Goal: Task Accomplishment & Management: Manage account settings

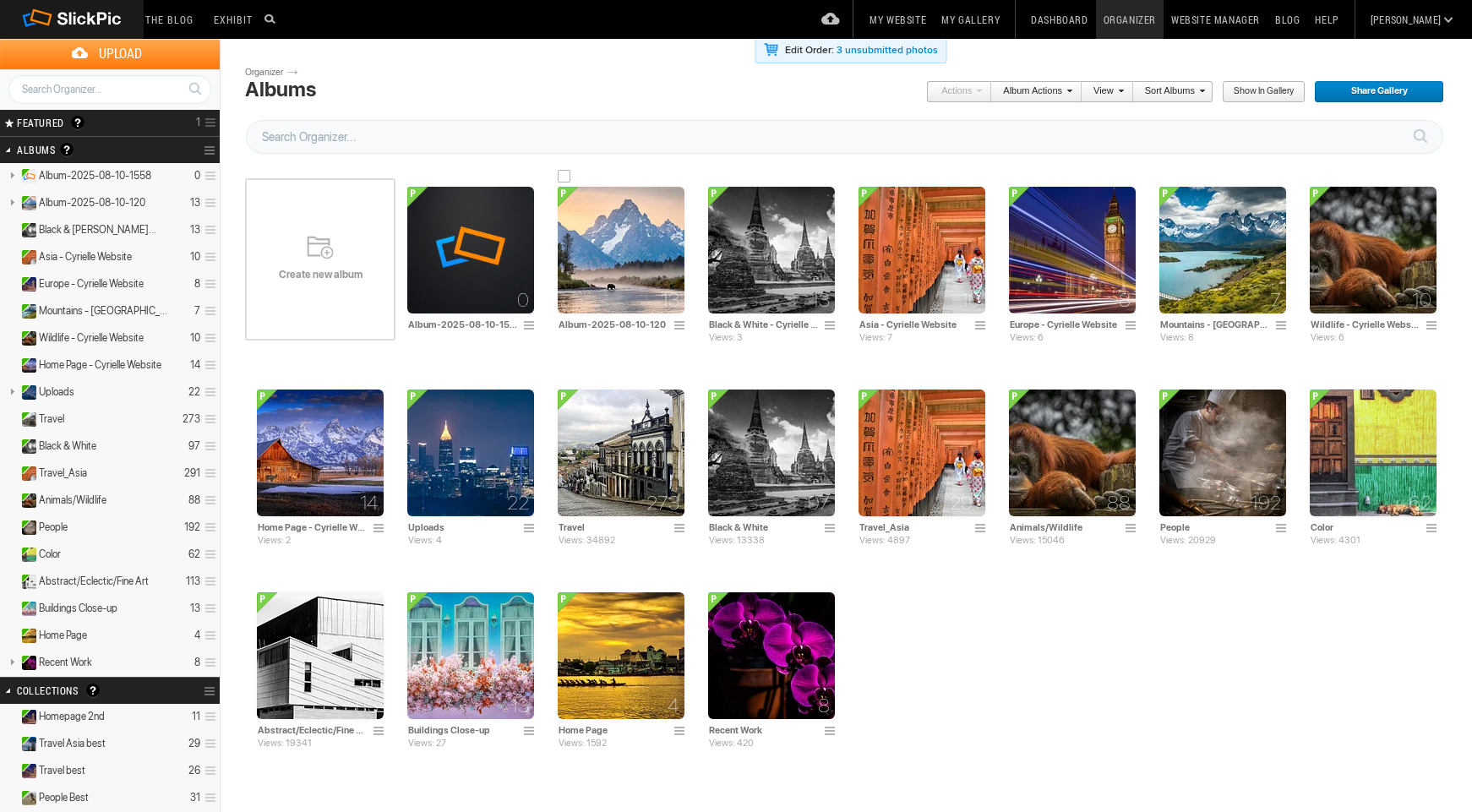
click at [636, 264] on img at bounding box center [621, 249] width 127 height 127
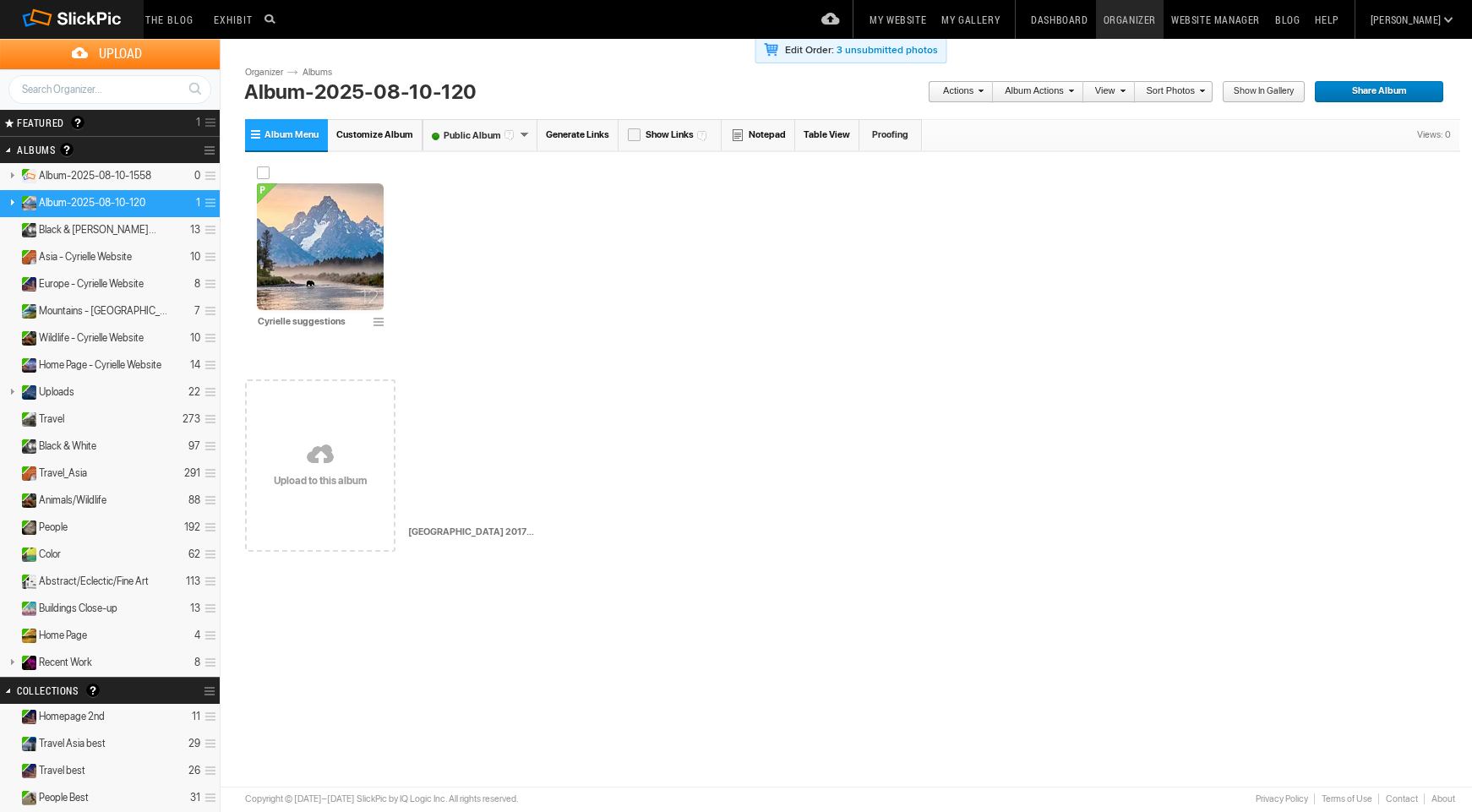
click at [332, 290] on img at bounding box center [320, 246] width 127 height 127
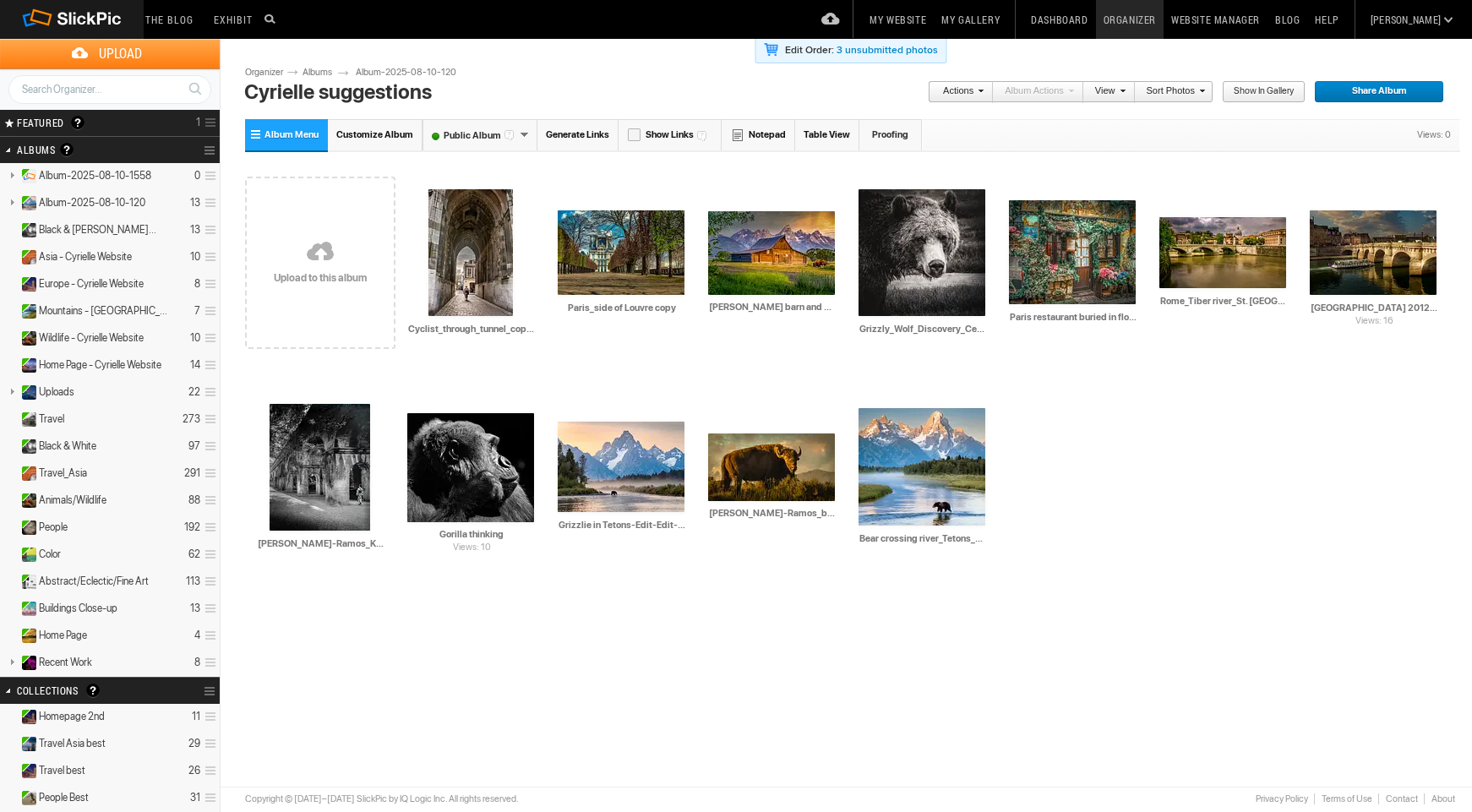
click at [1239, 21] on link "Website Manager" at bounding box center [1216, 19] width 104 height 39
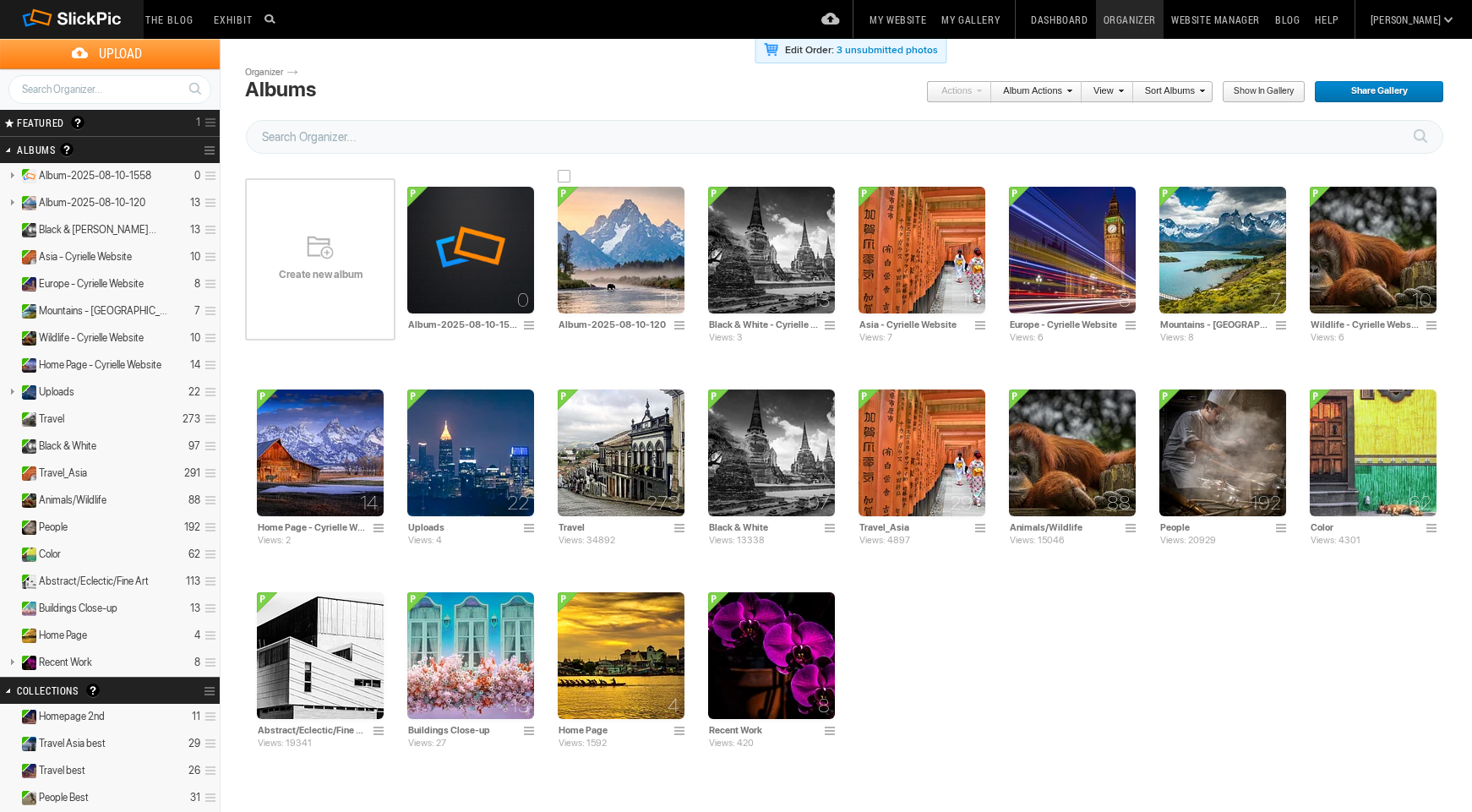
click at [615, 280] on img at bounding box center [621, 249] width 127 height 127
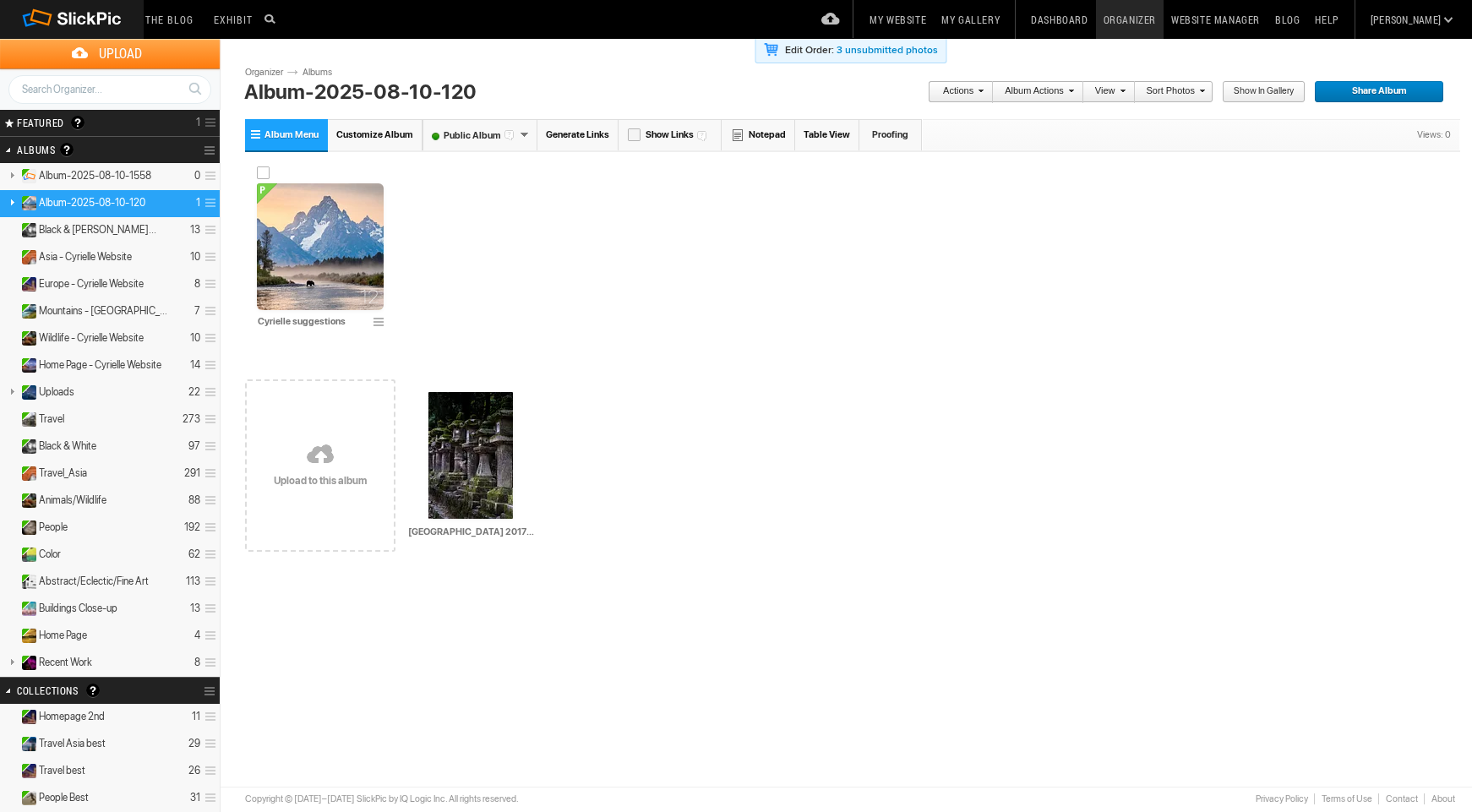
click at [325, 267] on img at bounding box center [320, 246] width 127 height 127
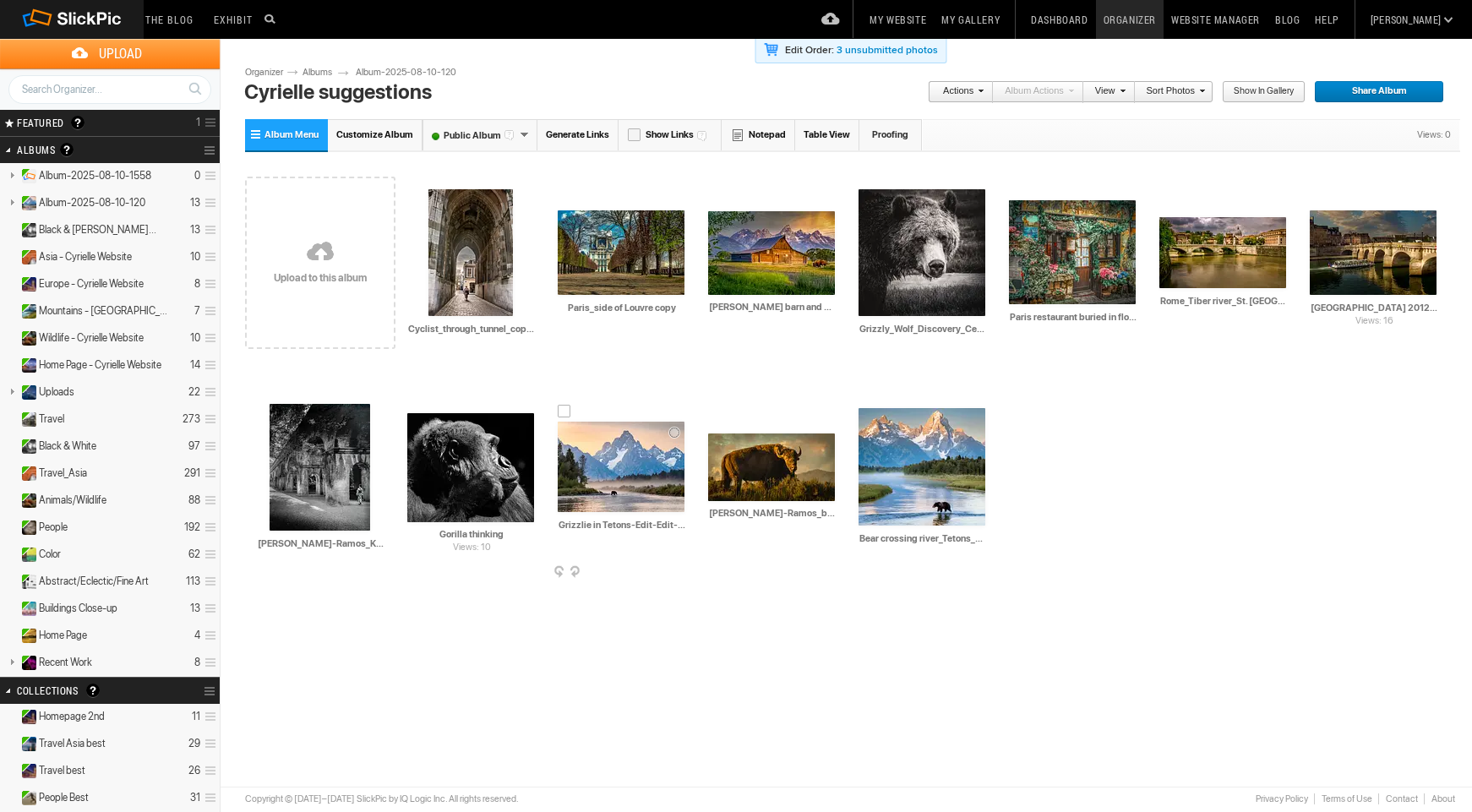
click at [625, 452] on img at bounding box center [621, 467] width 127 height 91
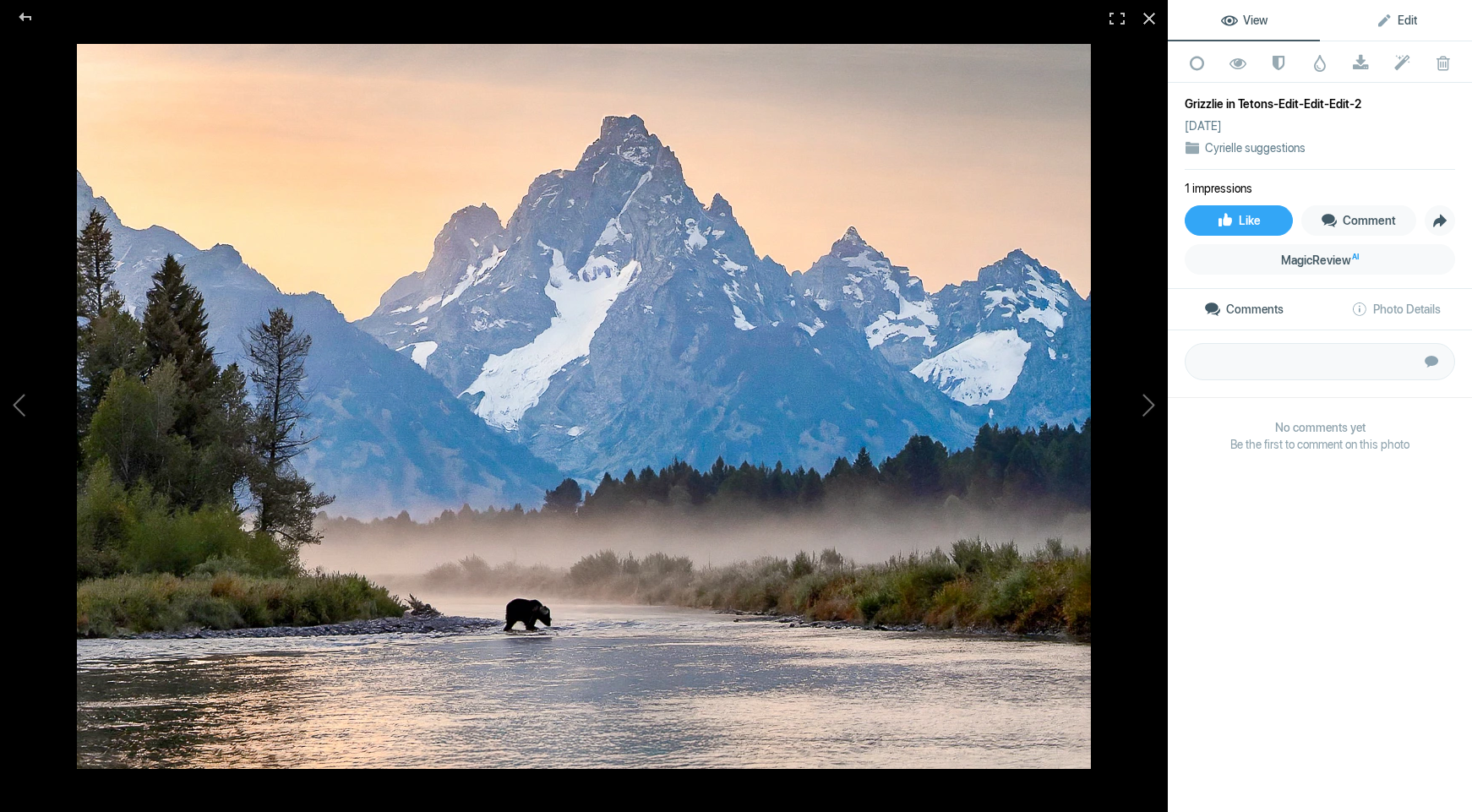
click at [1400, 20] on span "Edit" at bounding box center [1397, 21] width 41 height 14
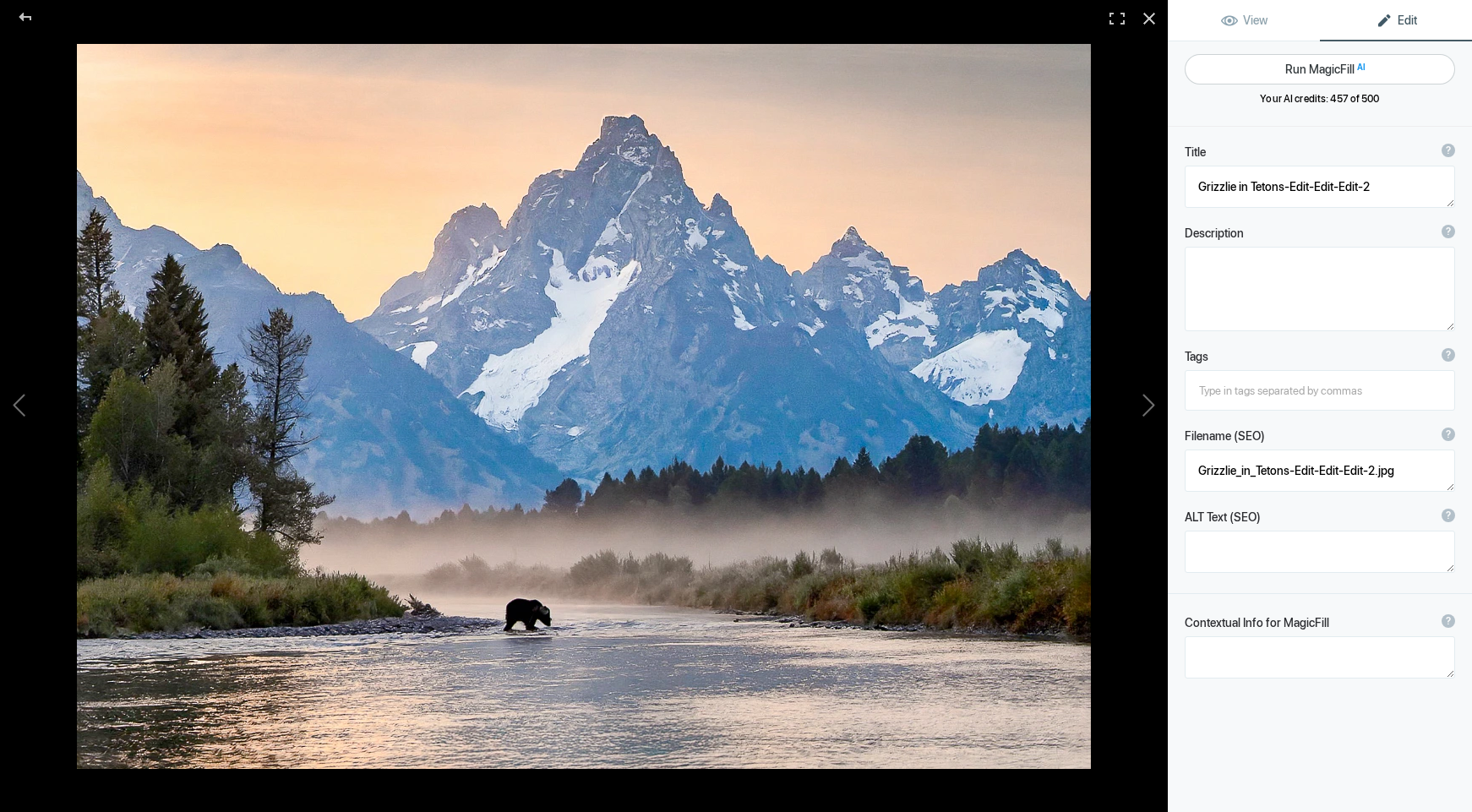
click at [1328, 70] on button "Run MagicFill AI" at bounding box center [1320, 69] width 270 height 30
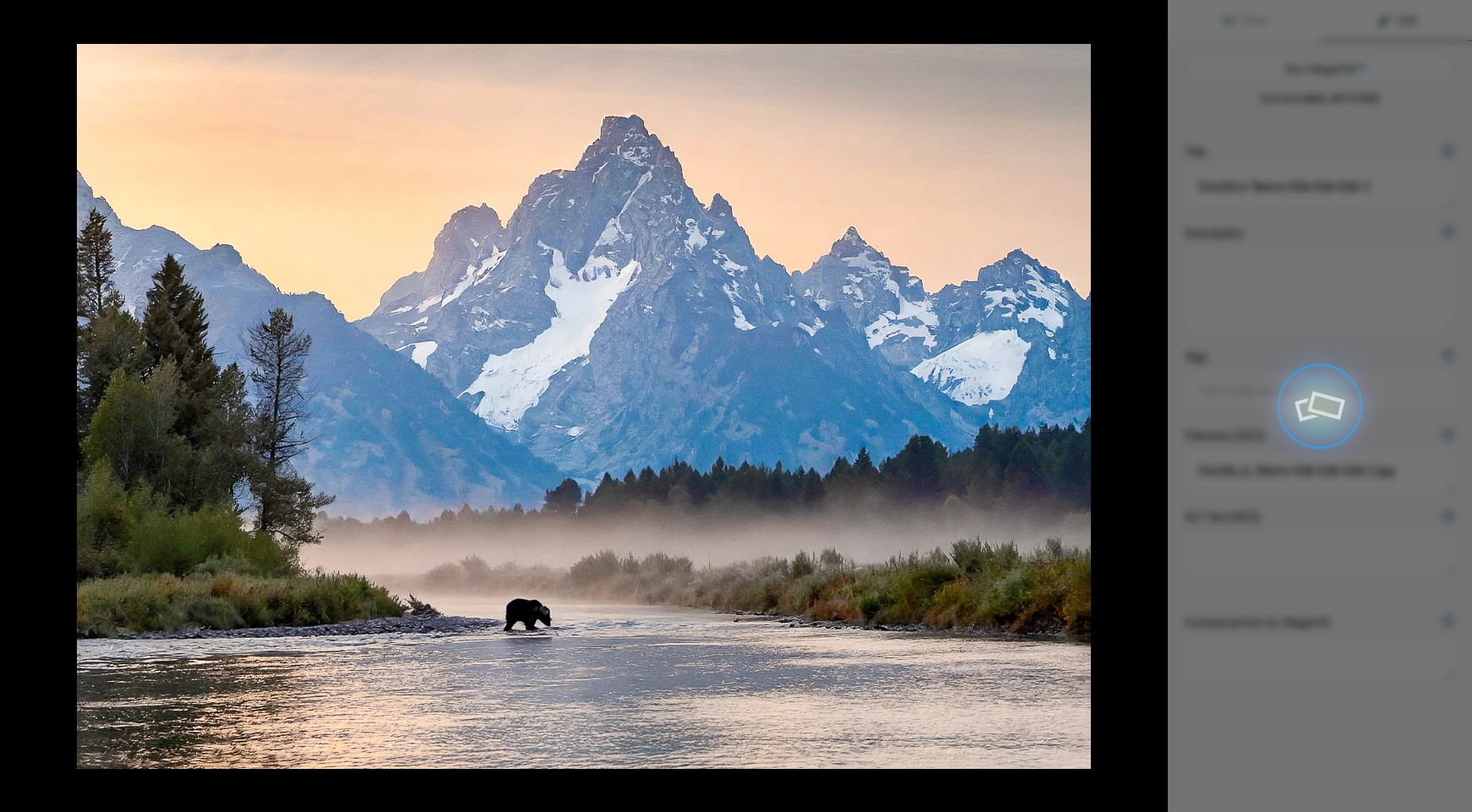
type textarea "Grizzly Bear in the Teton Mountains at Sunrise"
type textarea "Witness the majestic beauty of a grizzly bear wading through a serene river in …"
type textarea "grizzly-bear-teton-mountains-sunrise.jpg"
type textarea "A grizzly bear wading through a river in the Teton Mountains at sunrise, surrou…"
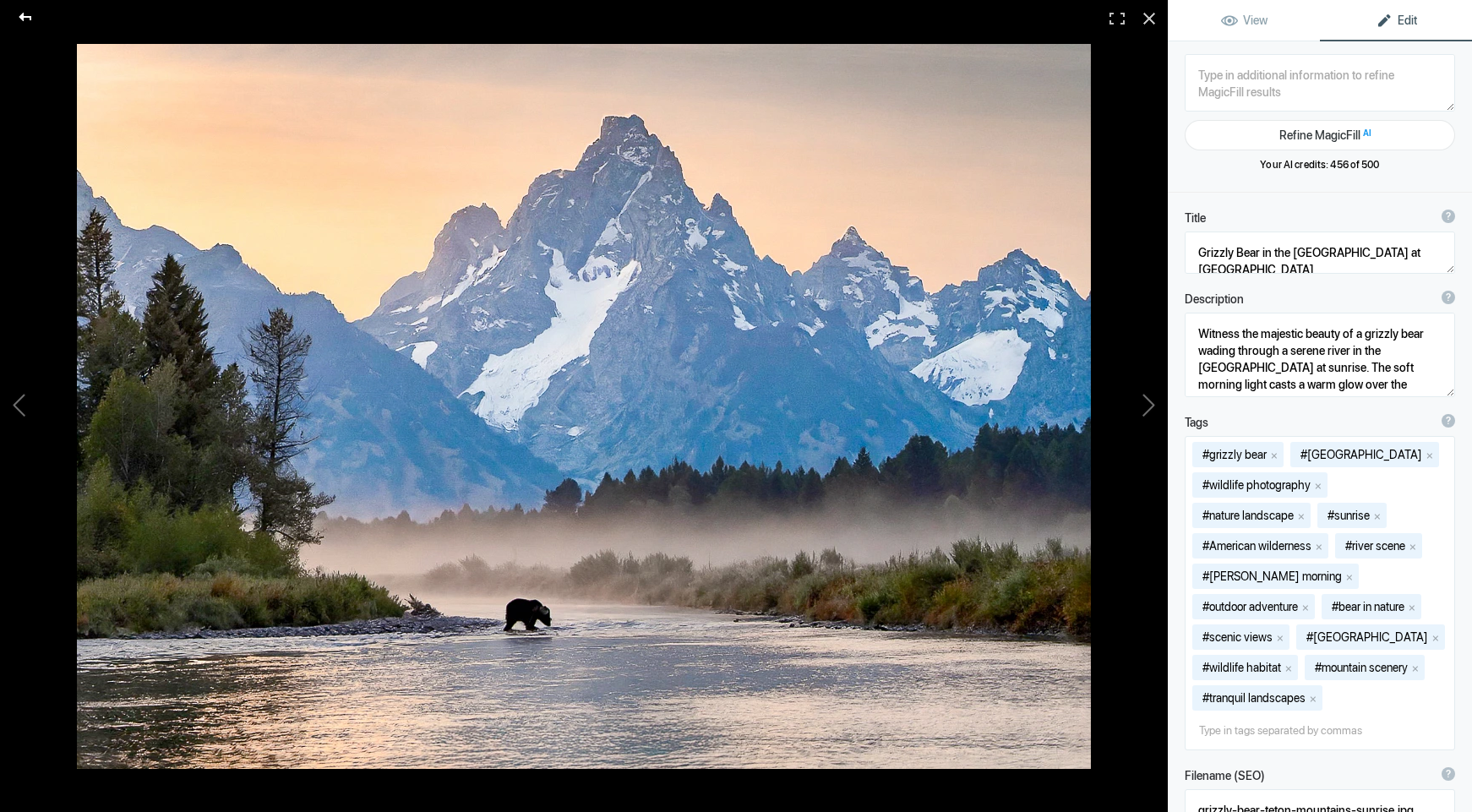
click at [27, 15] on div at bounding box center [25, 16] width 60 height 34
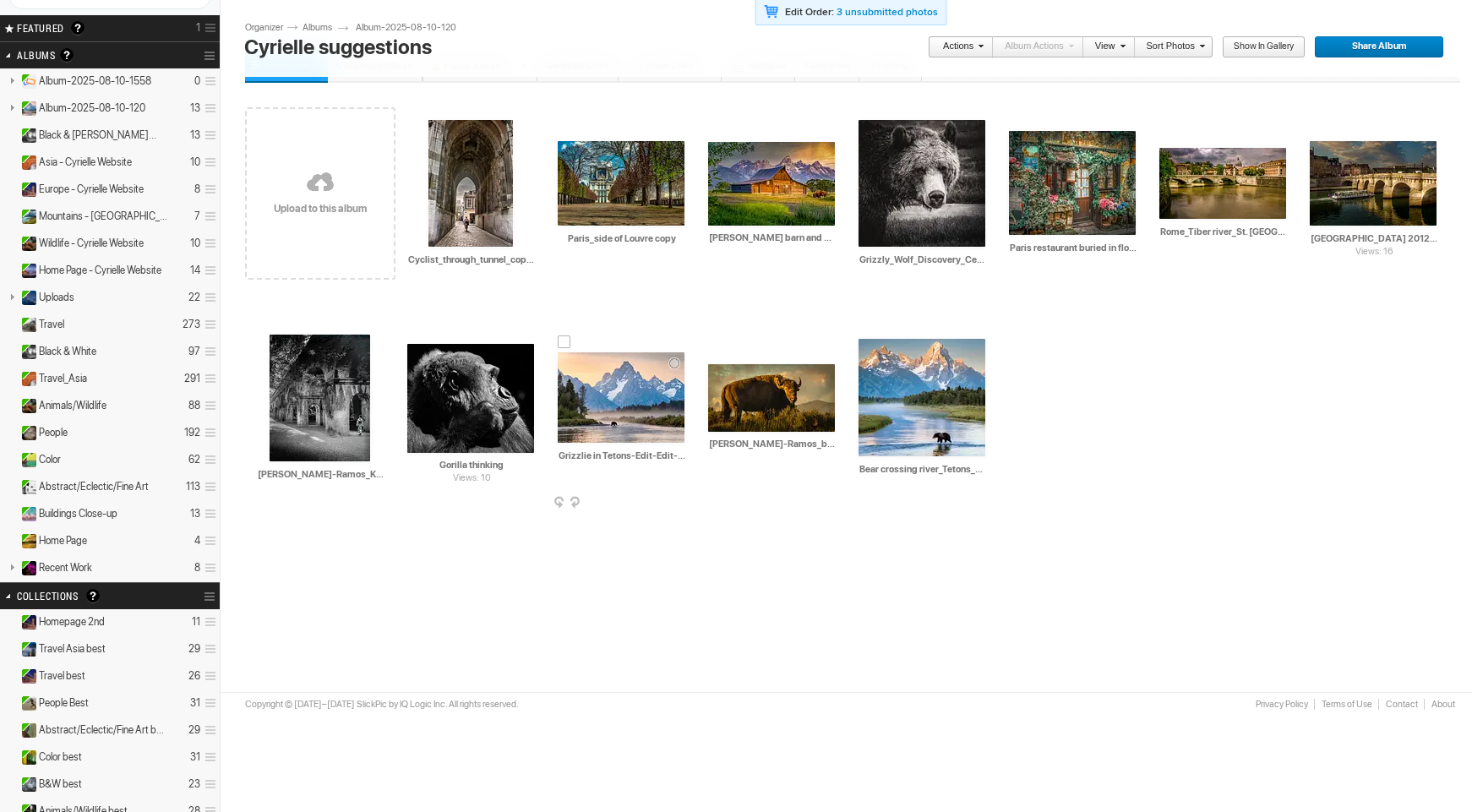
scroll to position [100, 0]
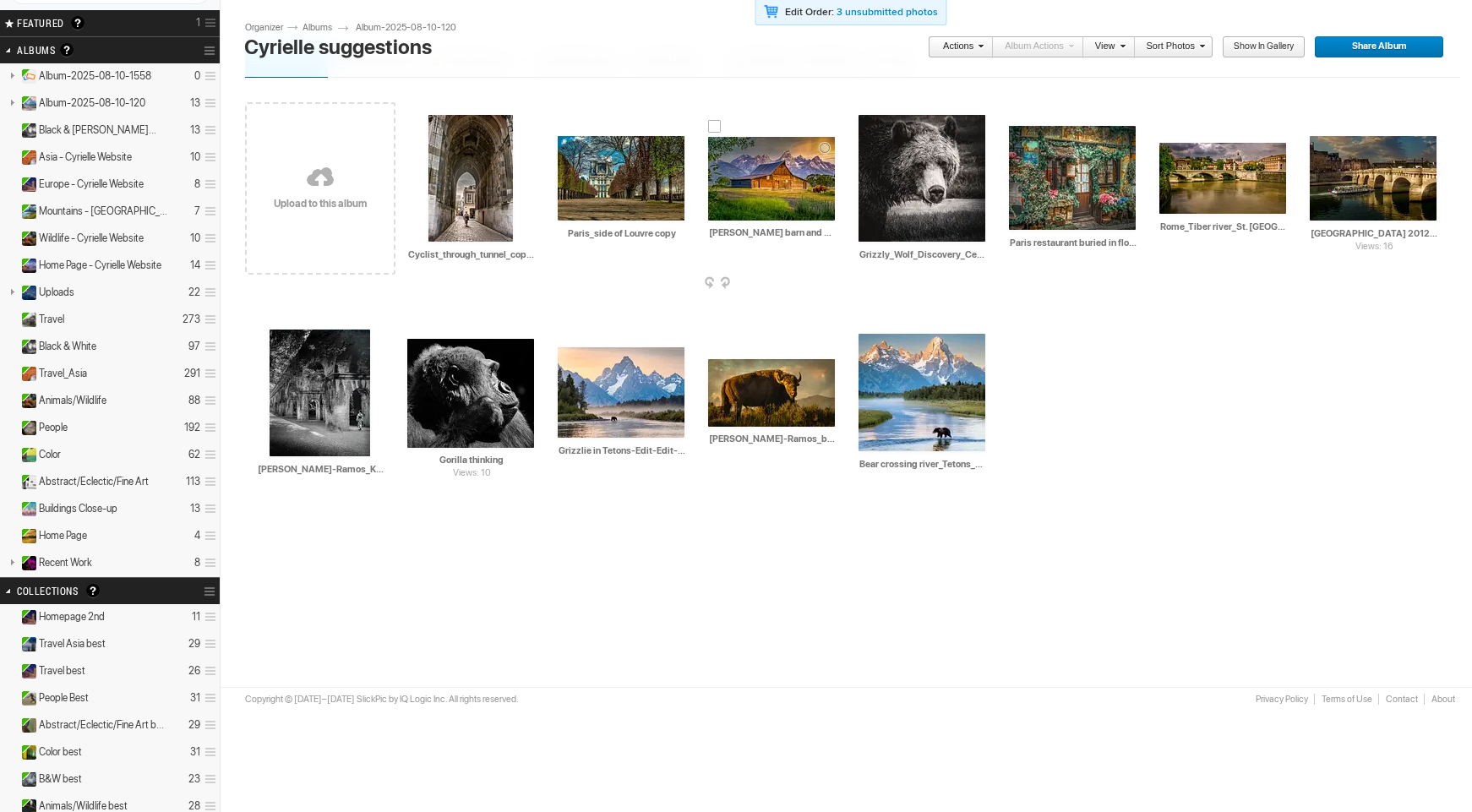
click at [770, 171] on img at bounding box center [771, 179] width 127 height 84
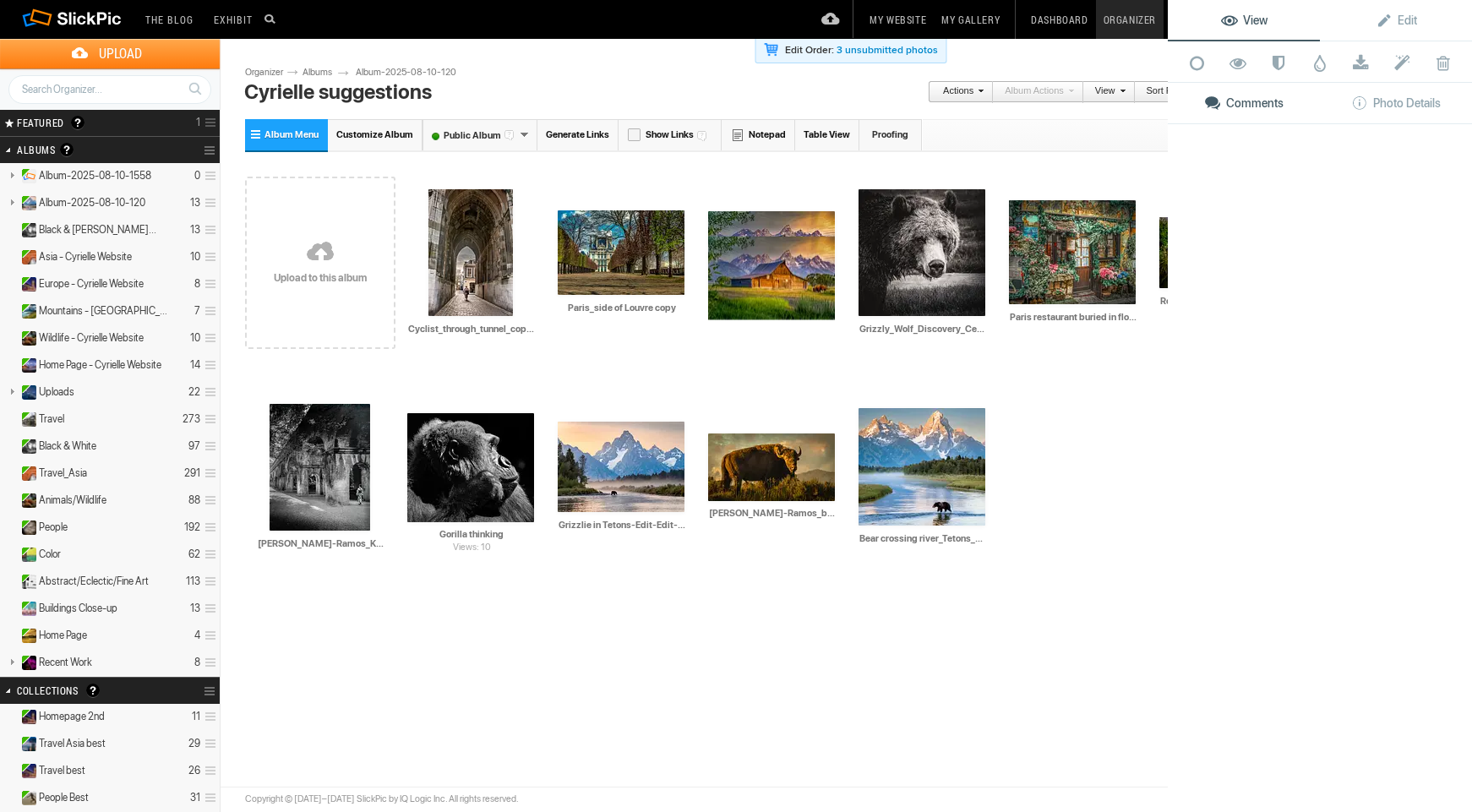
scroll to position [0, 0]
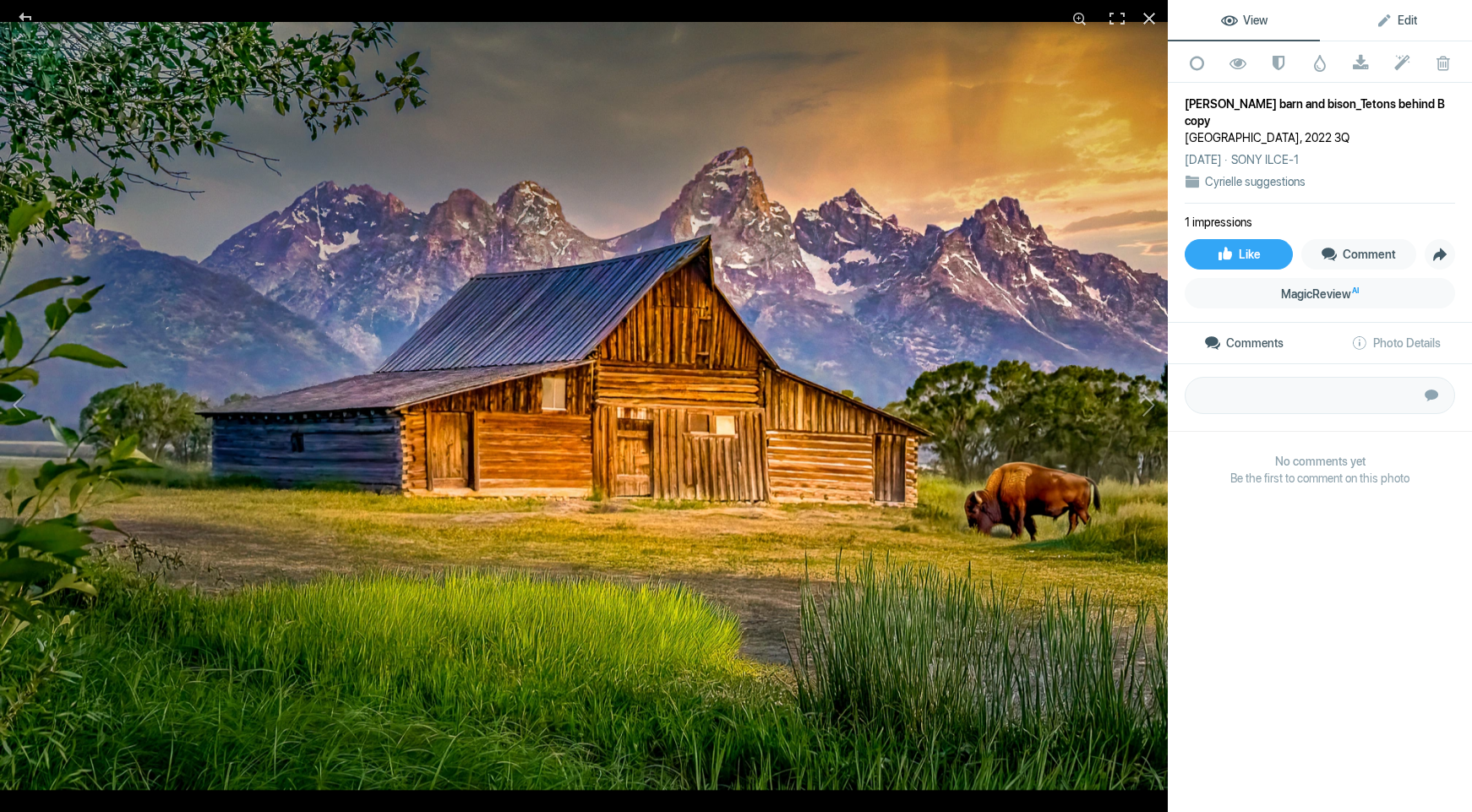
click at [1399, 28] on link "Edit" at bounding box center [1396, 20] width 152 height 41
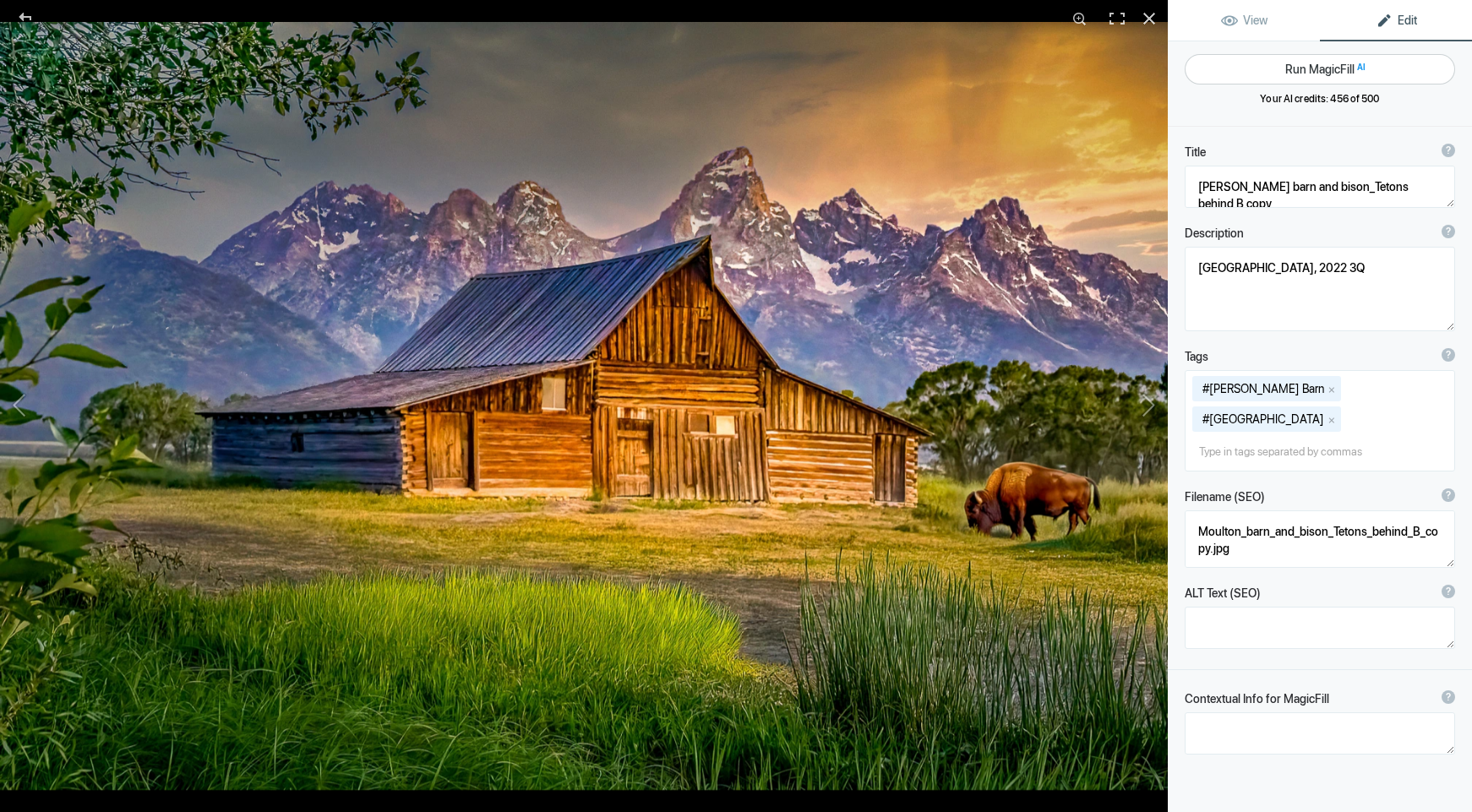
click at [1329, 72] on button "Run MagicFill AI" at bounding box center [1320, 69] width 270 height 30
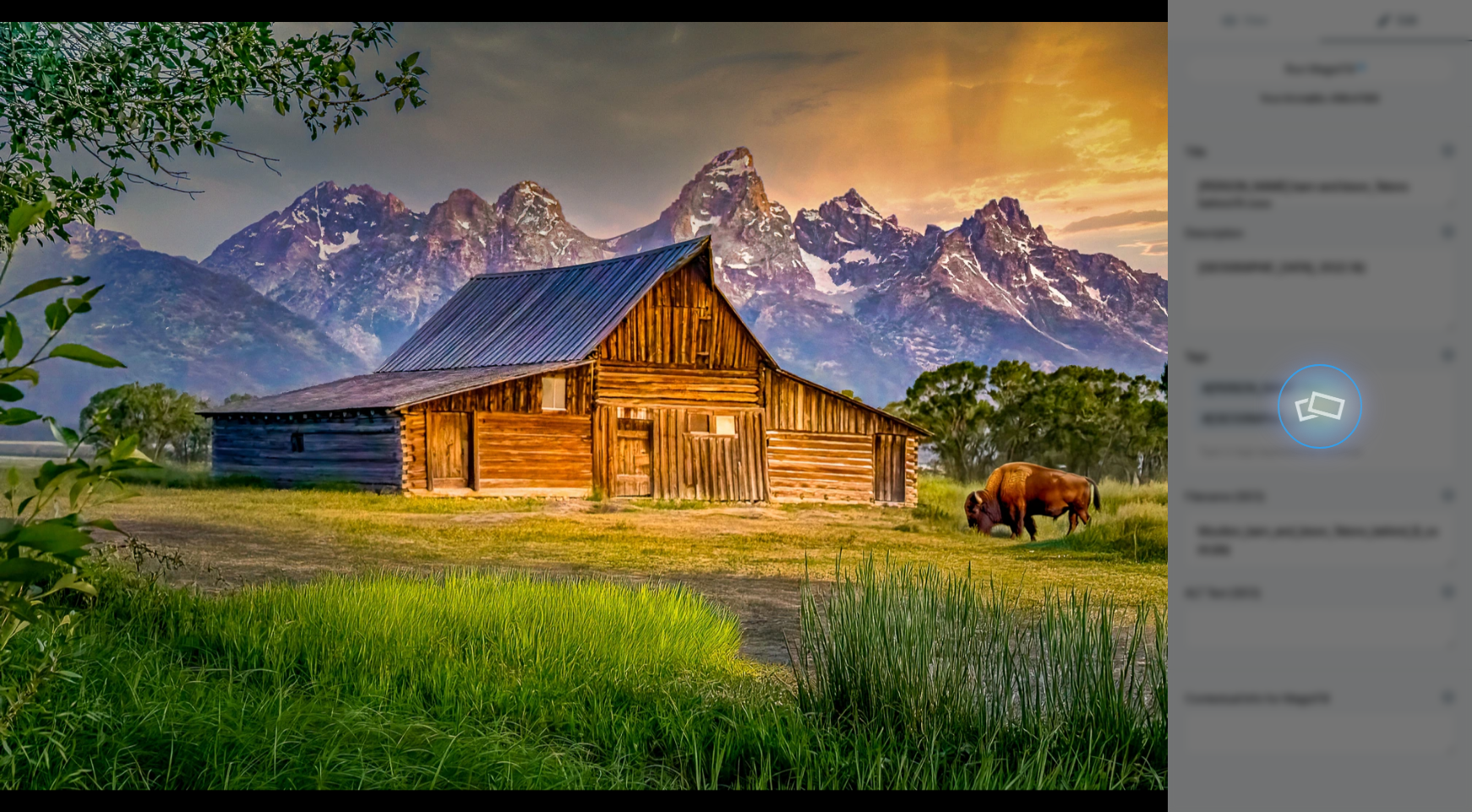
type textarea "[PERSON_NAME] Barn with Bison and [GEOGRAPHIC_DATA] at [GEOGRAPHIC_DATA]"
type textarea "This stunning photograph captures the iconic Moulton Barn, nestled in the pictu…"
type textarea "moulton-barn-bison-teton-mountains-sunset.jpg"
type textarea "Moulton Barn with a grazing bison in front of the Teton Mountains during sunset…"
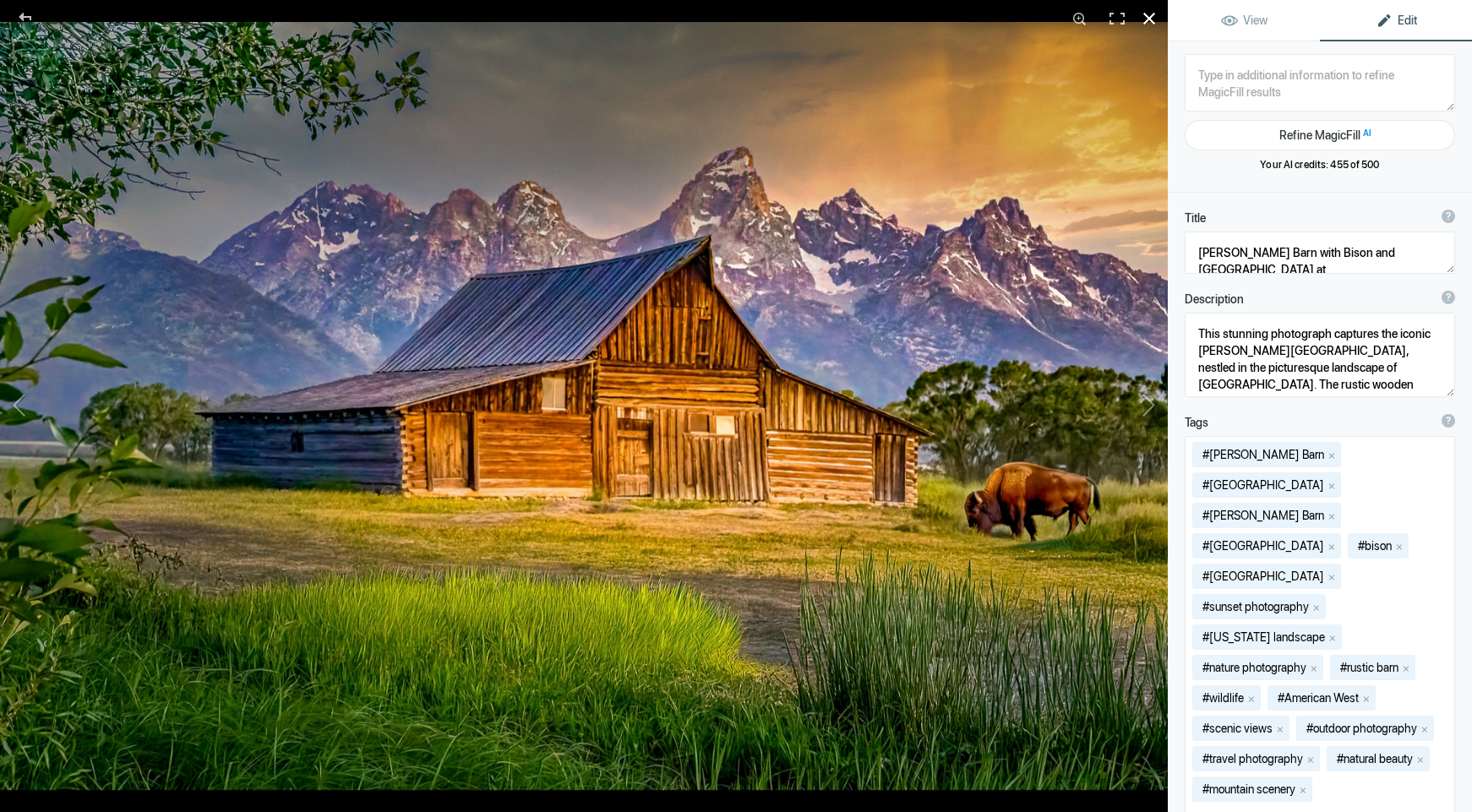
click at [1150, 17] on div at bounding box center [1149, 18] width 37 height 37
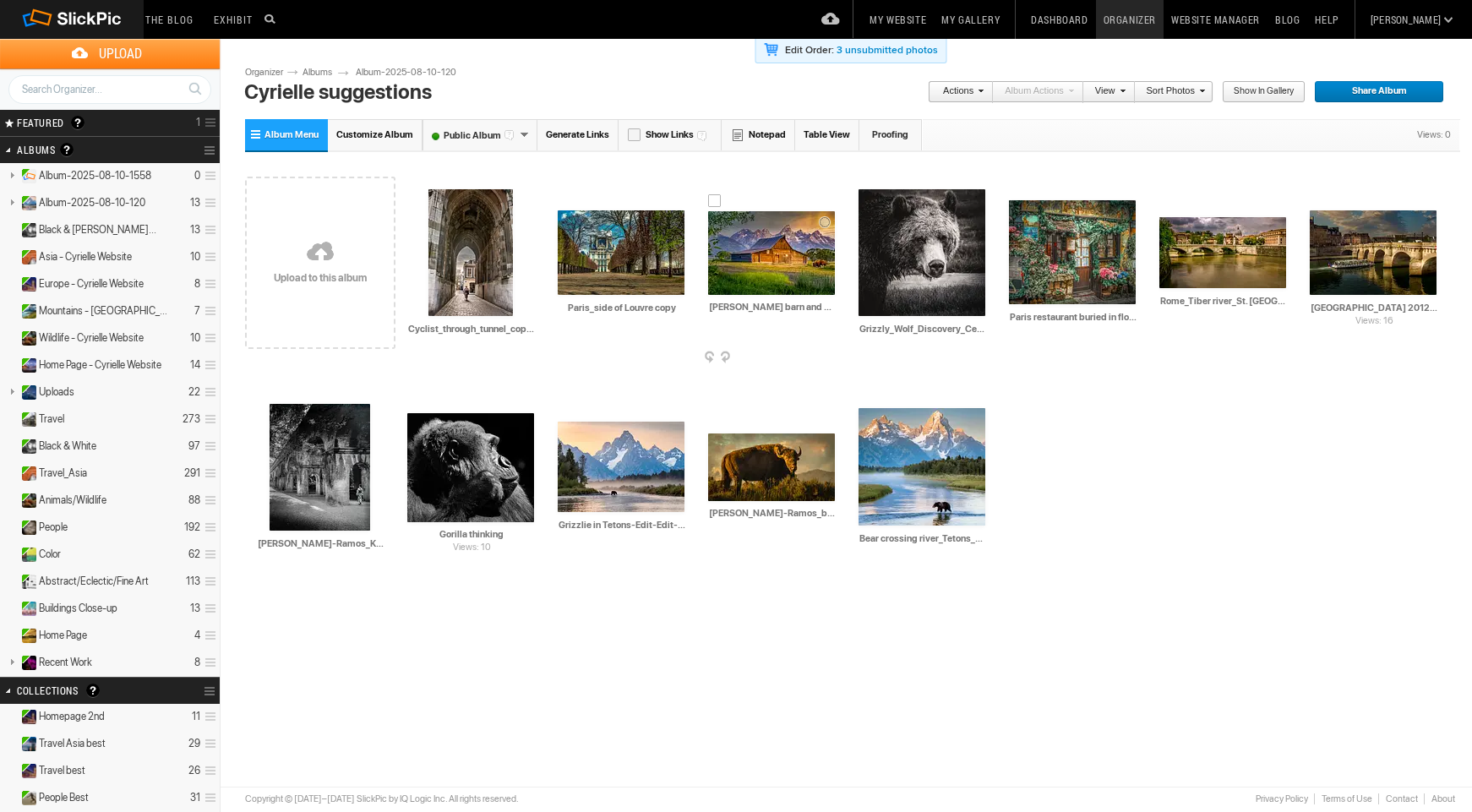
click at [717, 203] on div at bounding box center [715, 201] width 14 height 14
click at [961, 92] on link "Actions" at bounding box center [956, 91] width 56 height 22
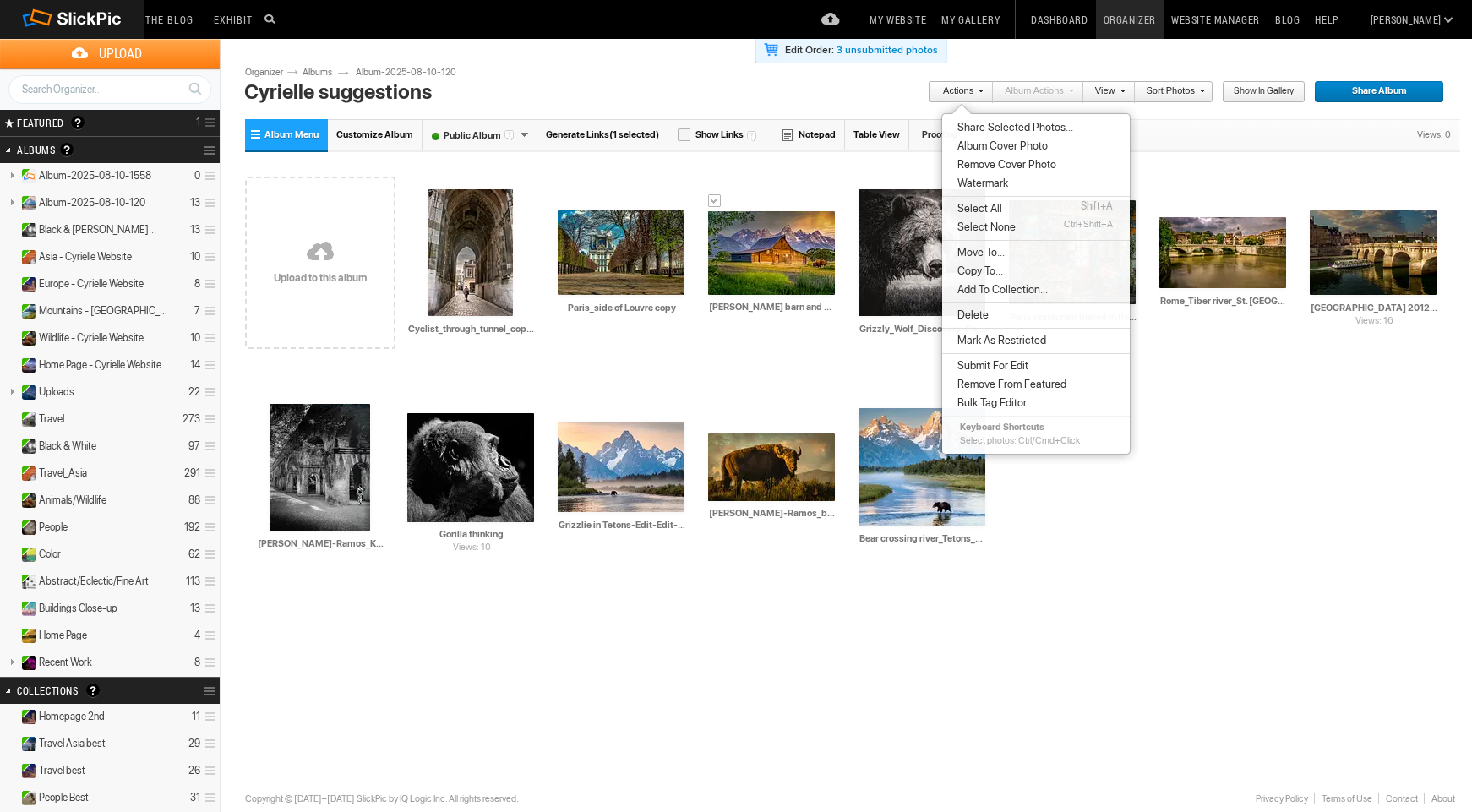
click at [985, 271] on span "Copy To..." at bounding box center [977, 271] width 51 height 14
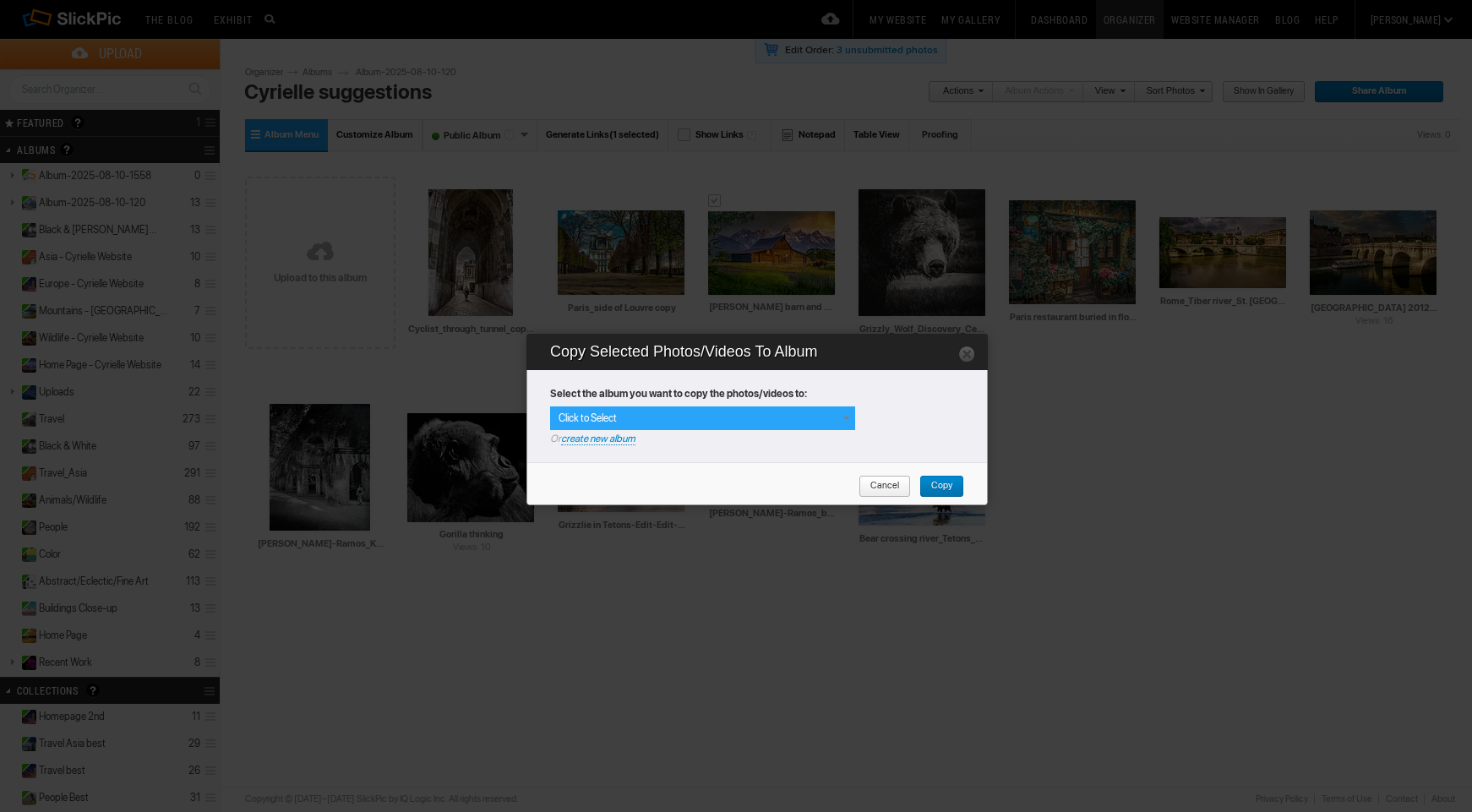
click at [775, 418] on div "Click to Select" at bounding box center [702, 418] width 305 height 23
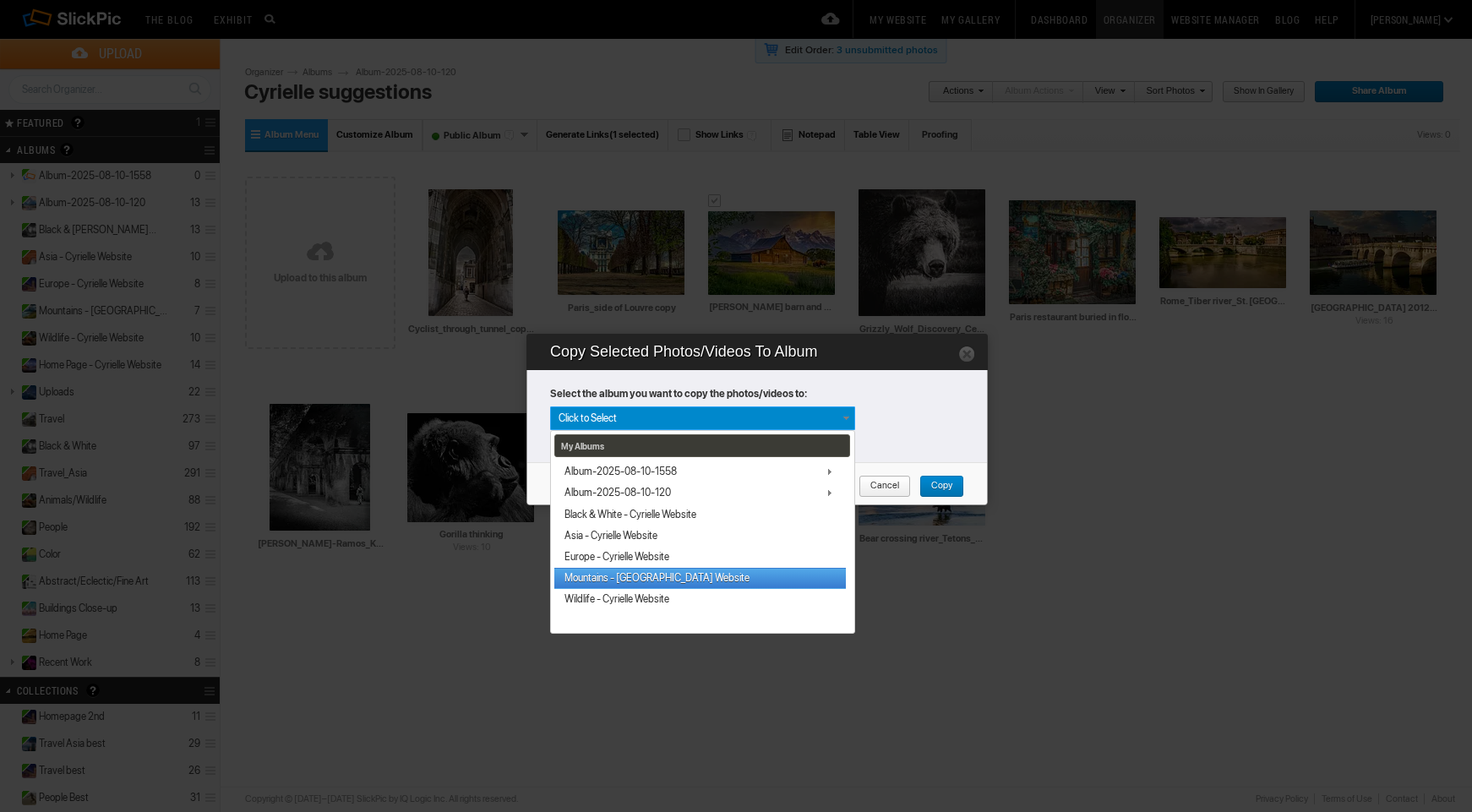
click at [688, 581] on link "Mountains - [GEOGRAPHIC_DATA] Website" at bounding box center [700, 578] width 292 height 21
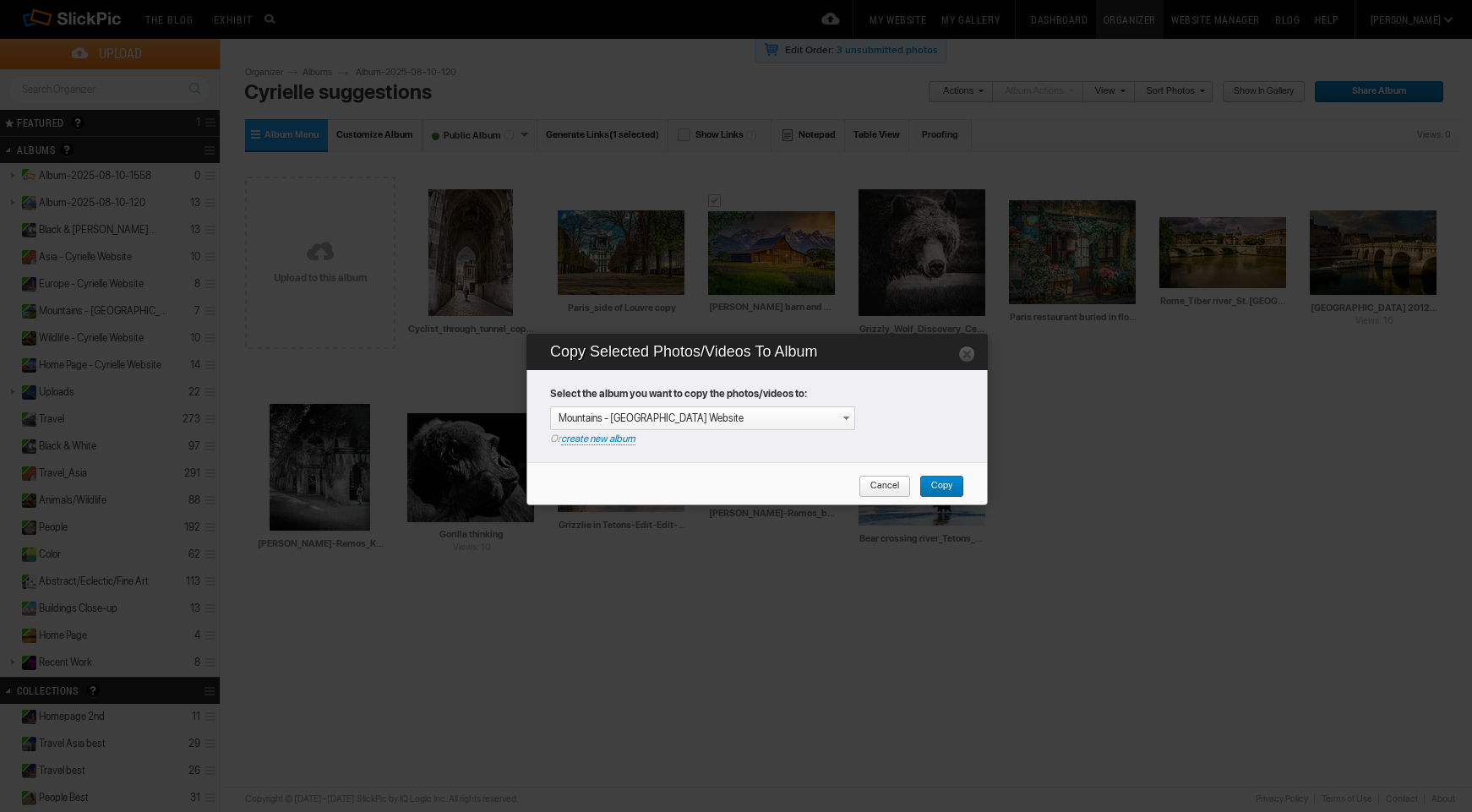
click at [944, 486] on span "Copy" at bounding box center [936, 486] width 33 height 22
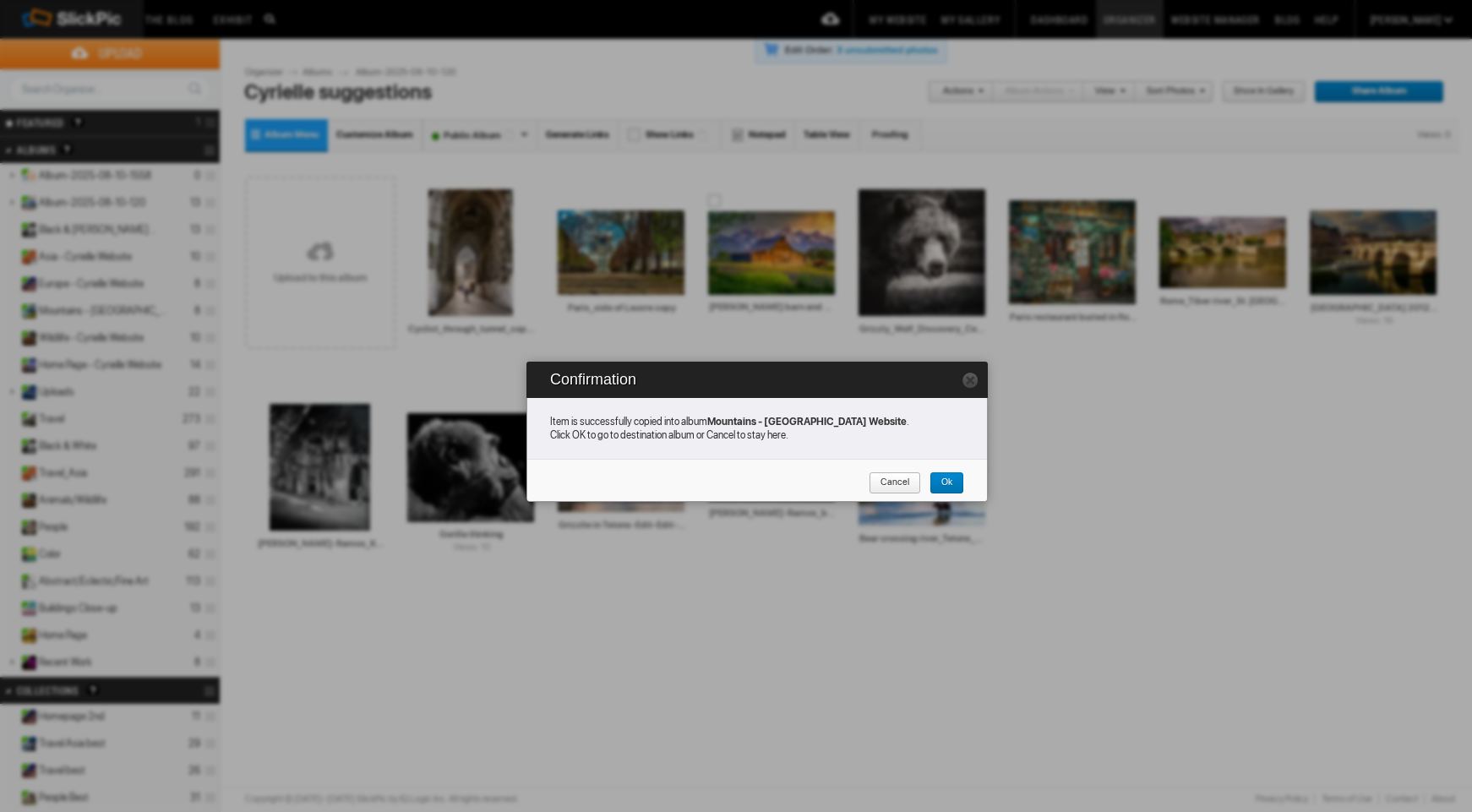
click at [902, 484] on span "Cancel" at bounding box center [888, 482] width 41 height 22
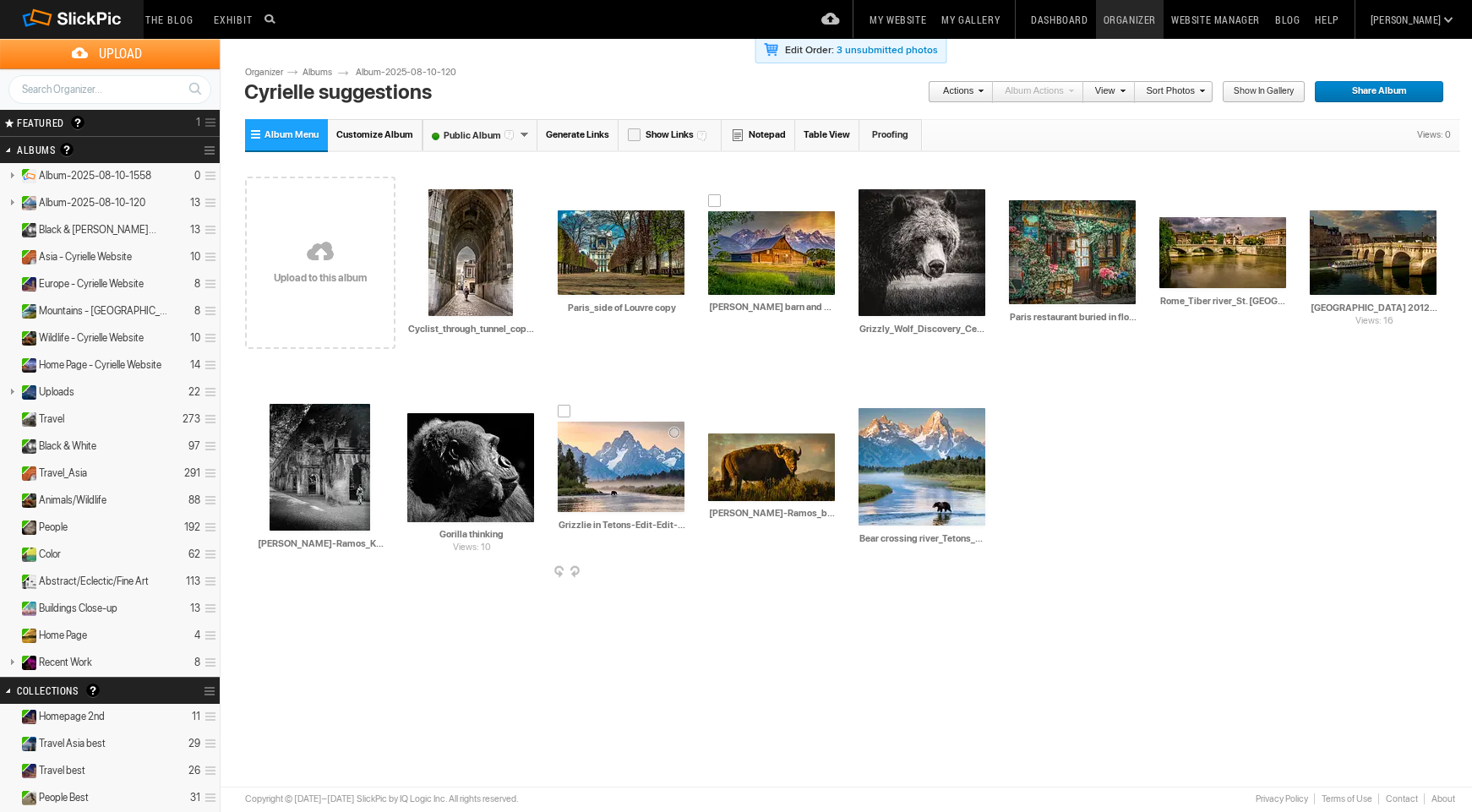
click at [563, 411] on div at bounding box center [565, 412] width 14 height 14
click at [968, 86] on link "Actions" at bounding box center [956, 91] width 56 height 22
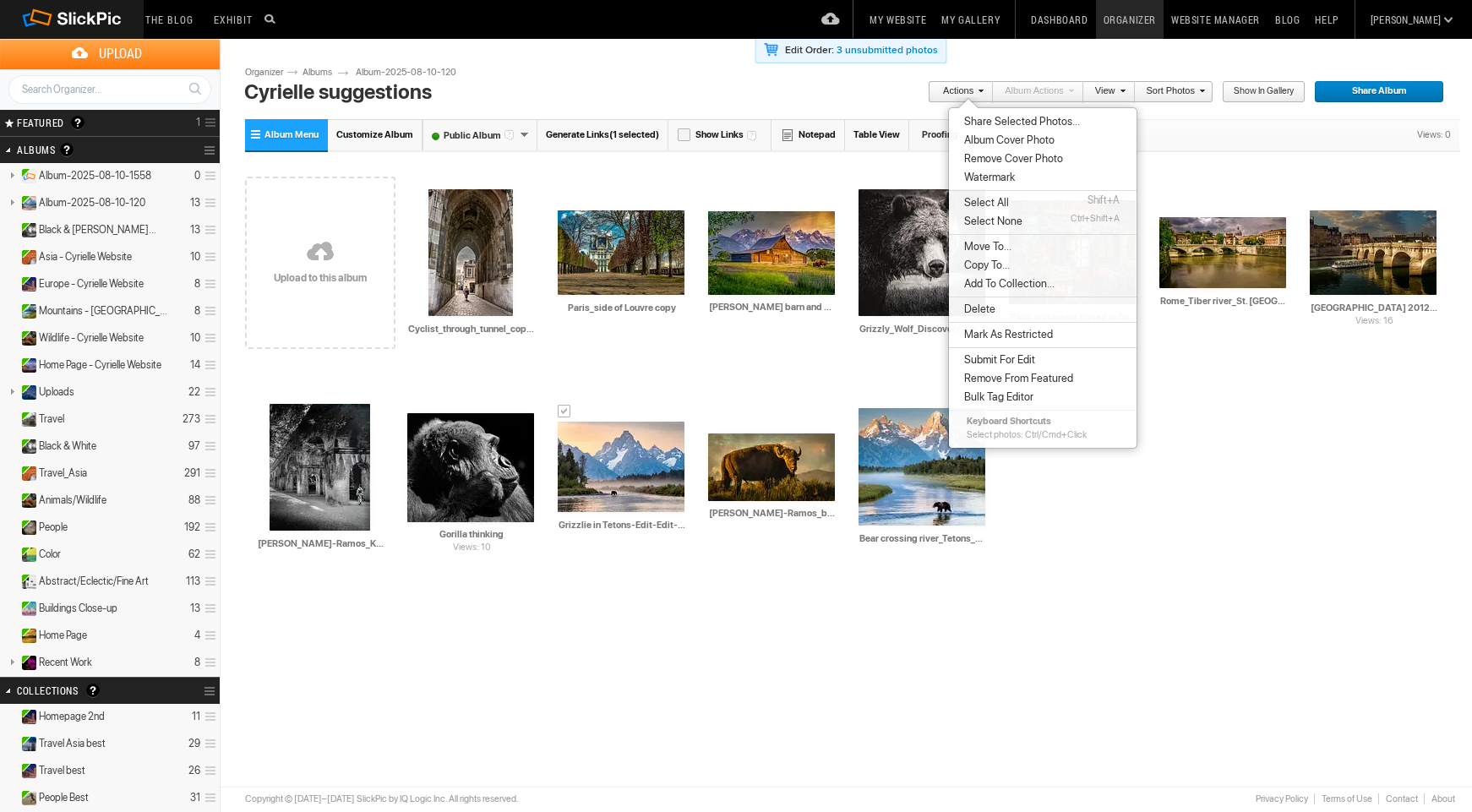
click at [991, 264] on span "Copy To..." at bounding box center [984, 266] width 51 height 14
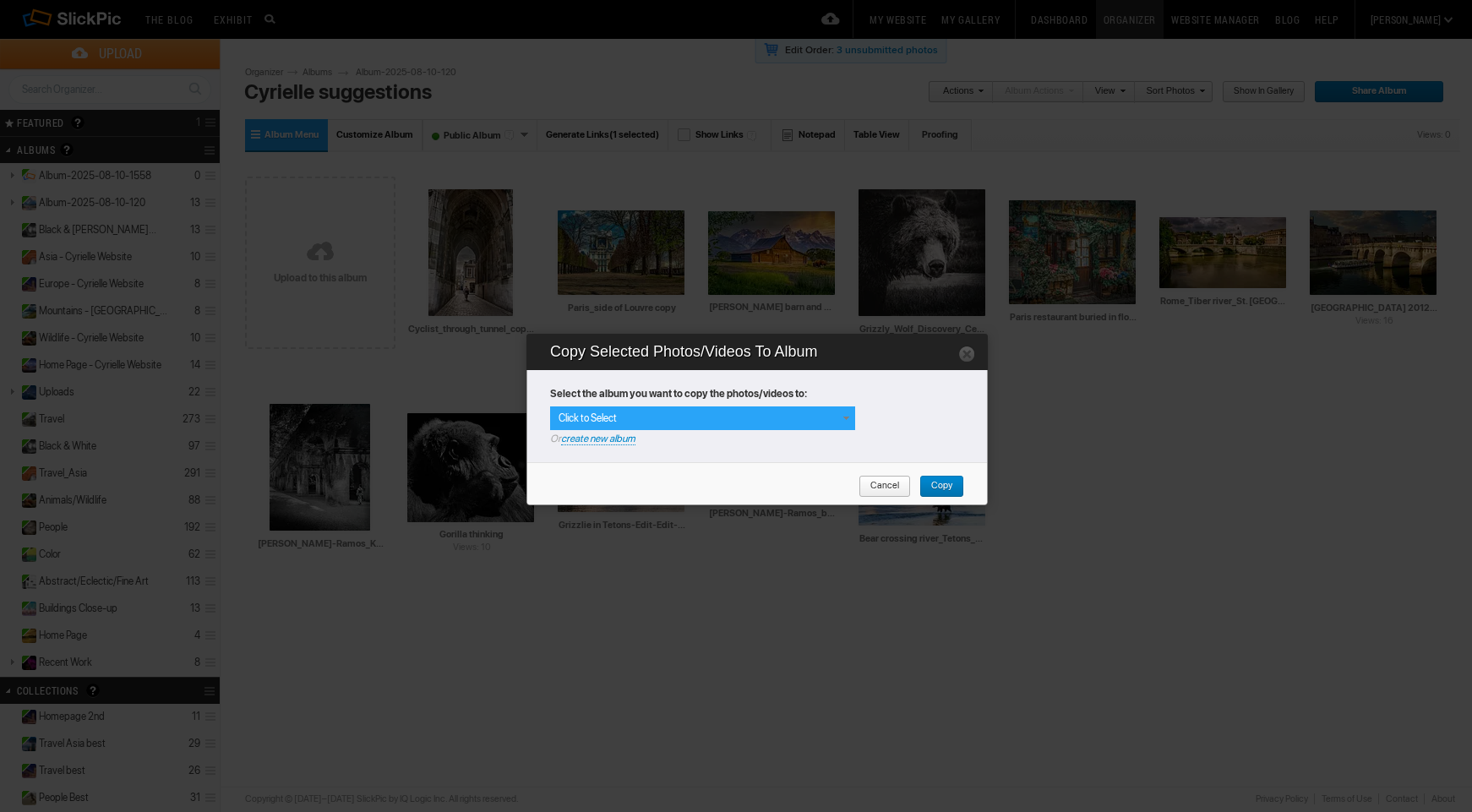
click at [746, 419] on div "Click to Select" at bounding box center [702, 418] width 305 height 23
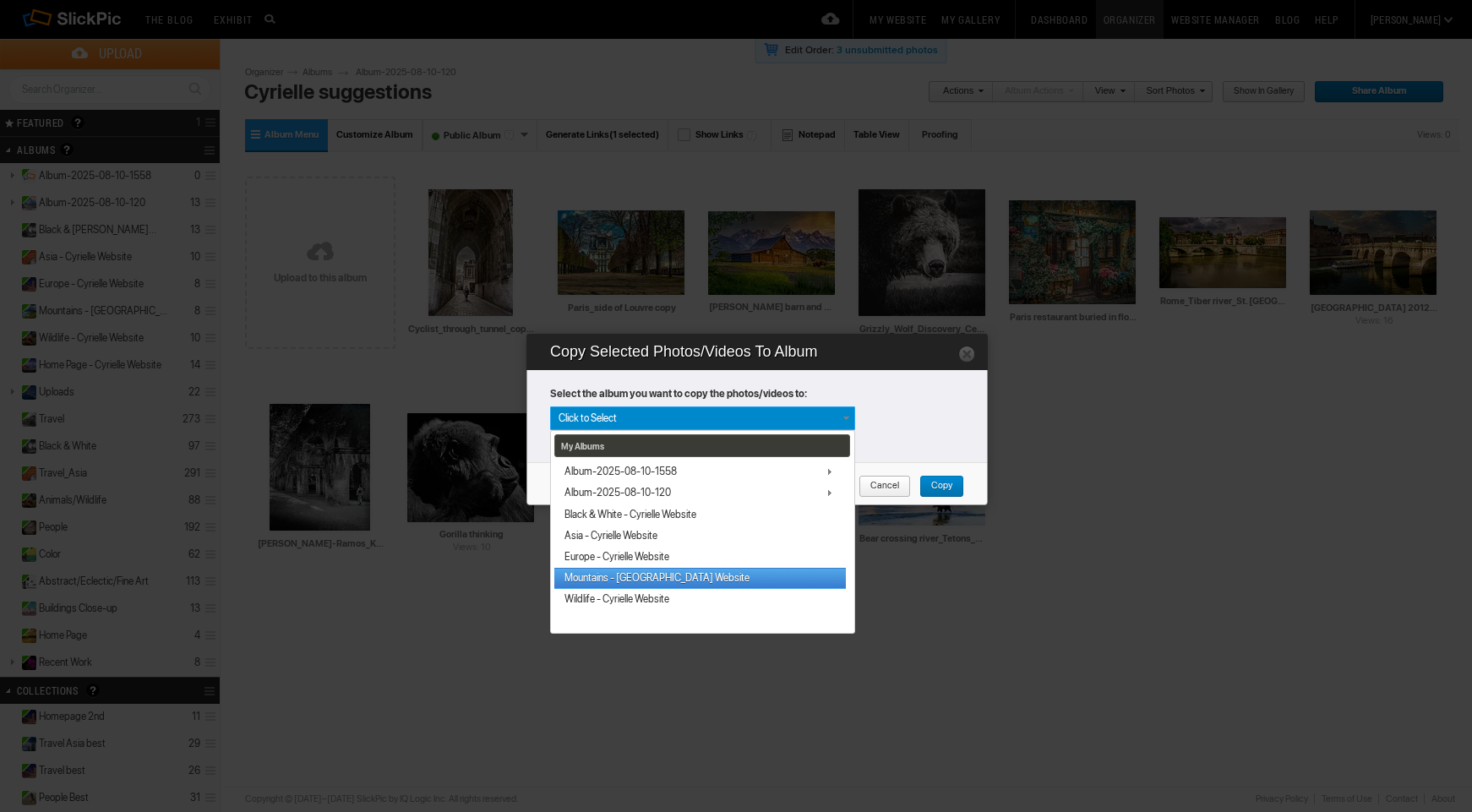
click at [656, 580] on link "Mountains - [GEOGRAPHIC_DATA] Website" at bounding box center [700, 578] width 292 height 21
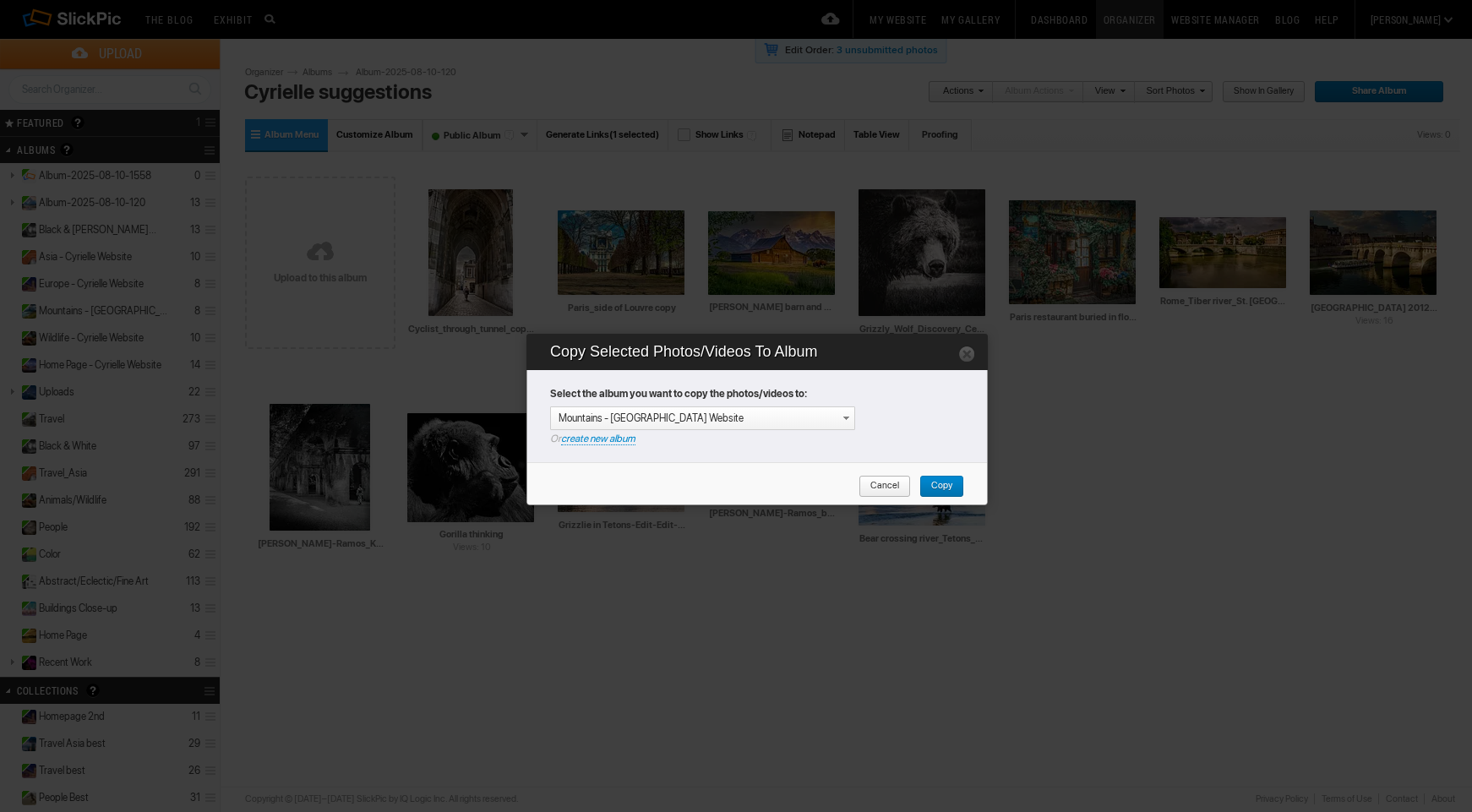
click at [948, 488] on span "Copy" at bounding box center [936, 486] width 33 height 22
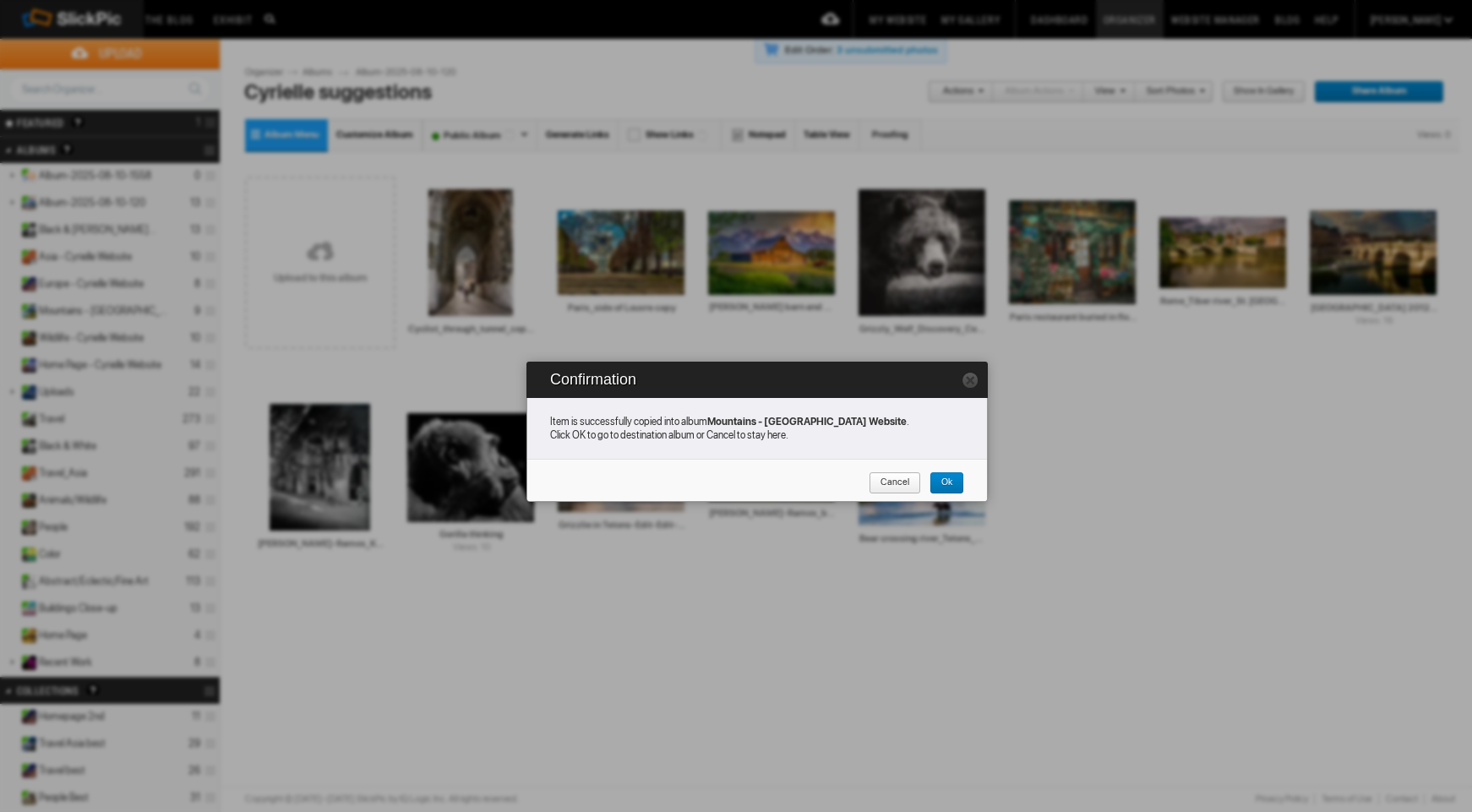
click at [946, 485] on span "Ok" at bounding box center [941, 482] width 22 height 22
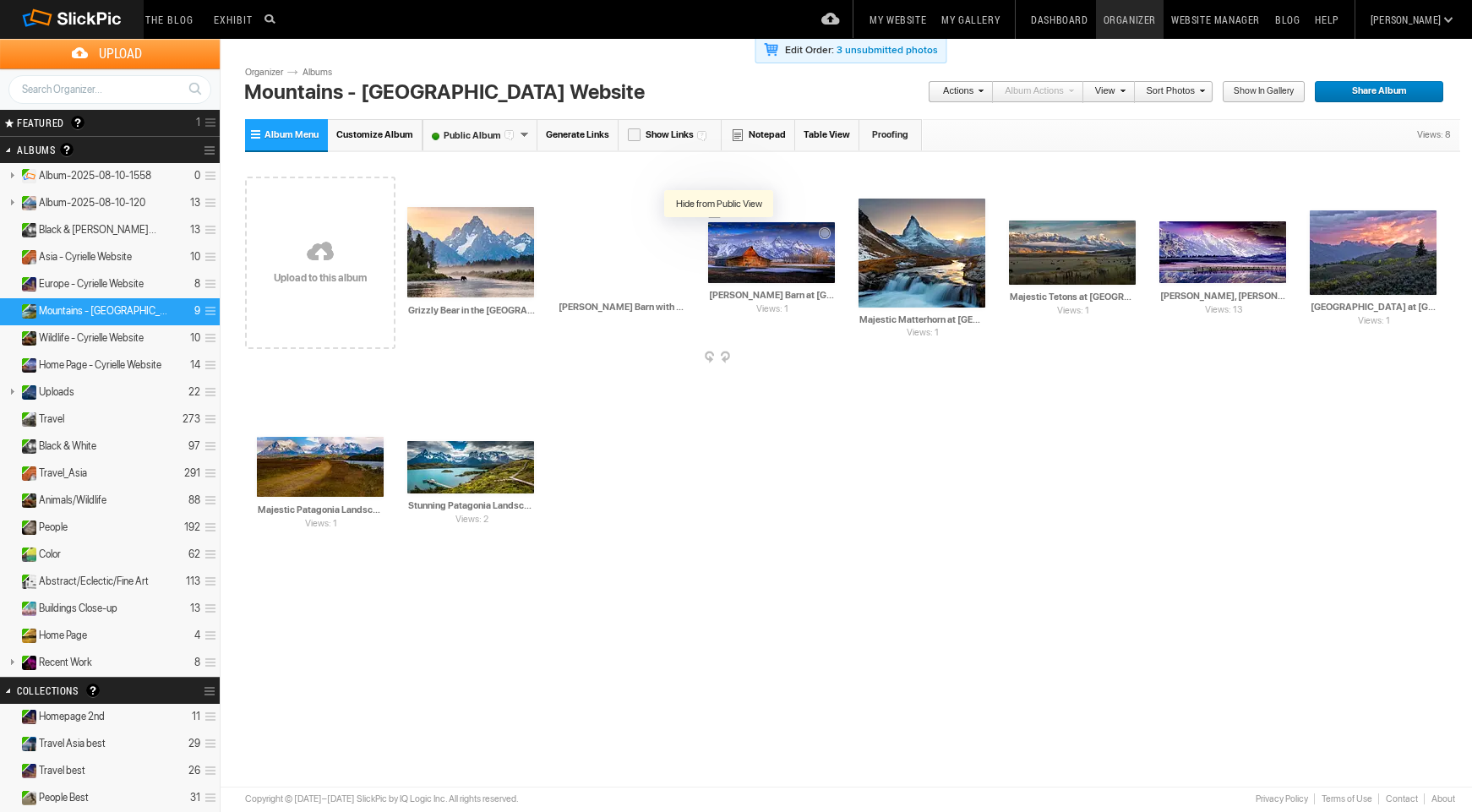
click at [720, 238] on div at bounding box center [720, 234] width 17 height 17
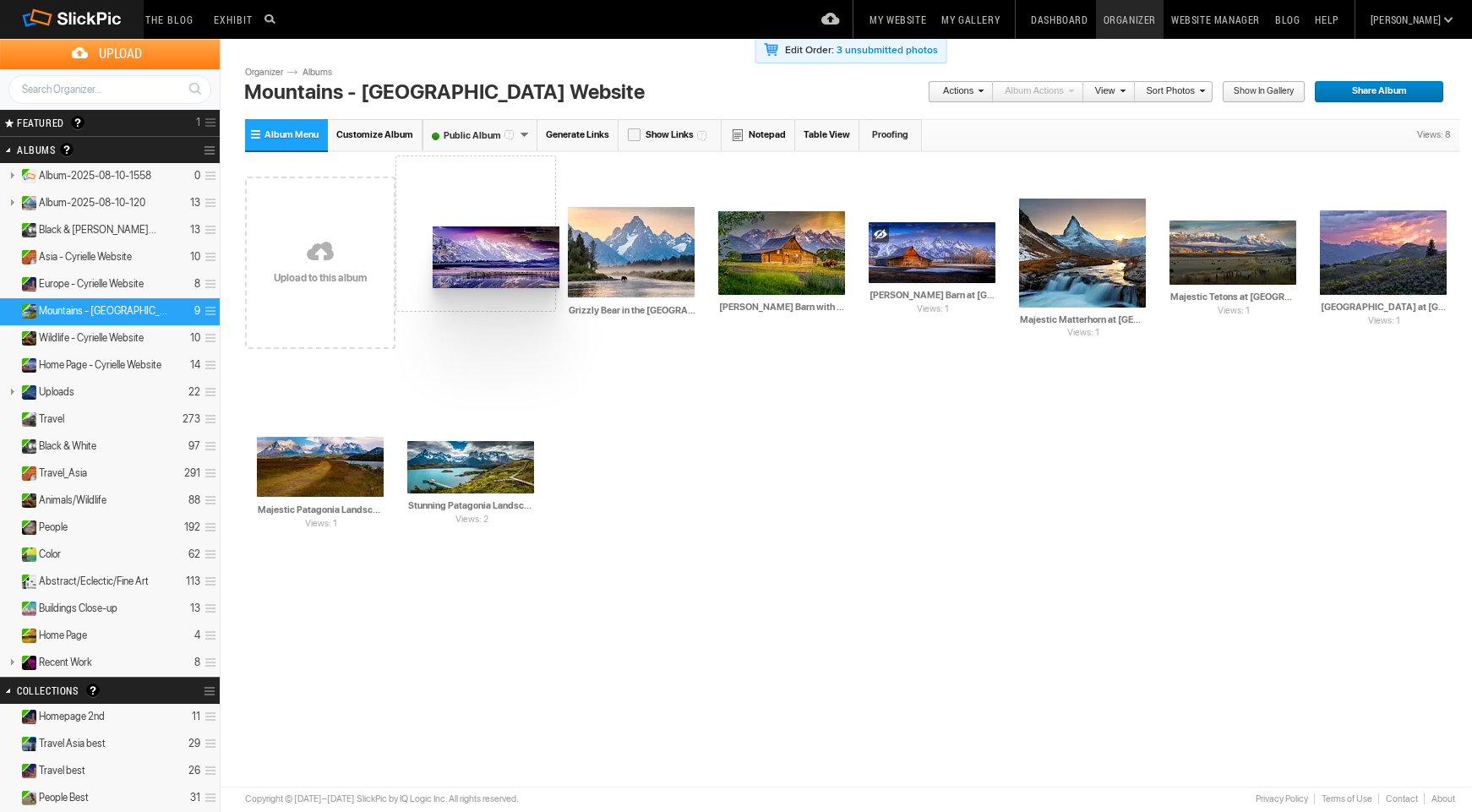
drag, startPoint x: 1243, startPoint y: 260, endPoint x: 432, endPoint y: 224, distance: 811.8
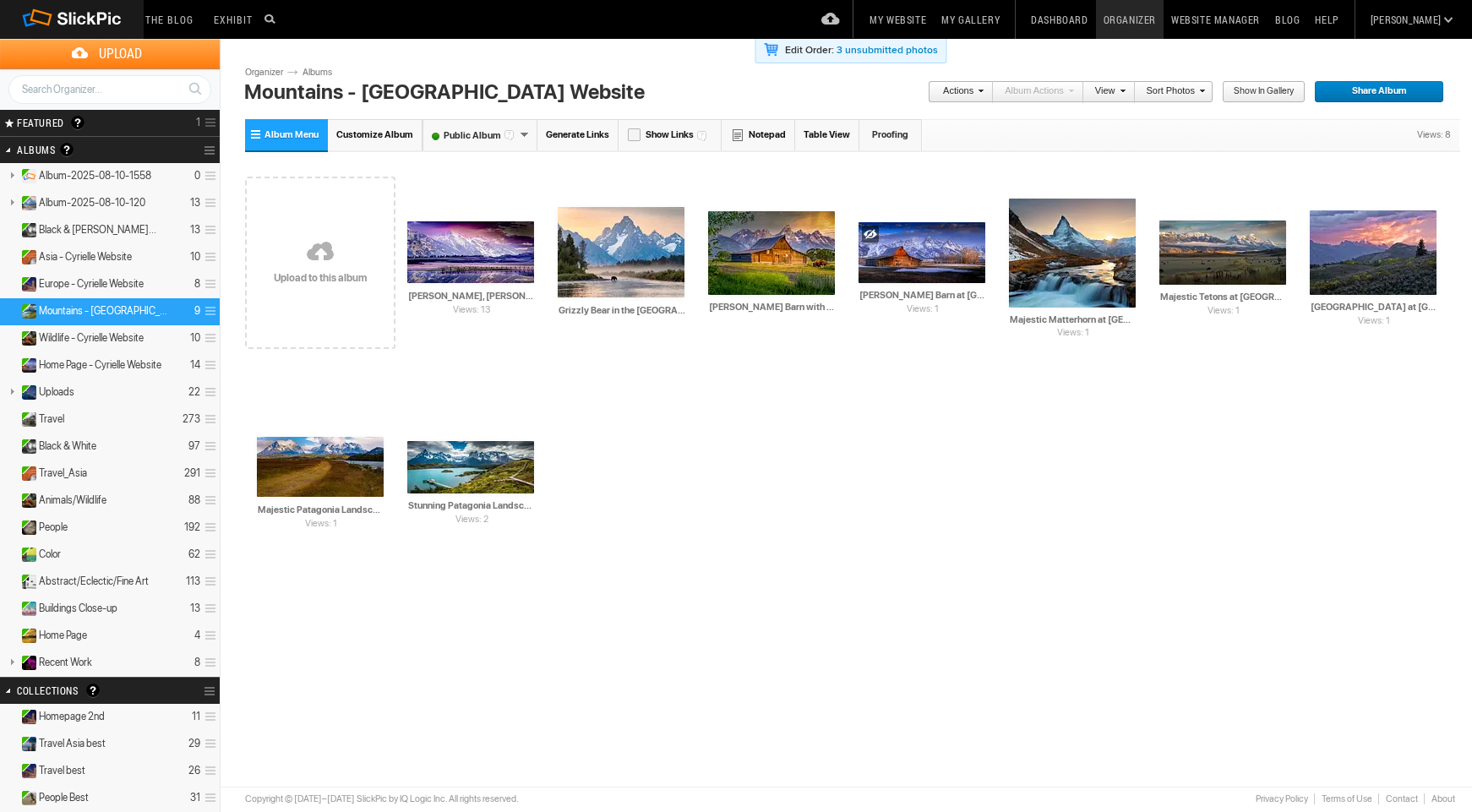
click at [324, 72] on link "Albums" at bounding box center [324, 72] width 51 height 14
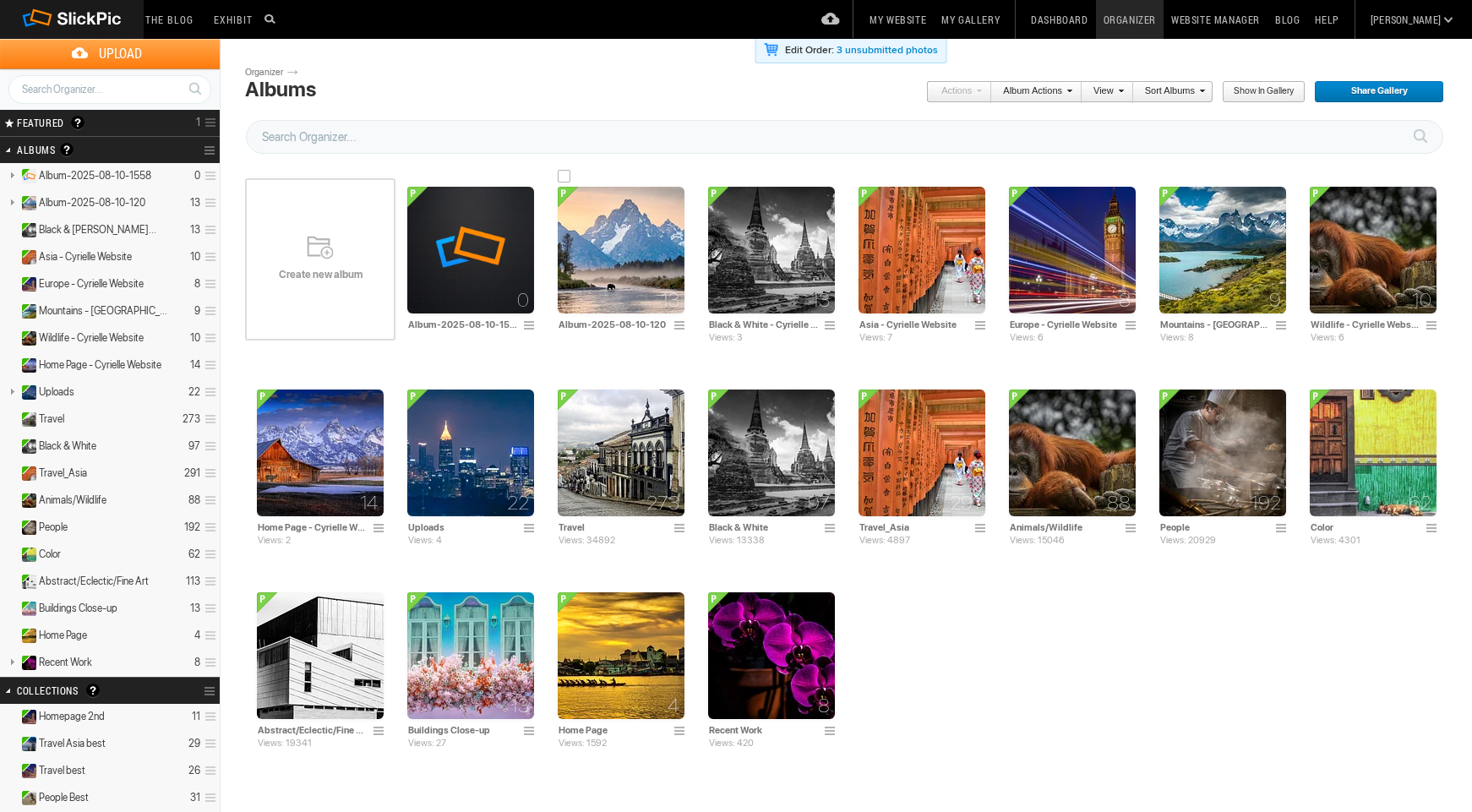
click at [634, 276] on img at bounding box center [621, 249] width 127 height 127
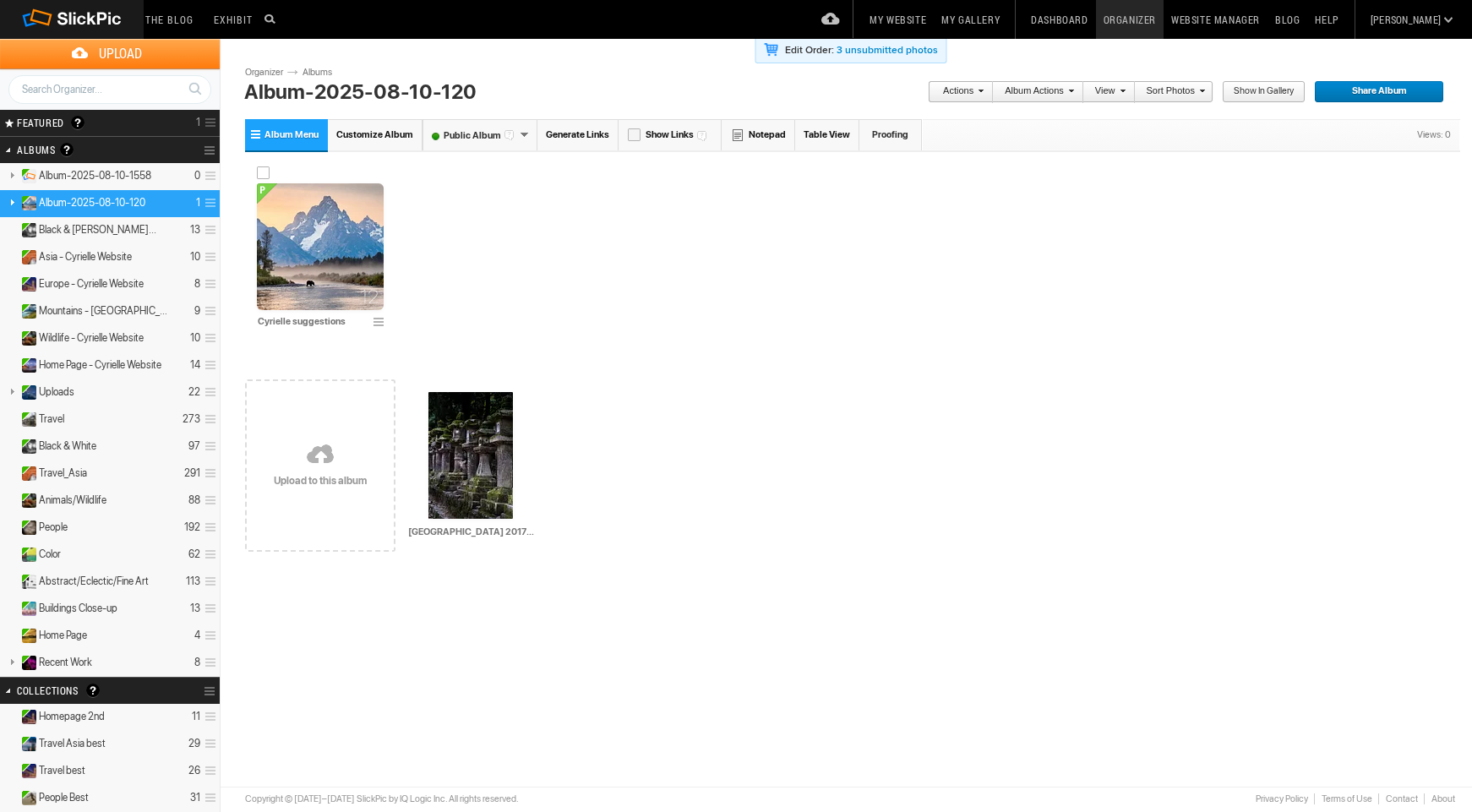
click at [314, 280] on img at bounding box center [320, 246] width 127 height 127
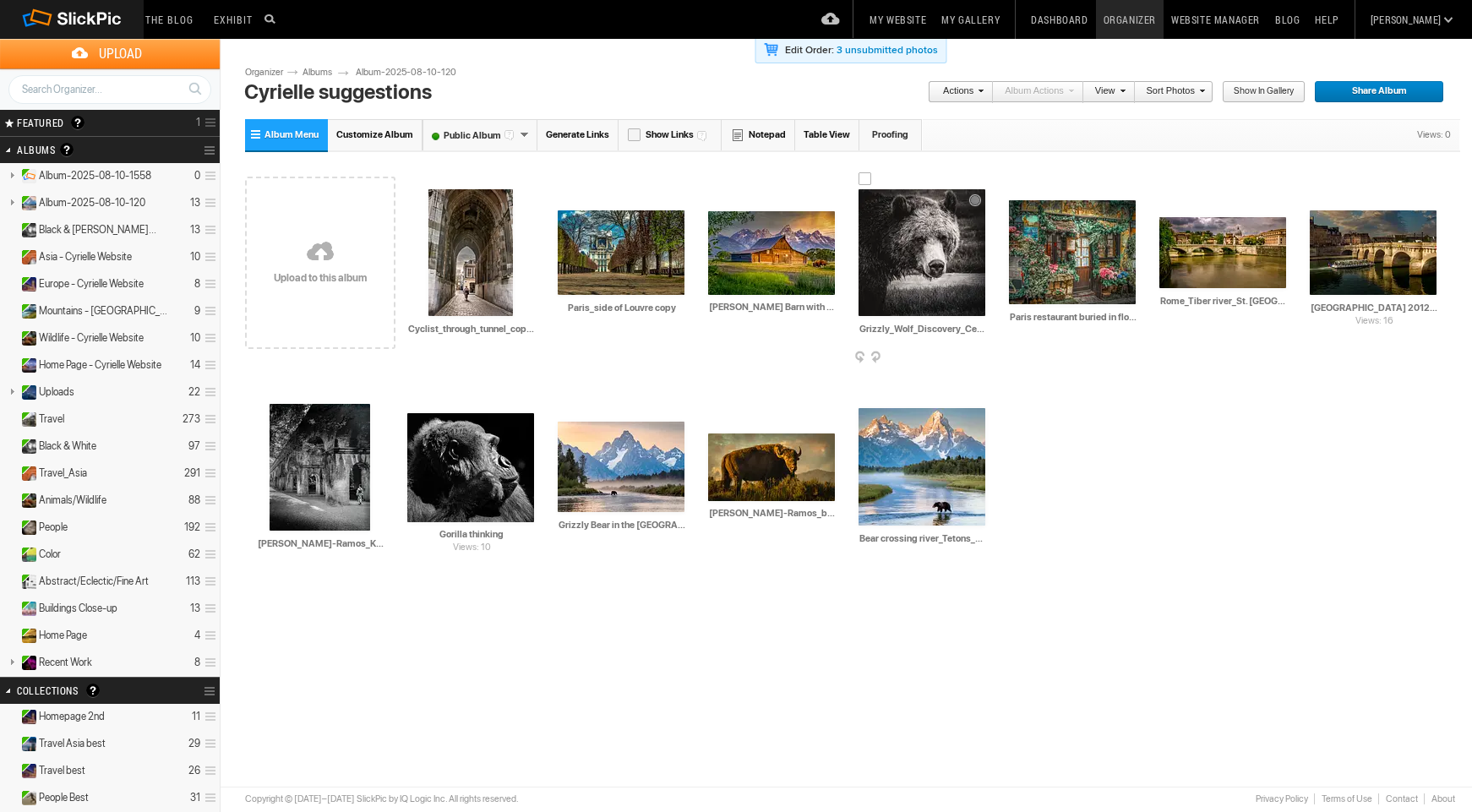
click at [869, 177] on div at bounding box center [866, 179] width 14 height 14
click at [926, 271] on img at bounding box center [922, 252] width 127 height 127
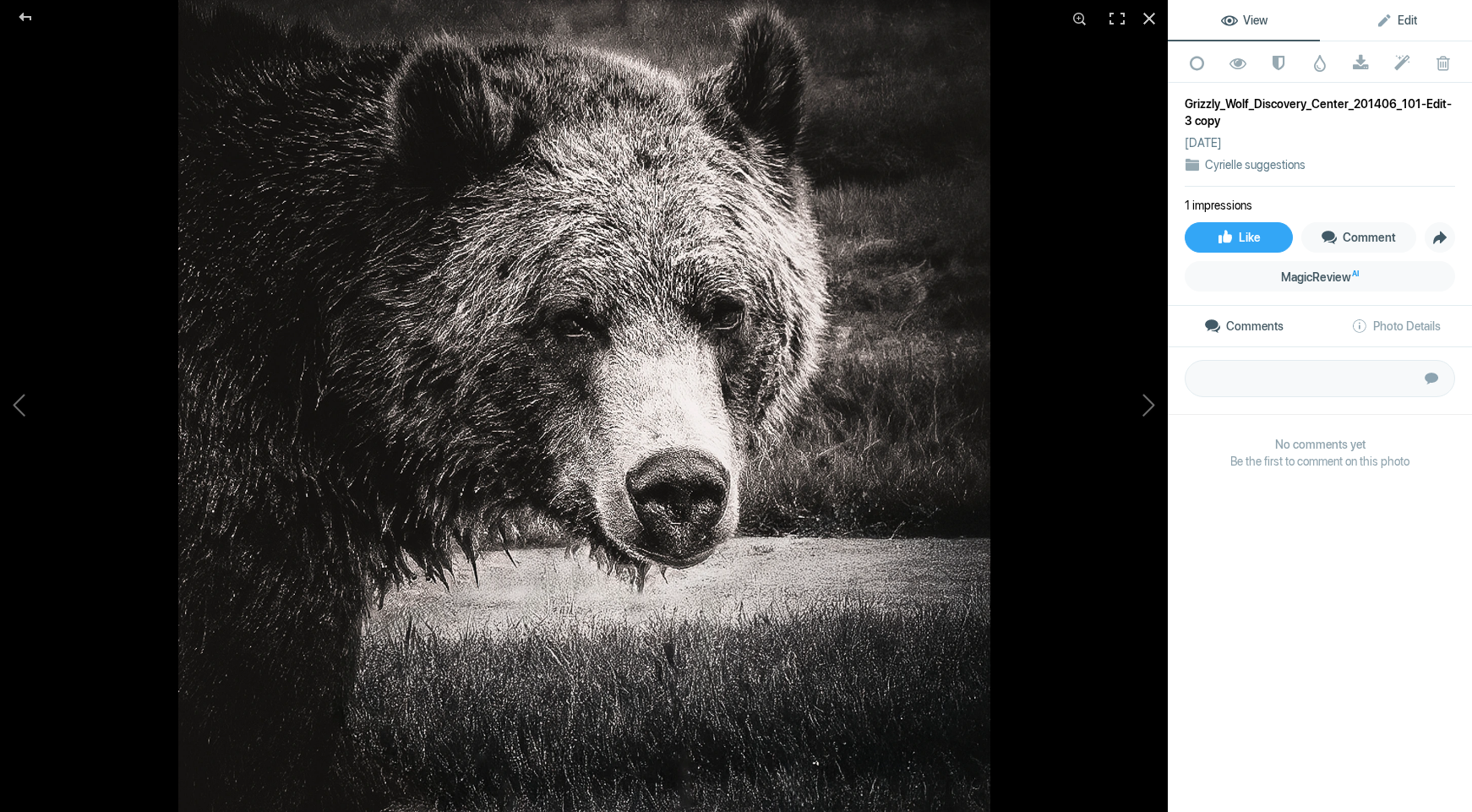
click at [1369, 26] on link "Edit" at bounding box center [1396, 20] width 152 height 41
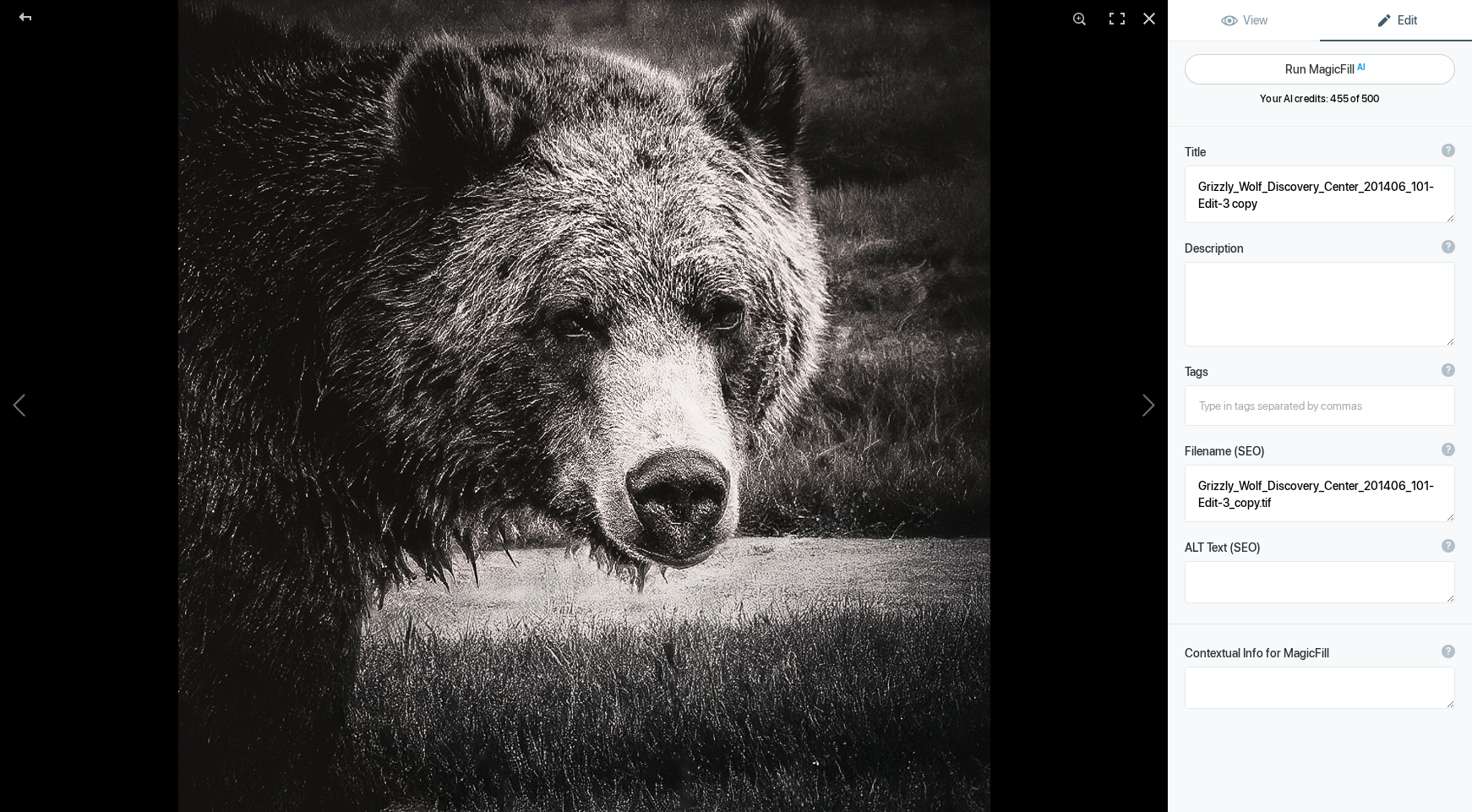
click at [1306, 71] on button "Run MagicFill AI" at bounding box center [1320, 69] width 270 height 30
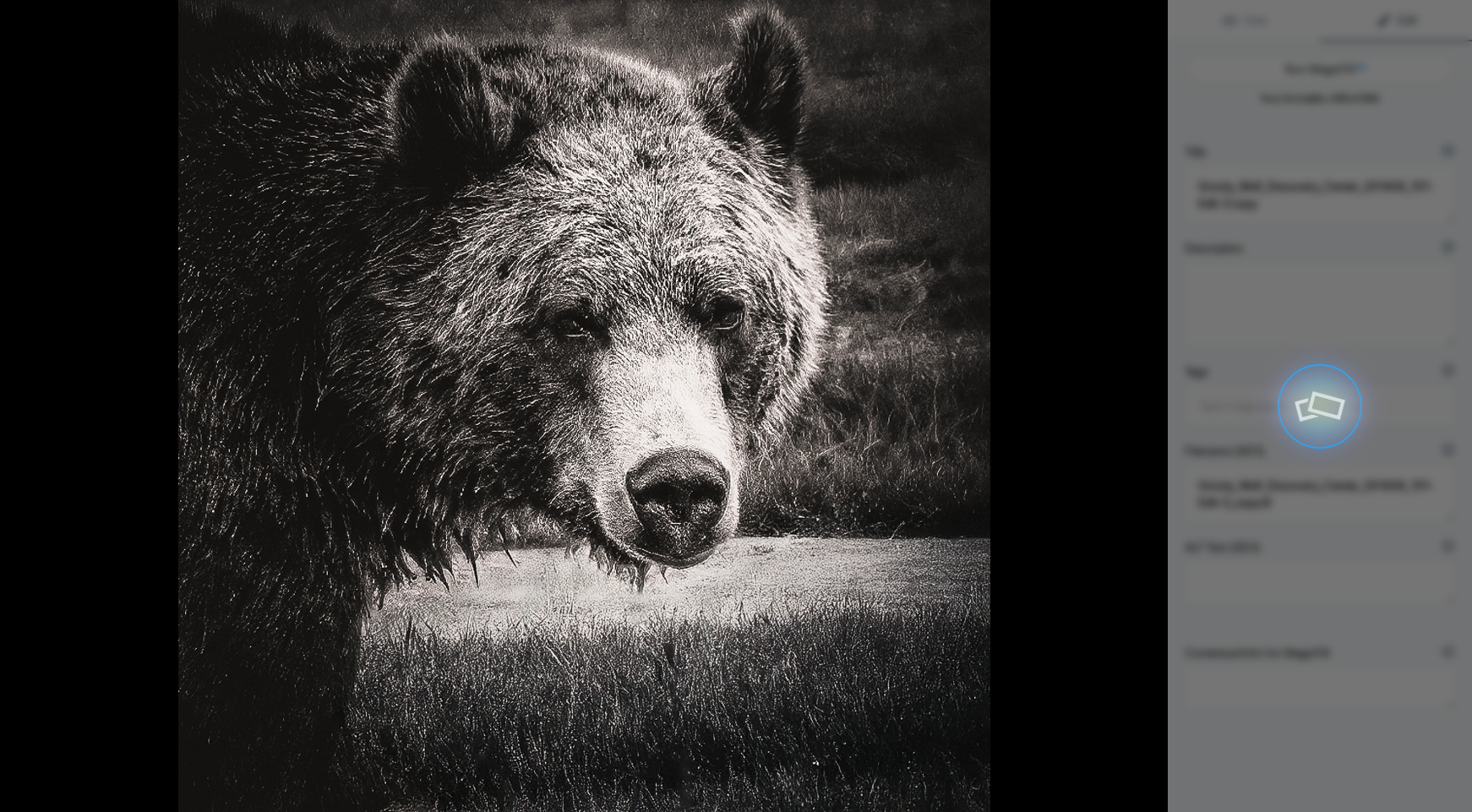
type textarea "Grizzly Bear Close-Up at [GEOGRAPHIC_DATA]"
type textarea "This striking black-and-white photograph captures the intense gaze of a grizzly…"
type textarea "grizzly-bear-close-up-discovery-center.jpg"
type textarea "Close-up portrait of a grizzly bear showcasing its features and fur texture at …"
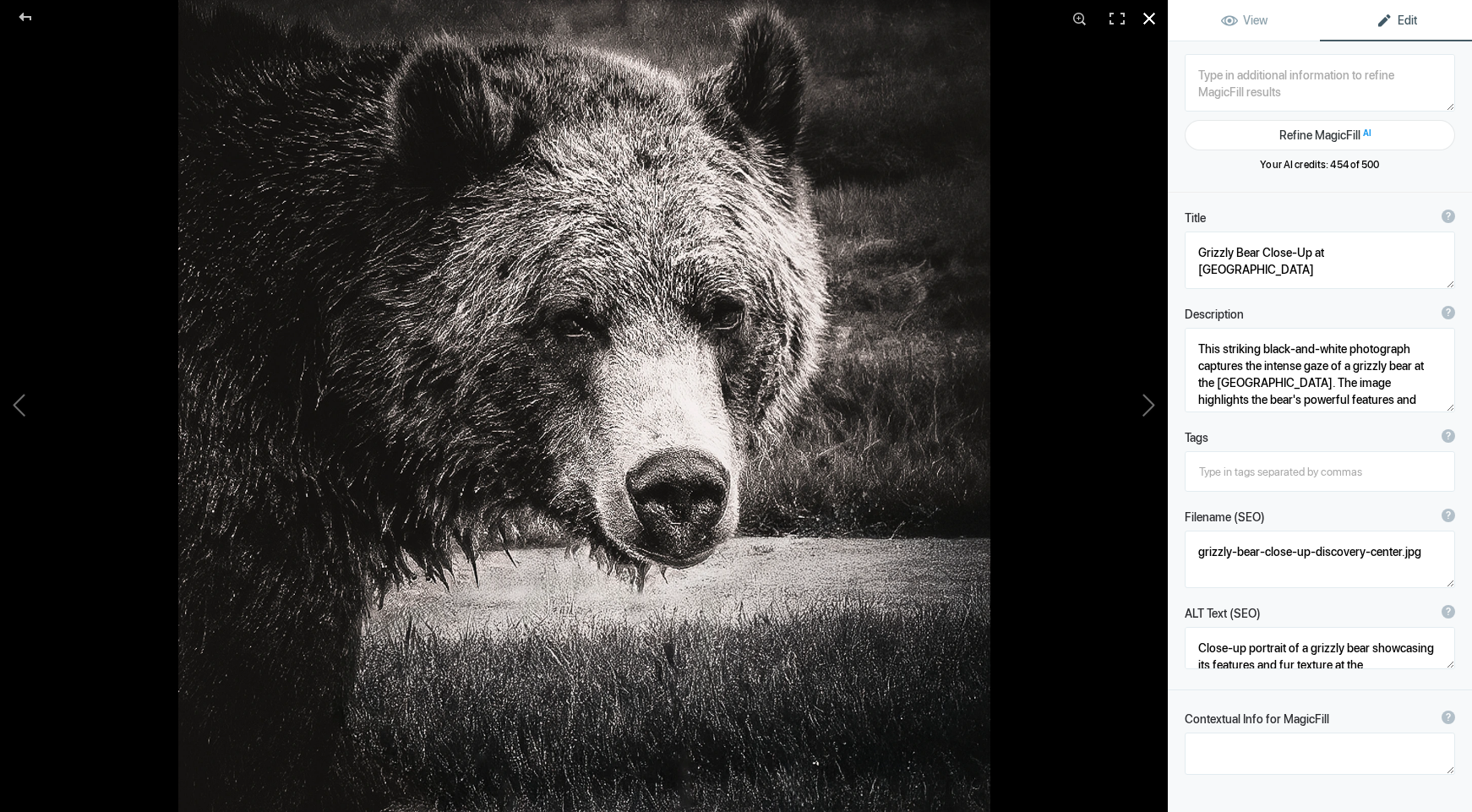
click at [1149, 16] on div at bounding box center [1149, 18] width 37 height 37
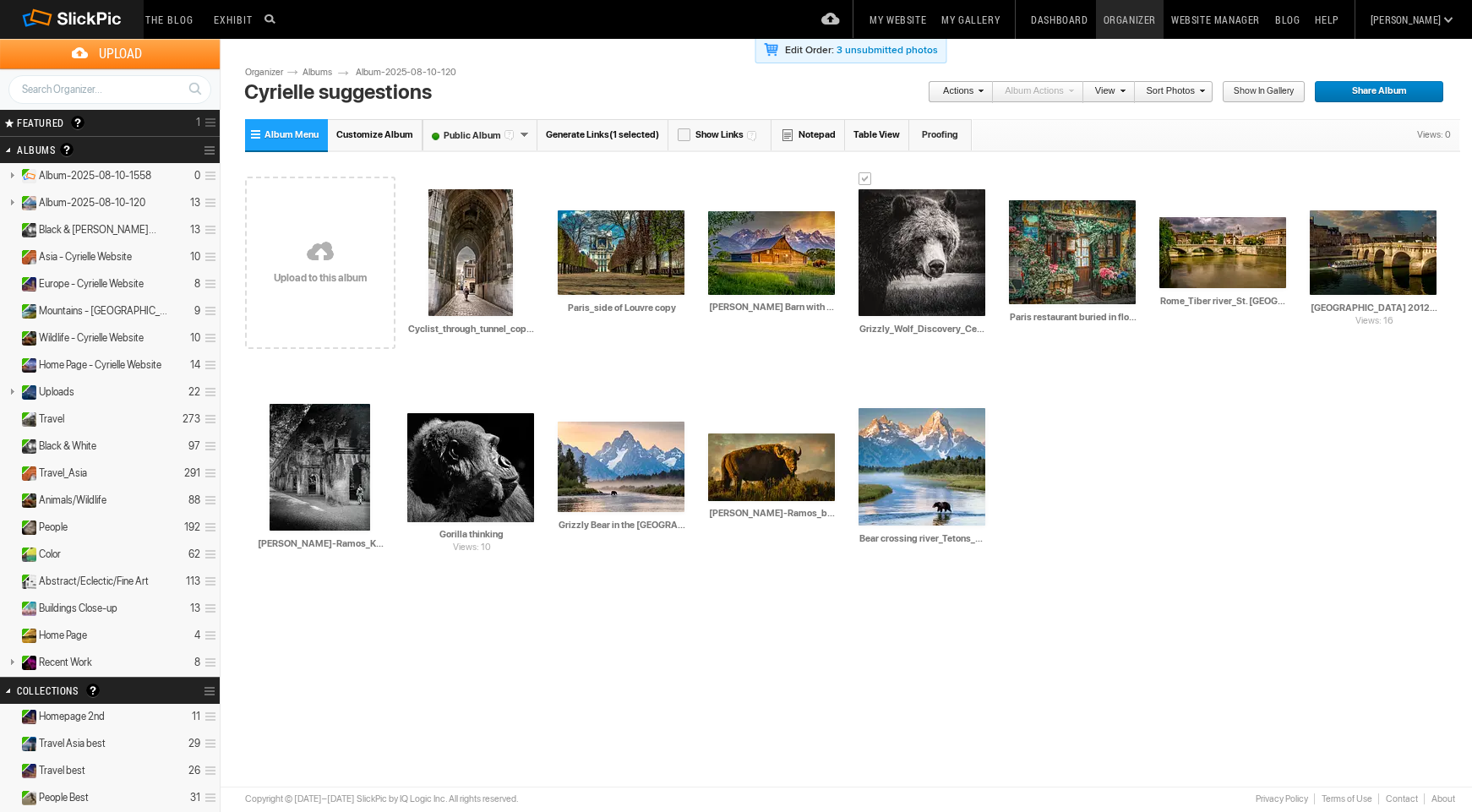
click at [976, 92] on span at bounding box center [979, 91] width 10 height 10
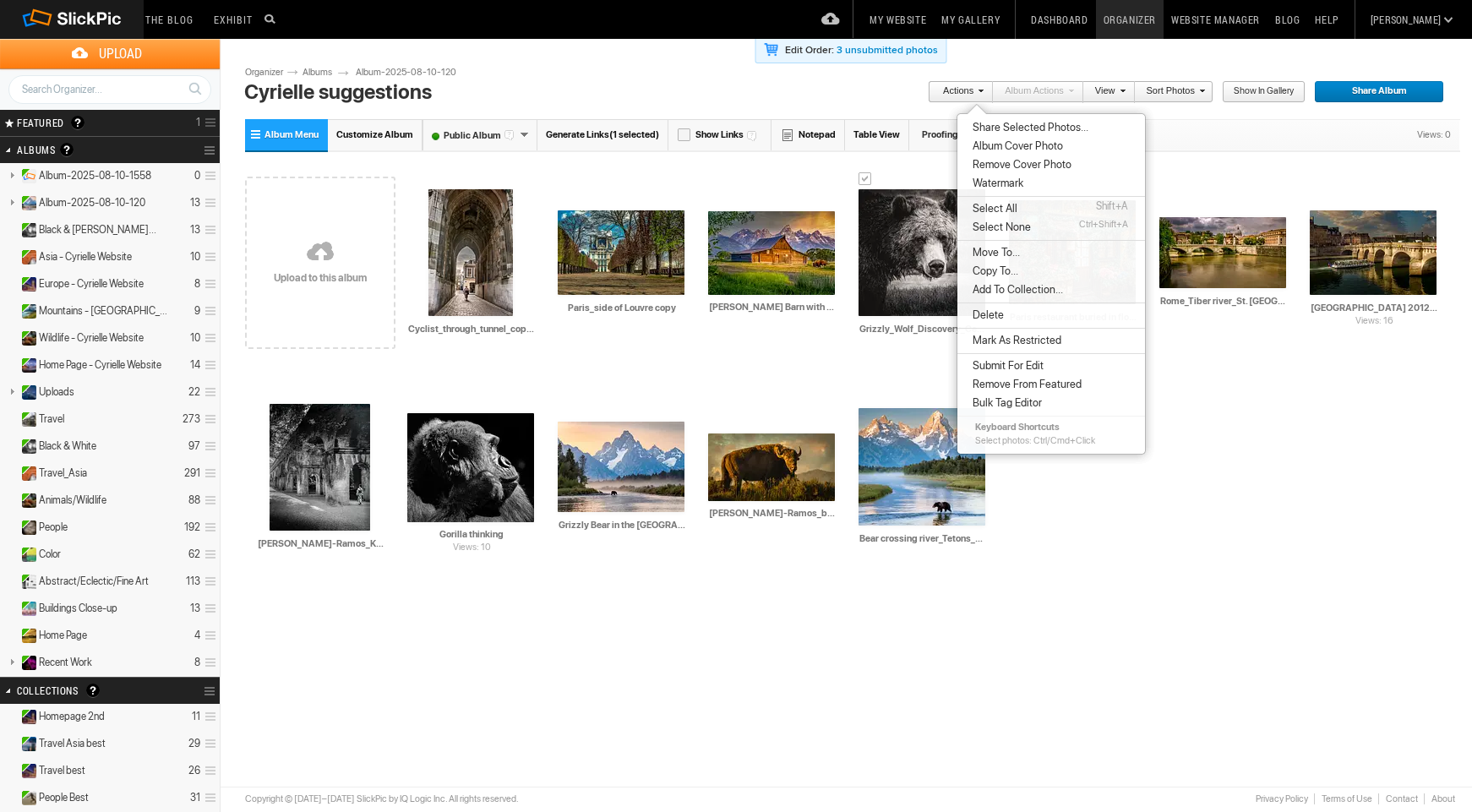
click at [992, 271] on span "Copy To..." at bounding box center [993, 271] width 51 height 14
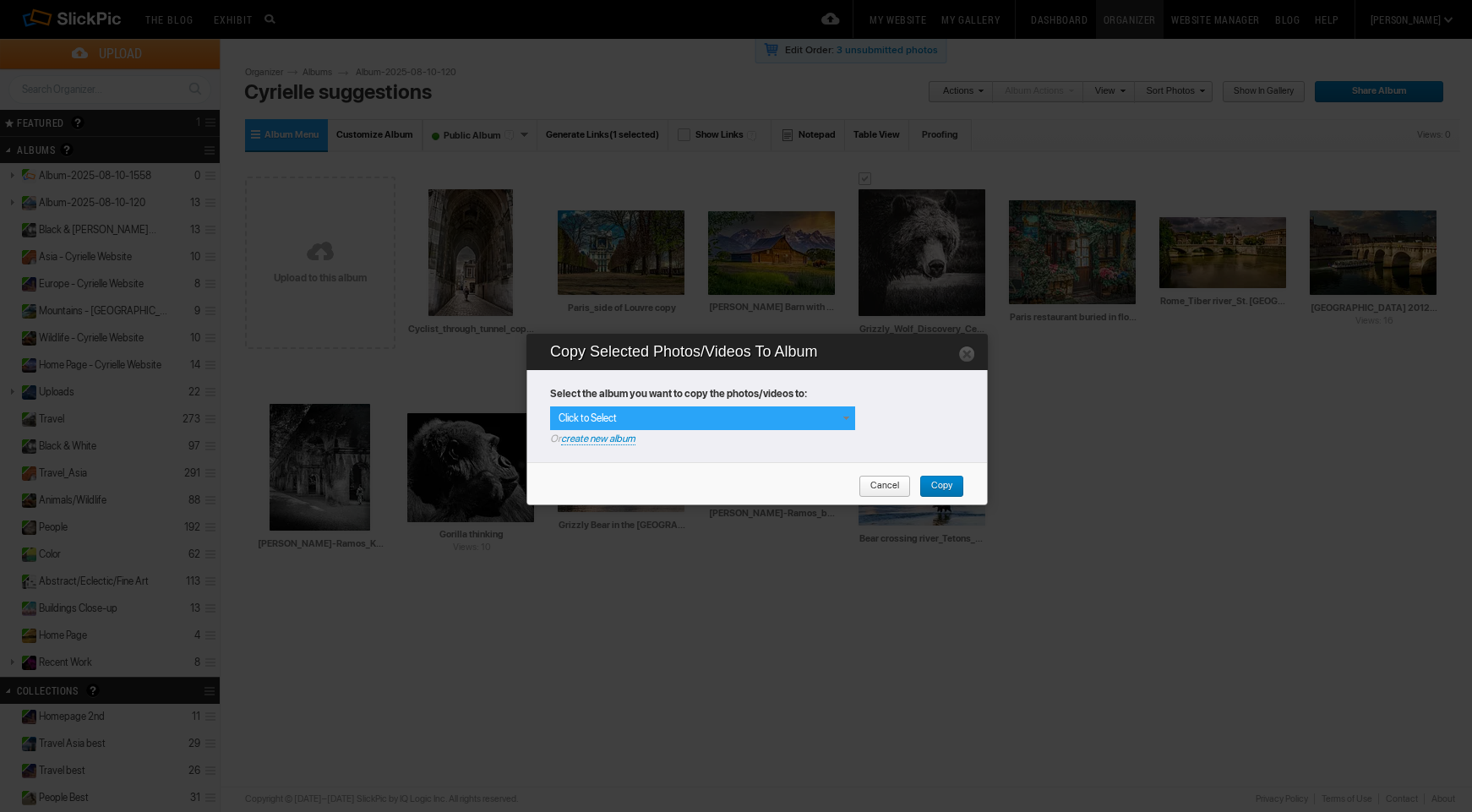
click at [783, 430] on icon "Or create new album" at bounding box center [759, 437] width 419 height 16
click at [709, 422] on div "Click to Select" at bounding box center [702, 418] width 305 height 23
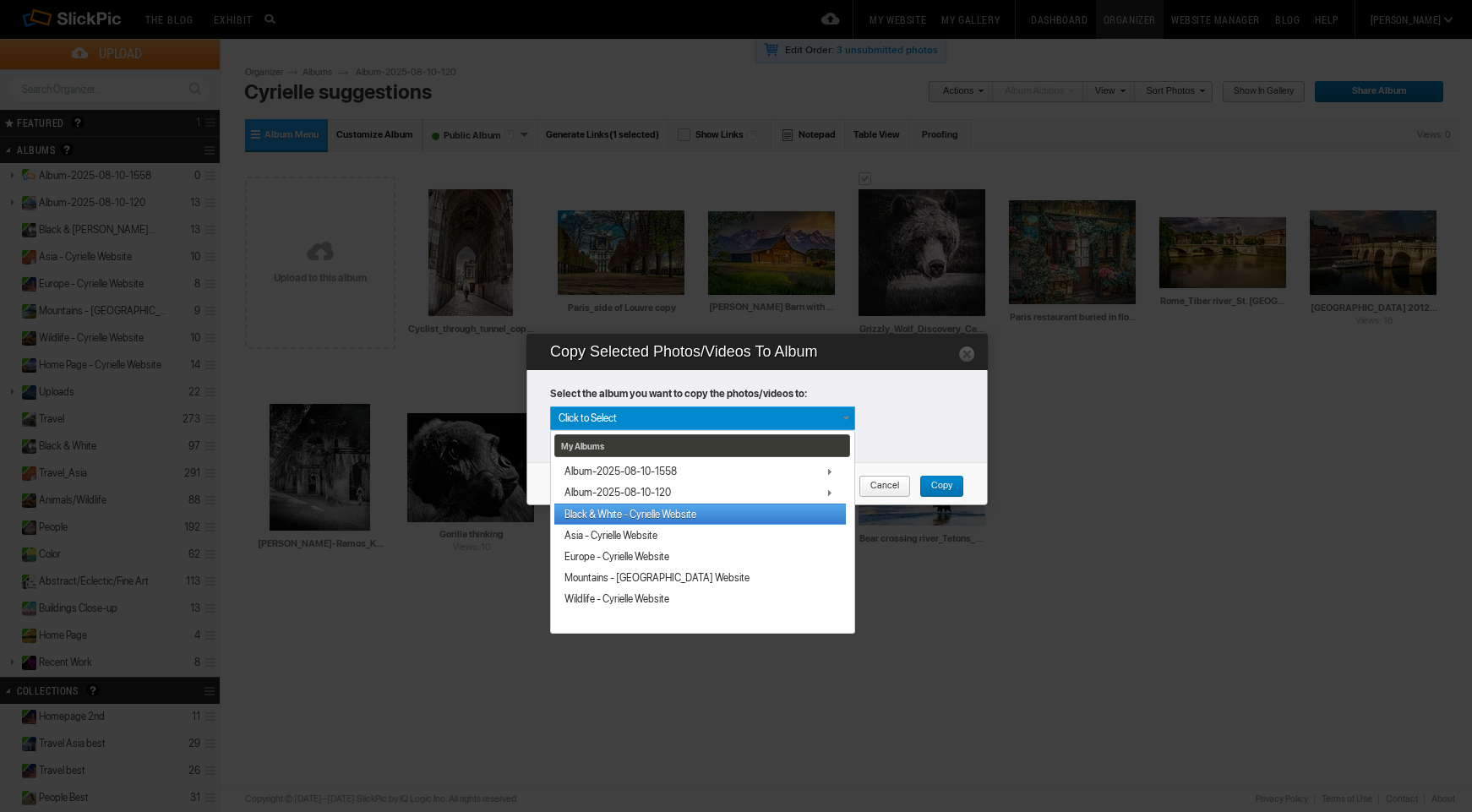
click at [668, 503] on link "Black & White - Cyrielle Website" at bounding box center [700, 513] width 292 height 21
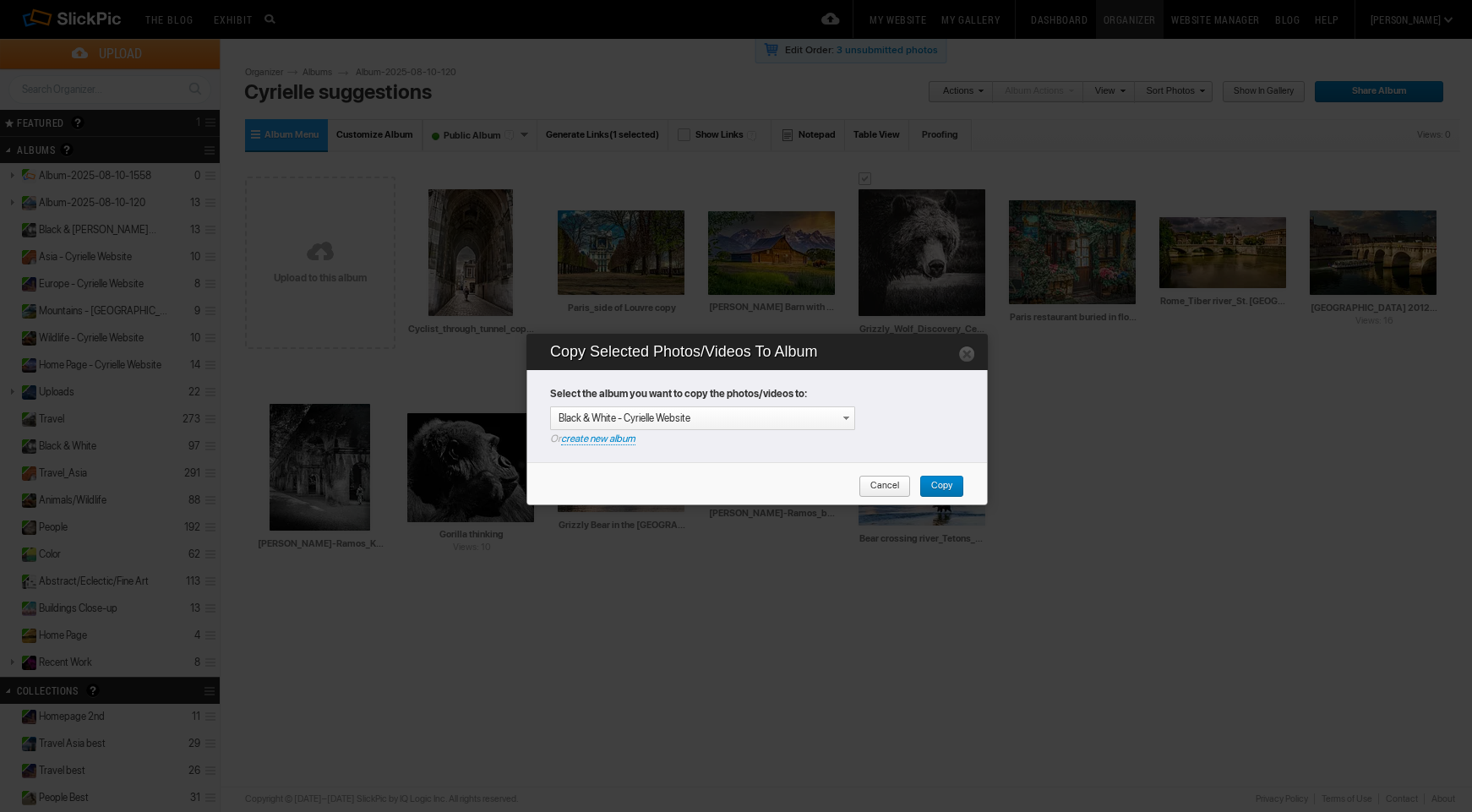
click at [940, 486] on span "Copy" at bounding box center [936, 486] width 33 height 22
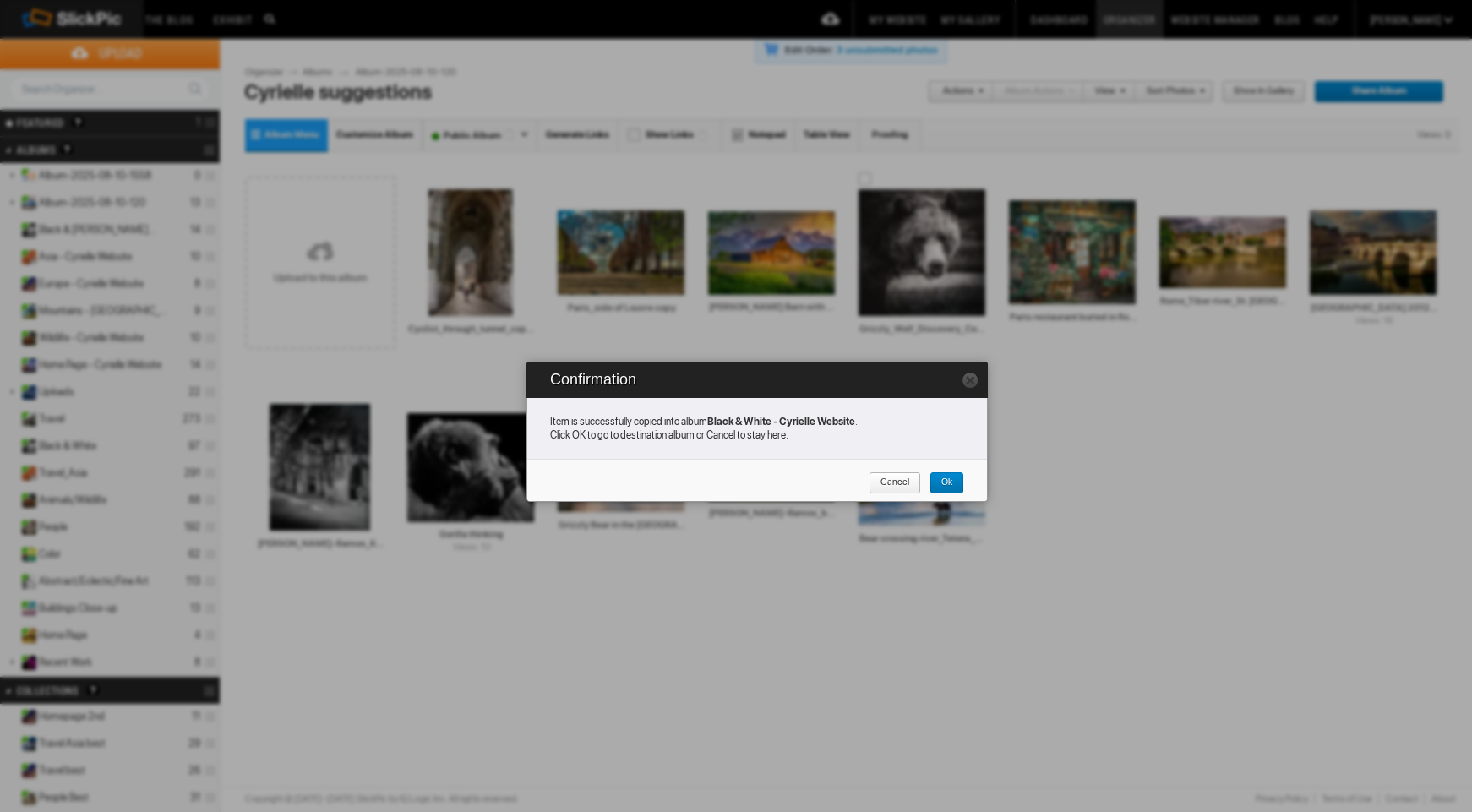
click at [948, 486] on span "Ok" at bounding box center [941, 482] width 22 height 22
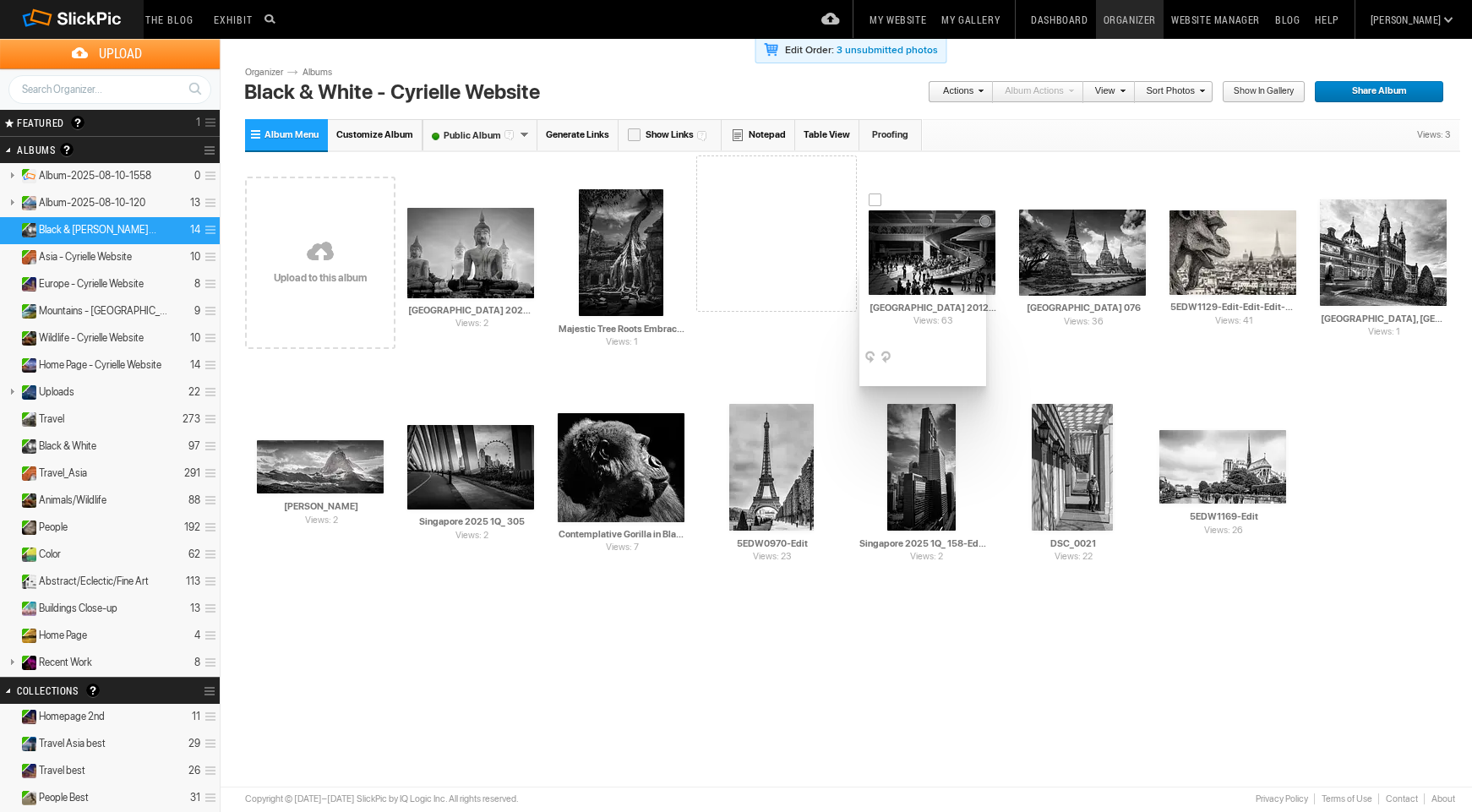
drag, startPoint x: 478, startPoint y: 272, endPoint x: 828, endPoint y: 258, distance: 350.3
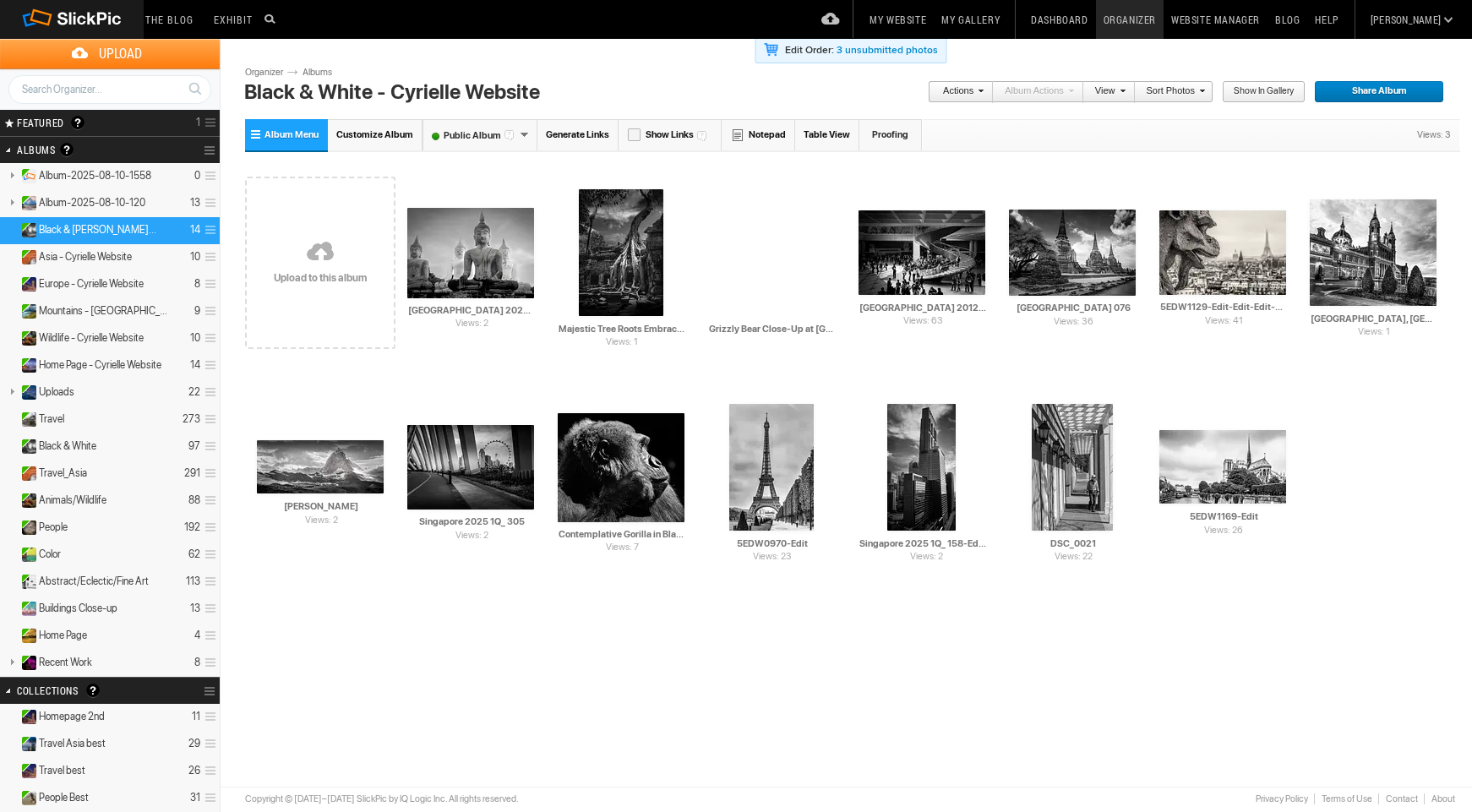
click at [313, 74] on link "Albums" at bounding box center [324, 72] width 51 height 14
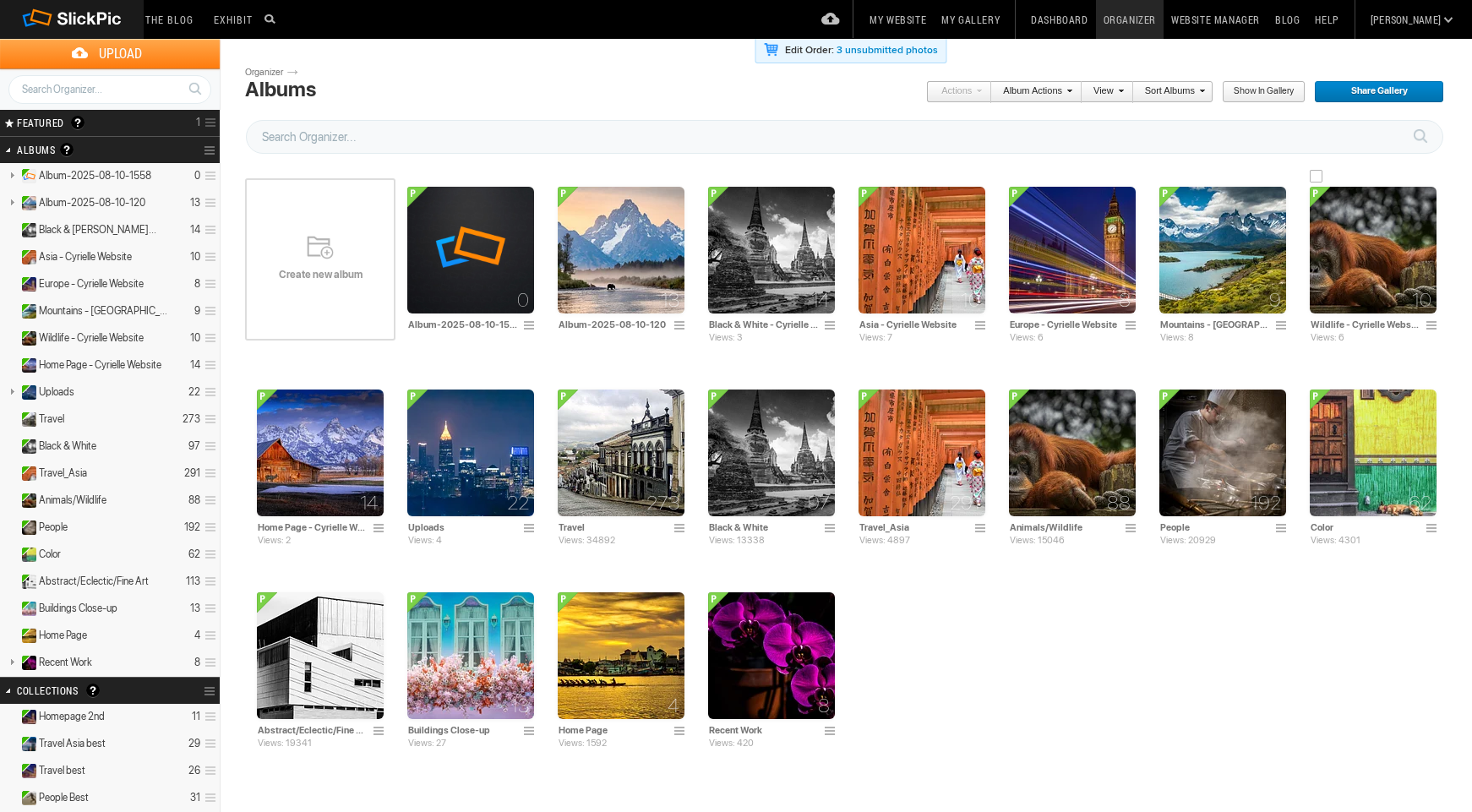
click at [1361, 323] on input "Wildlife - Cyrielle Website" at bounding box center [1365, 324] width 111 height 16
click at [1355, 269] on img at bounding box center [1373, 249] width 127 height 127
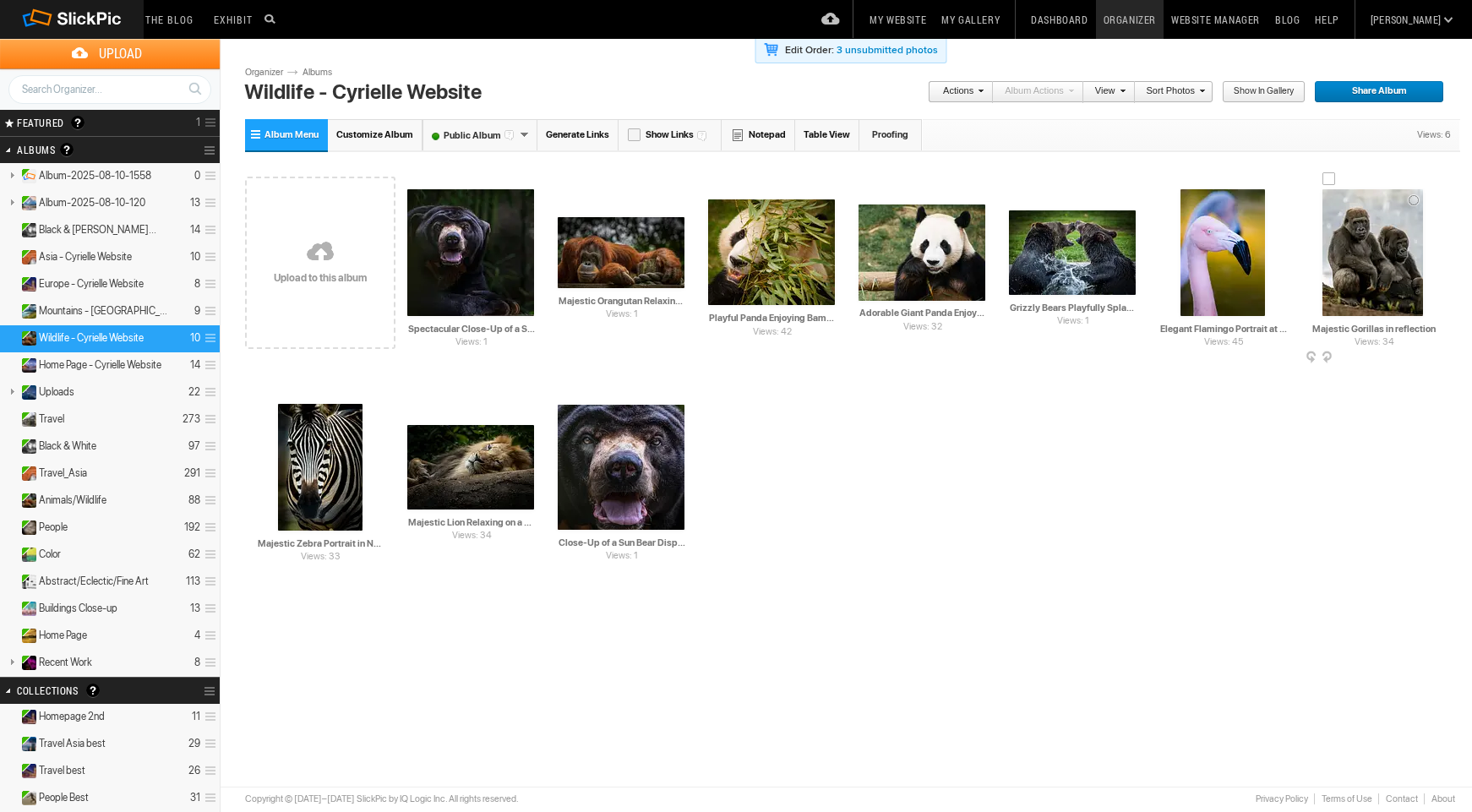
click at [1329, 179] on div at bounding box center [1330, 179] width 14 height 14
click at [1432, 352] on span at bounding box center [1435, 358] width 17 height 14
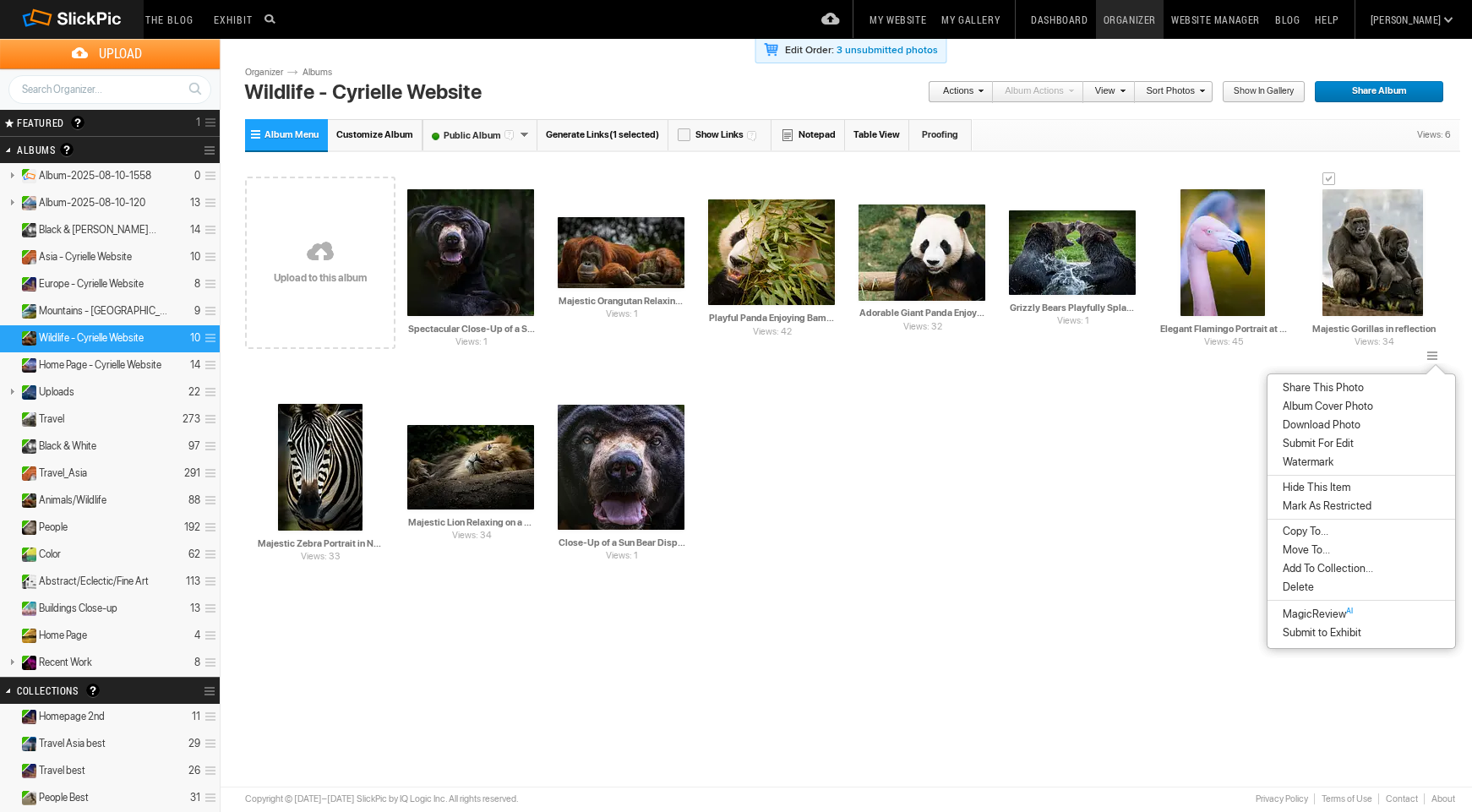
click at [1314, 587] on li "Delete" at bounding box center [1361, 588] width 187 height 19
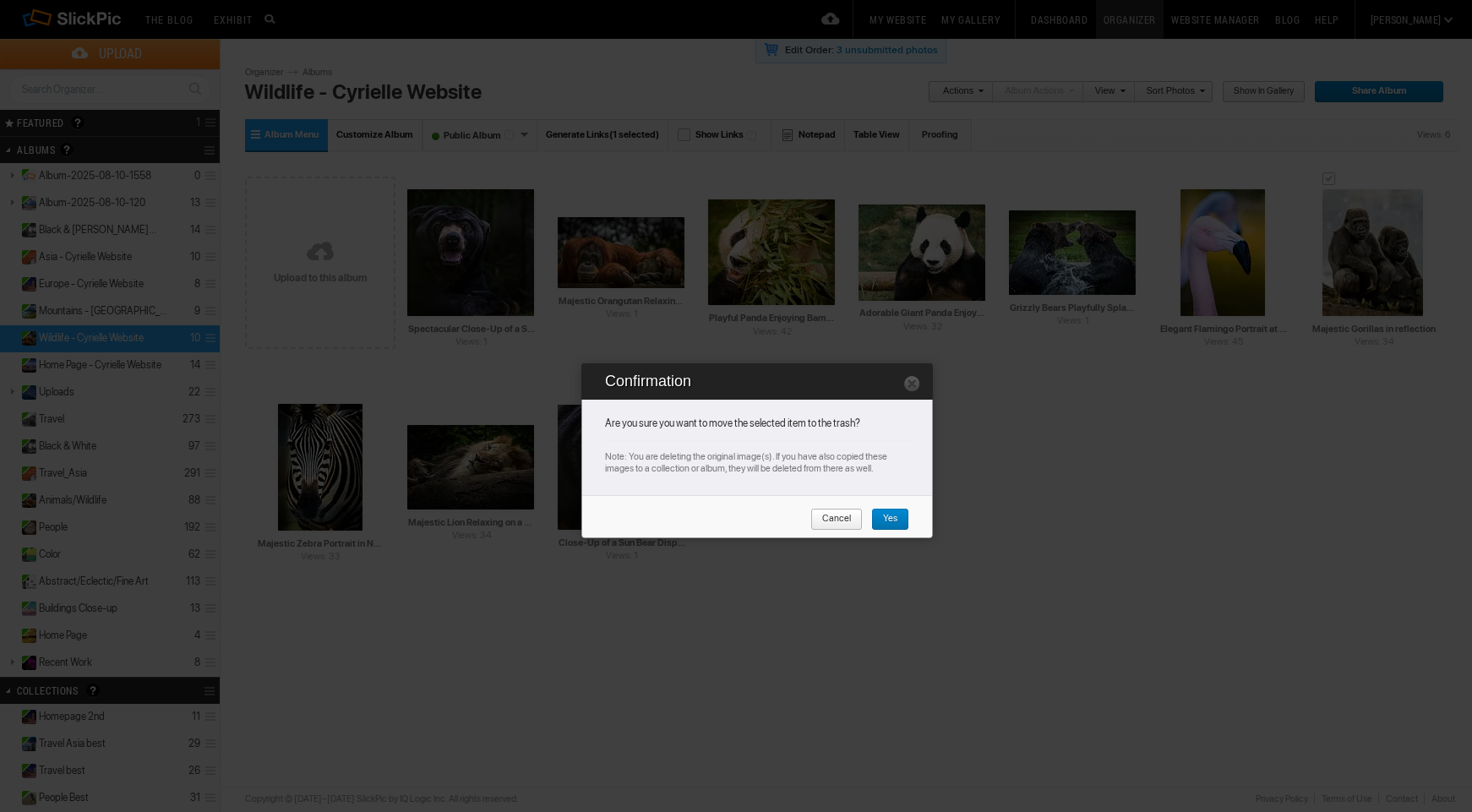
click at [893, 515] on span "Yes" at bounding box center [884, 519] width 26 height 22
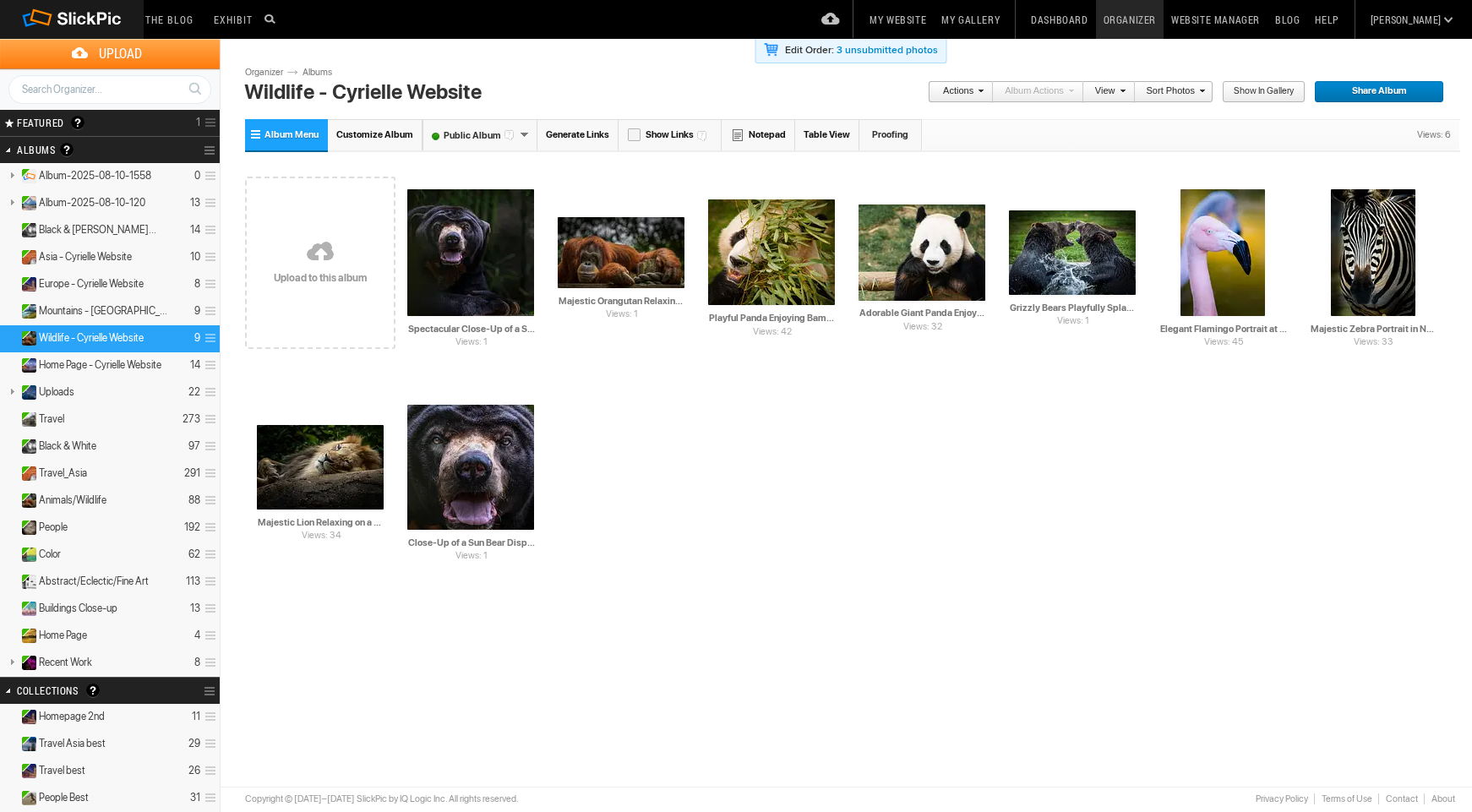
click at [317, 70] on link "Albums" at bounding box center [324, 72] width 51 height 14
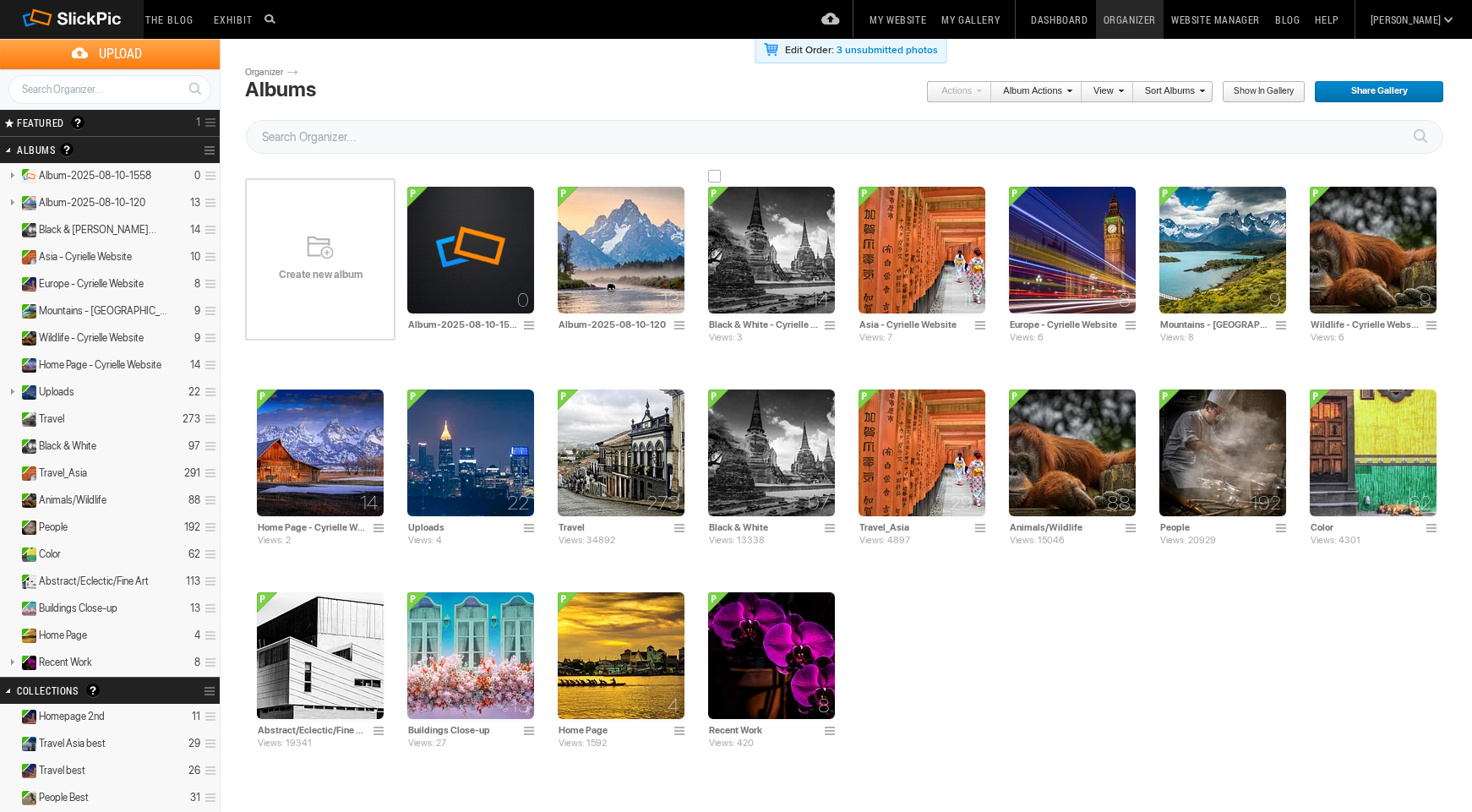
click at [765, 272] on img at bounding box center [771, 249] width 127 height 127
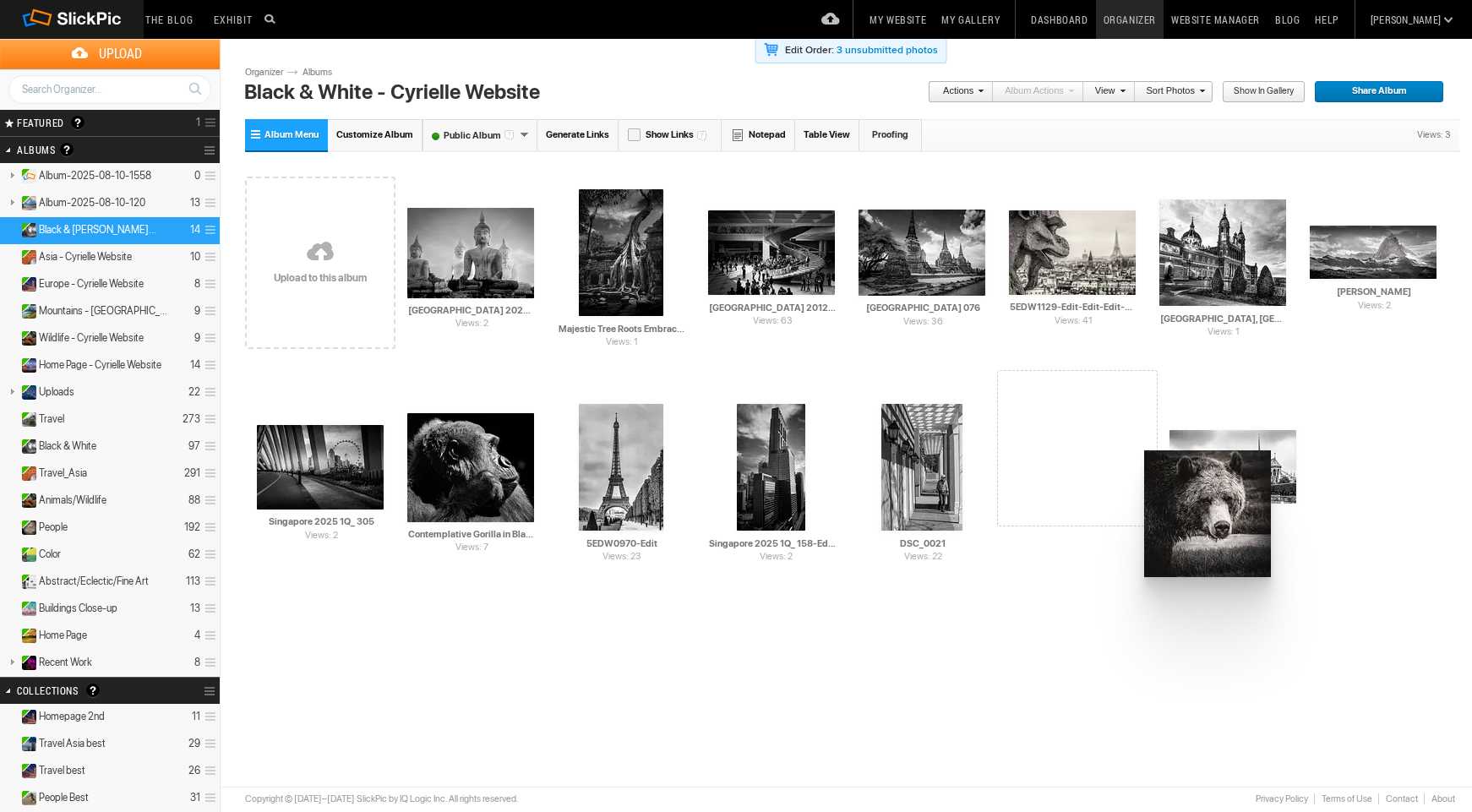
drag, startPoint x: 759, startPoint y: 255, endPoint x: 1110, endPoint y: 444, distance: 398.7
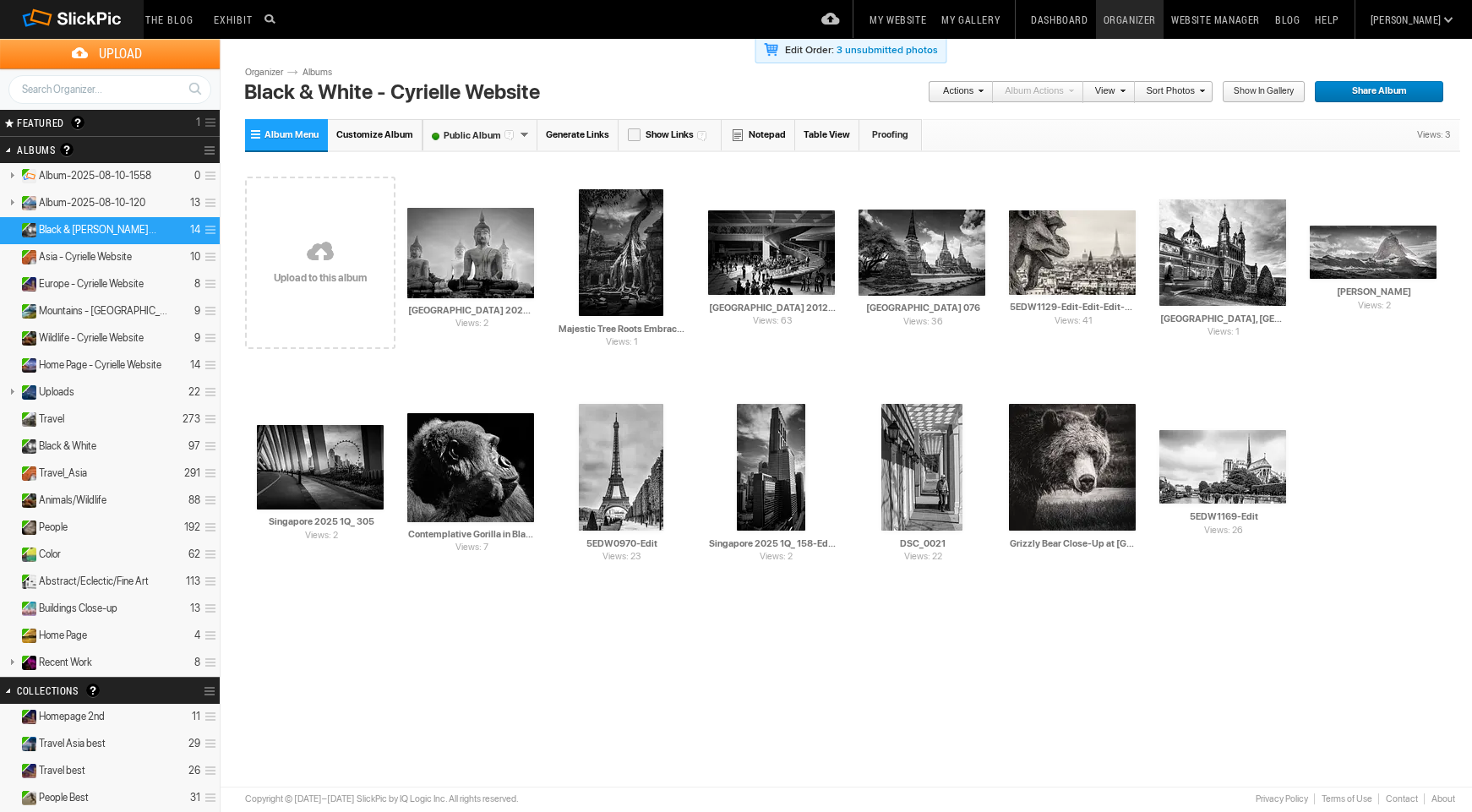
click at [315, 74] on link "Albums" at bounding box center [324, 72] width 51 height 14
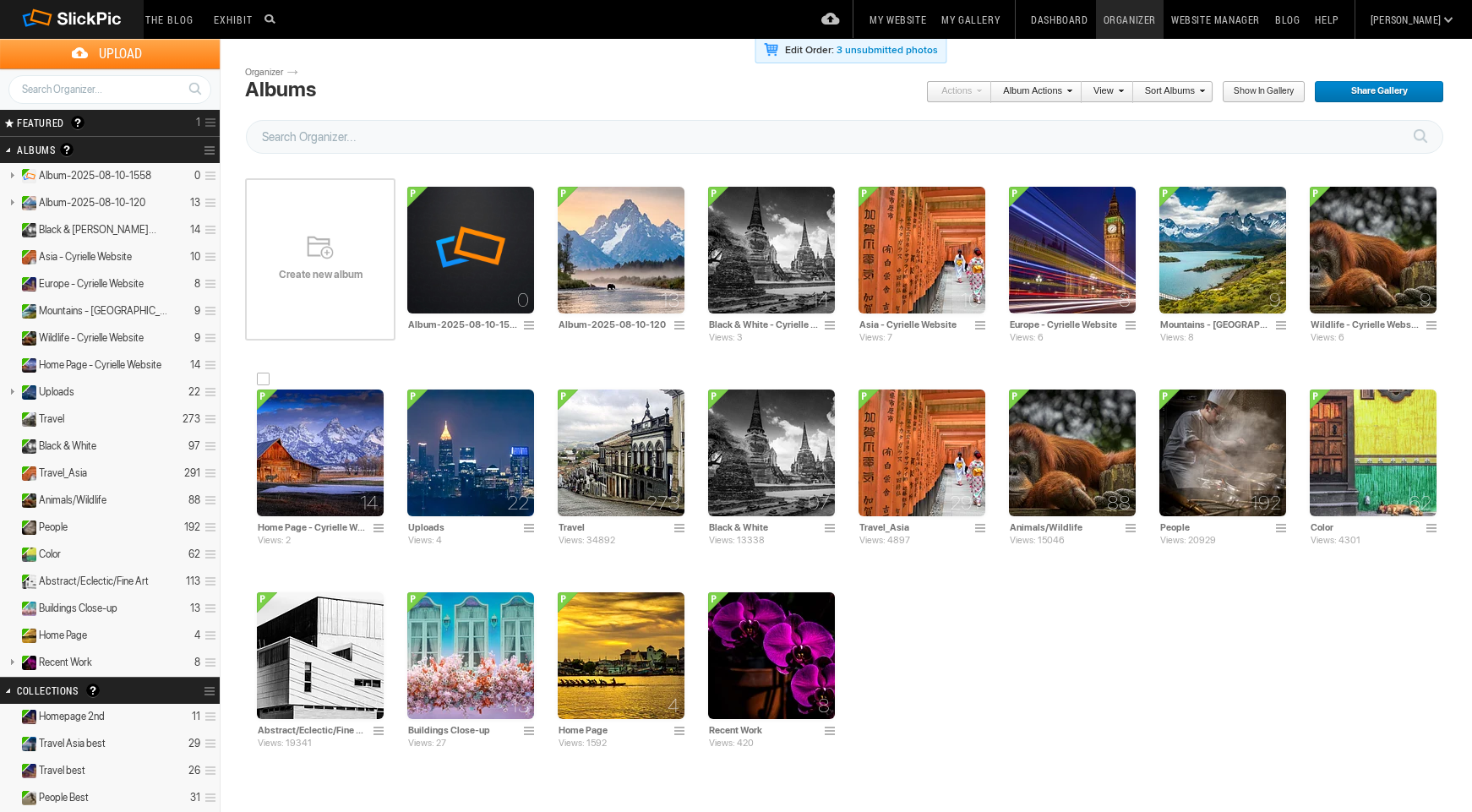
click at [328, 486] on img at bounding box center [320, 452] width 127 height 127
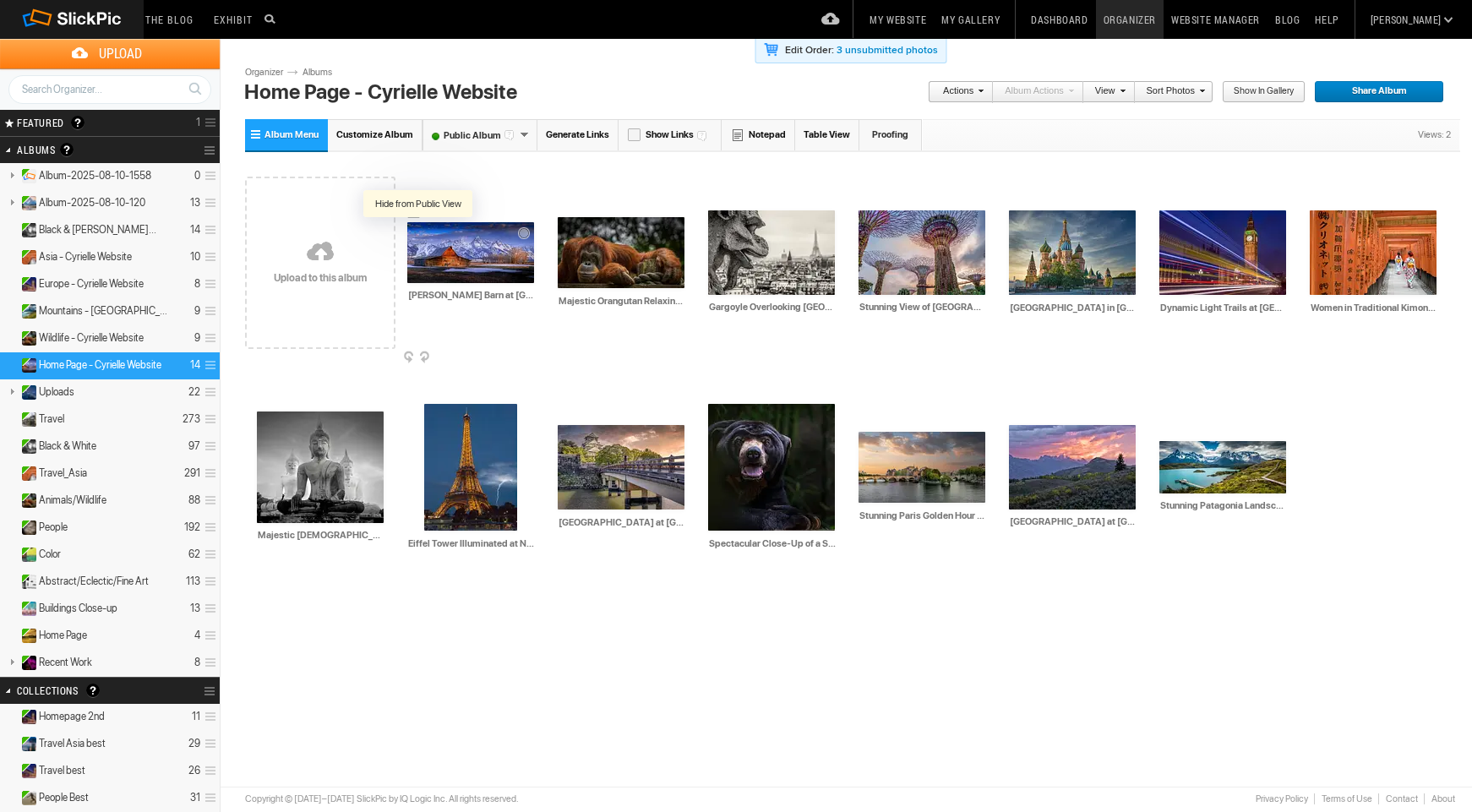
click at [418, 231] on div at bounding box center [420, 234] width 17 height 17
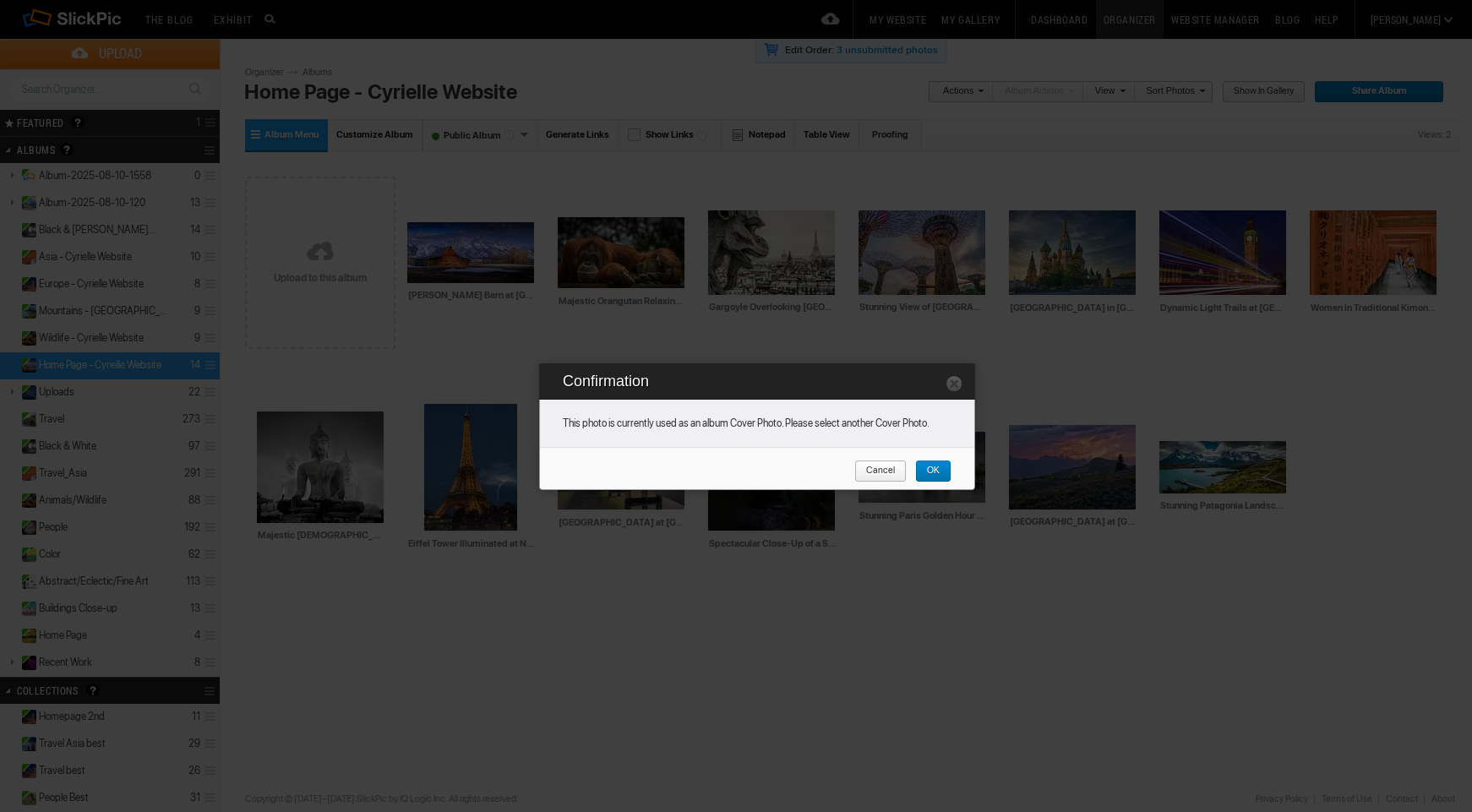
click at [932, 469] on span "OK" at bounding box center [927, 471] width 24 height 22
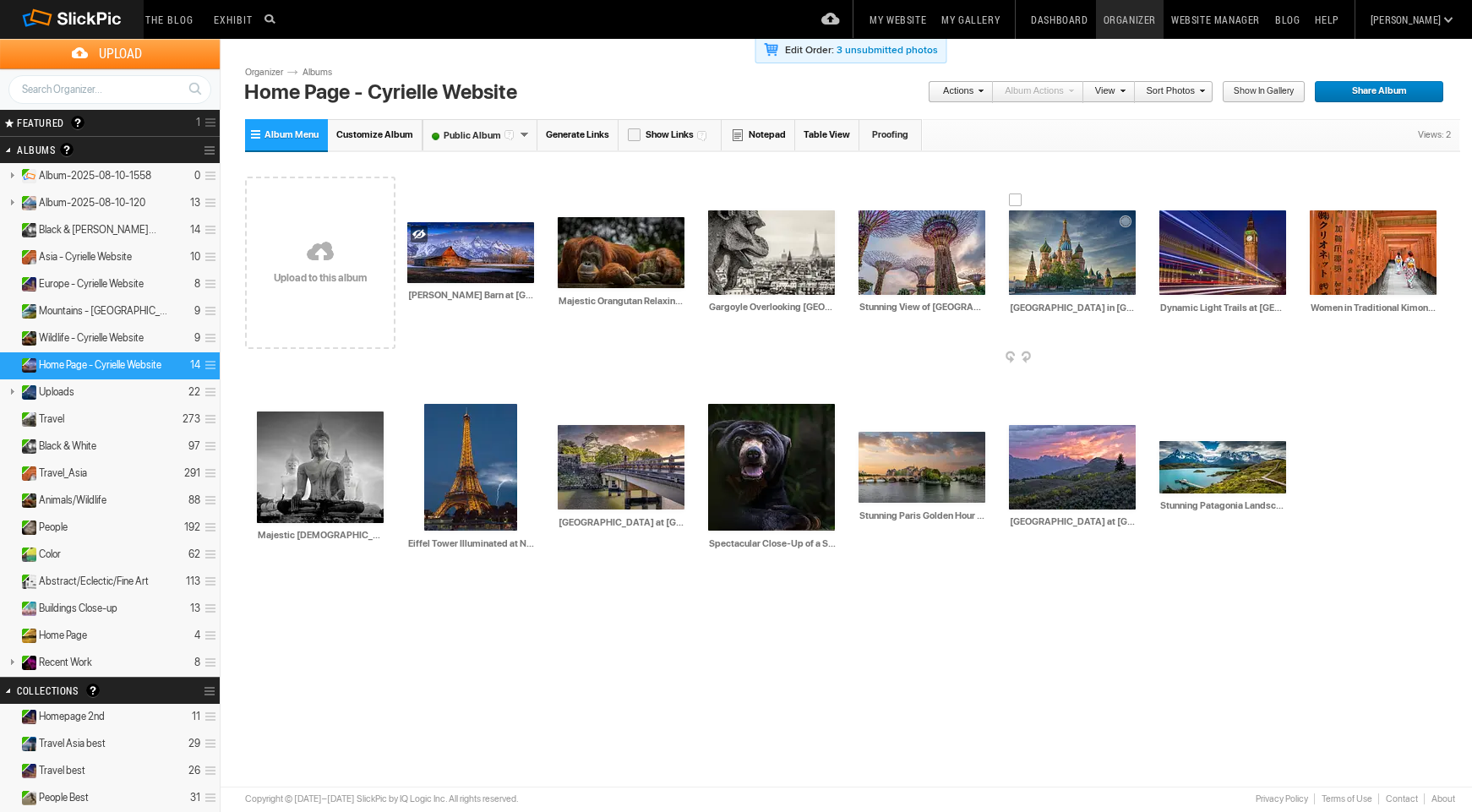
click at [1046, 265] on img at bounding box center [1072, 253] width 127 height 85
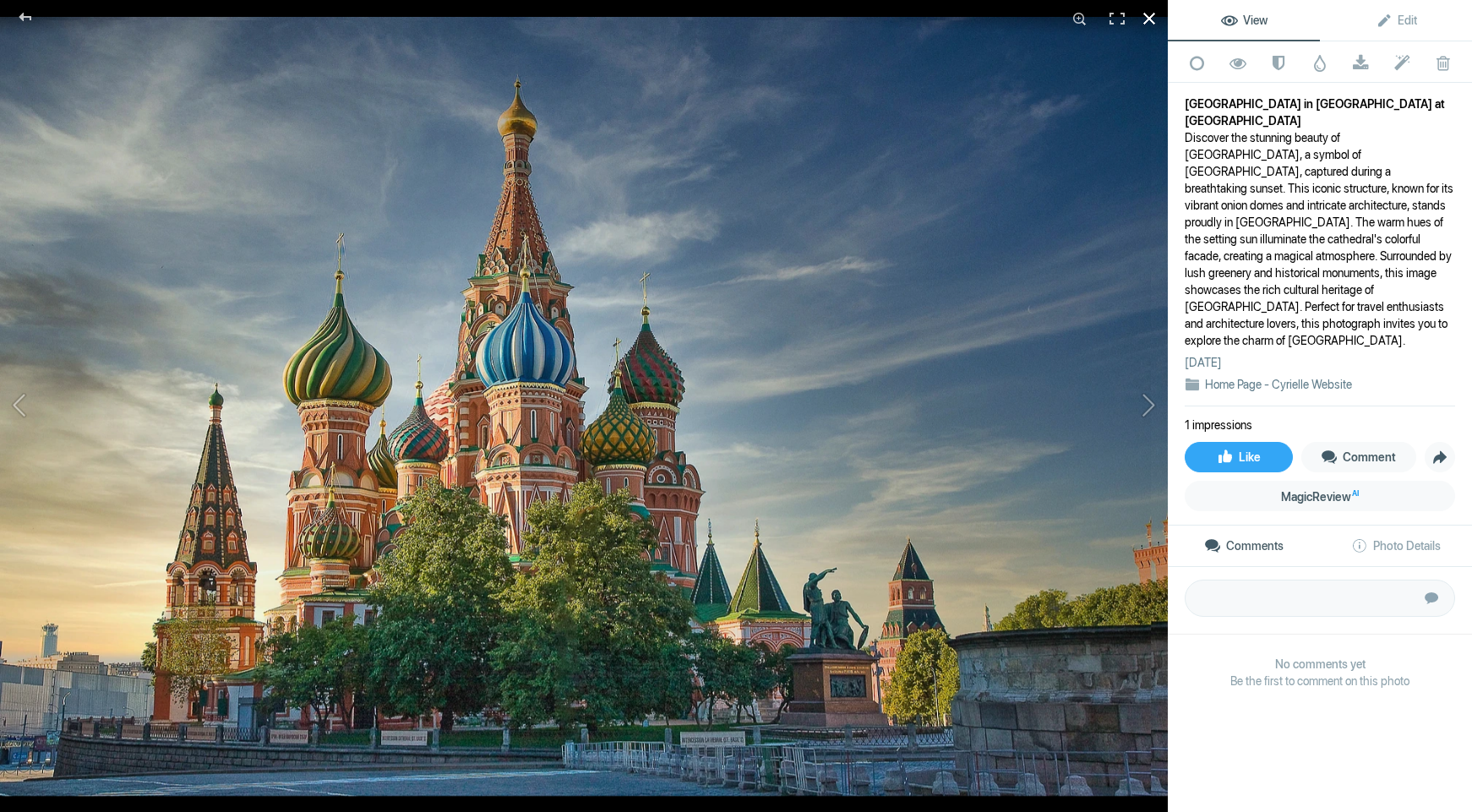
click at [1150, 27] on div at bounding box center [1149, 18] width 37 height 37
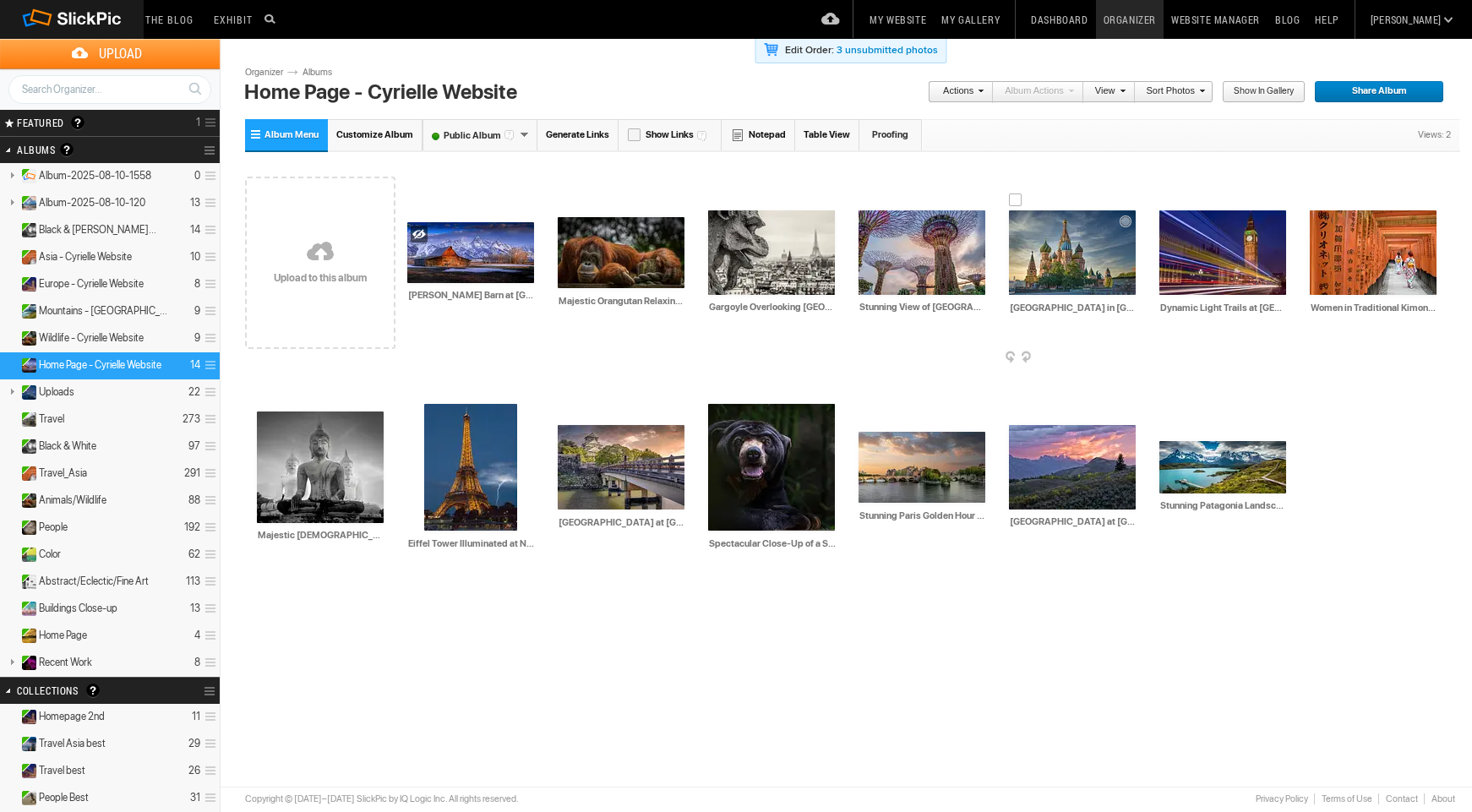
click at [1136, 356] on span at bounding box center [1134, 358] width 17 height 14
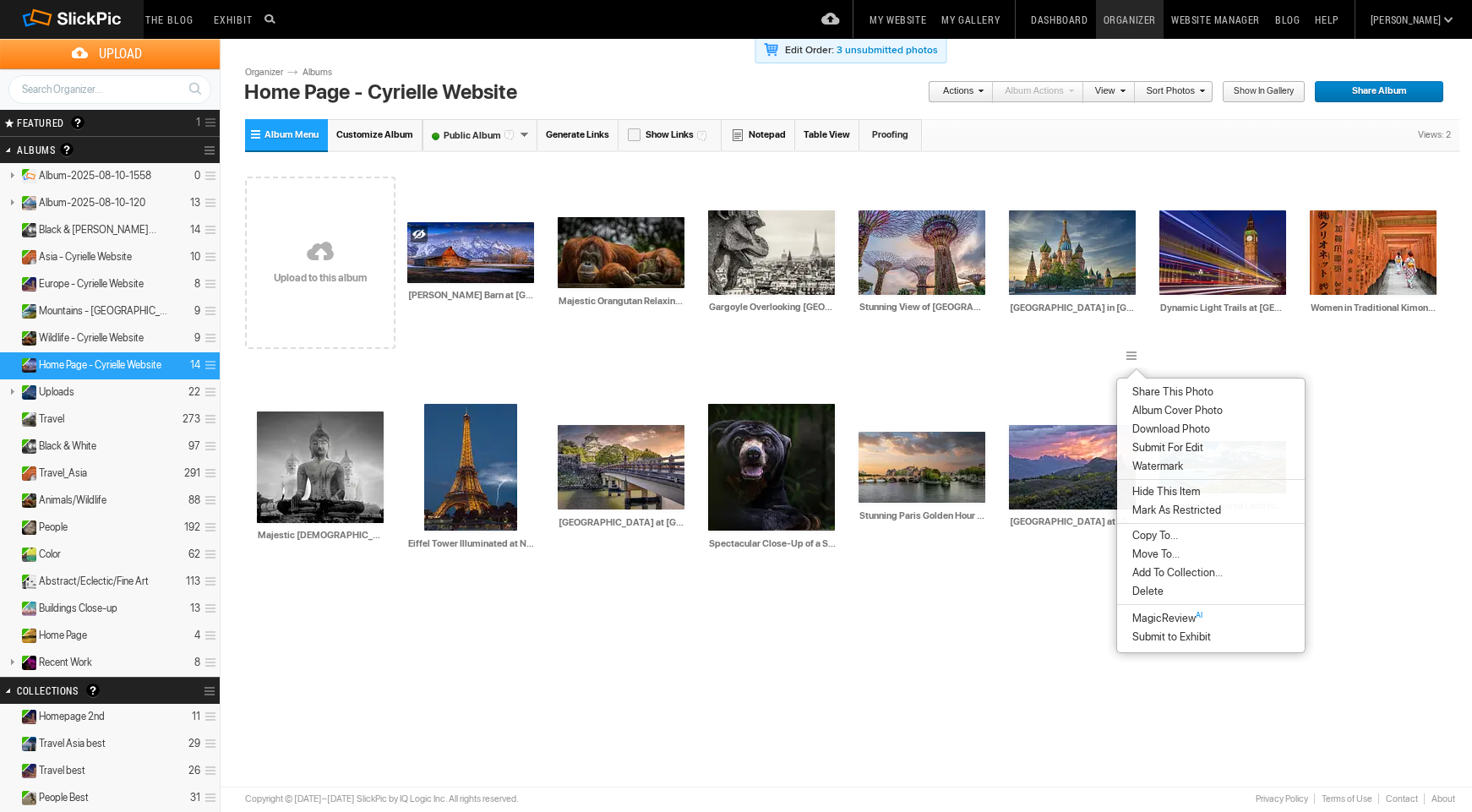
click at [1179, 414] on span "Album Cover Photo" at bounding box center [1175, 411] width 96 height 14
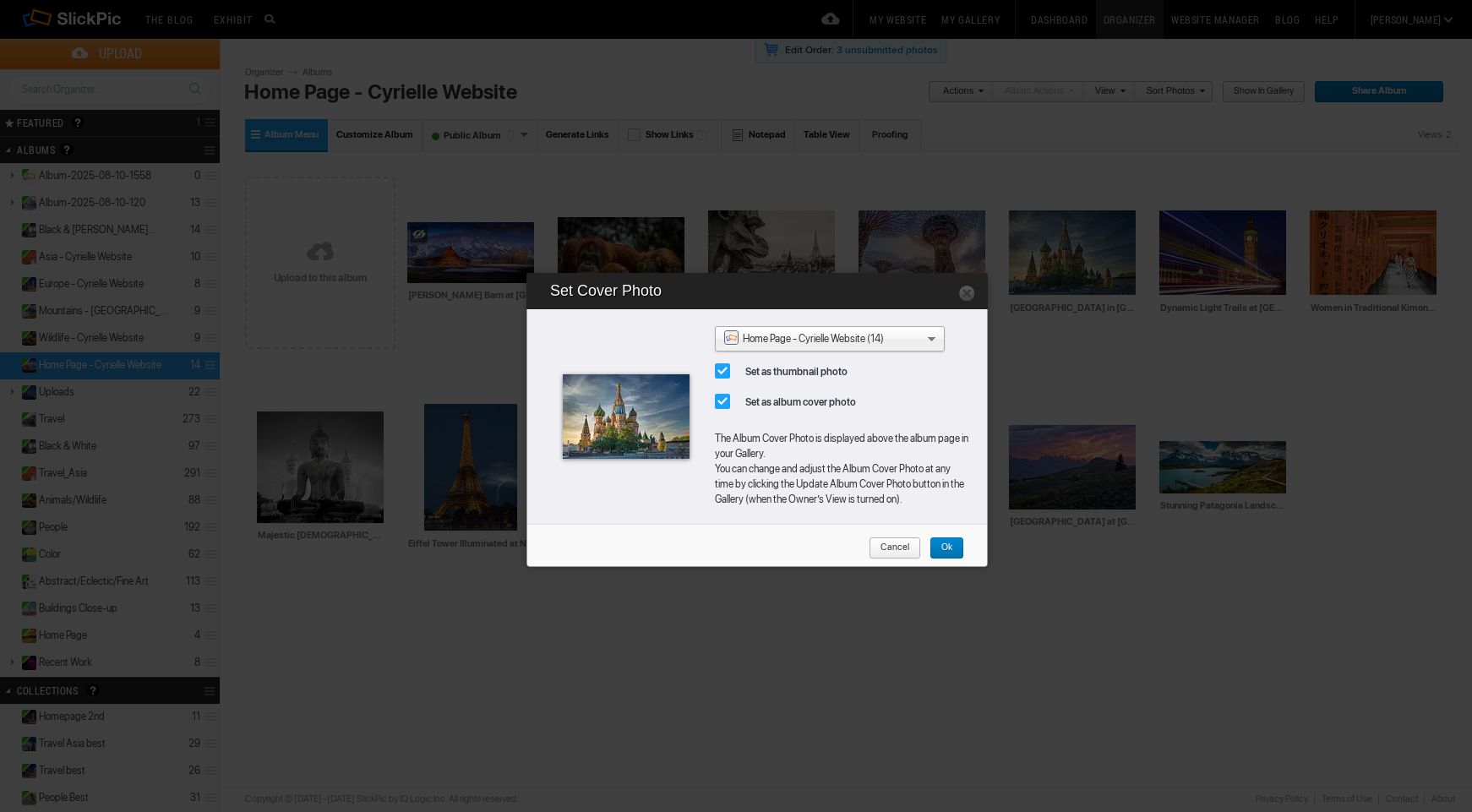
click at [951, 550] on span "Ok" at bounding box center [941, 548] width 22 height 22
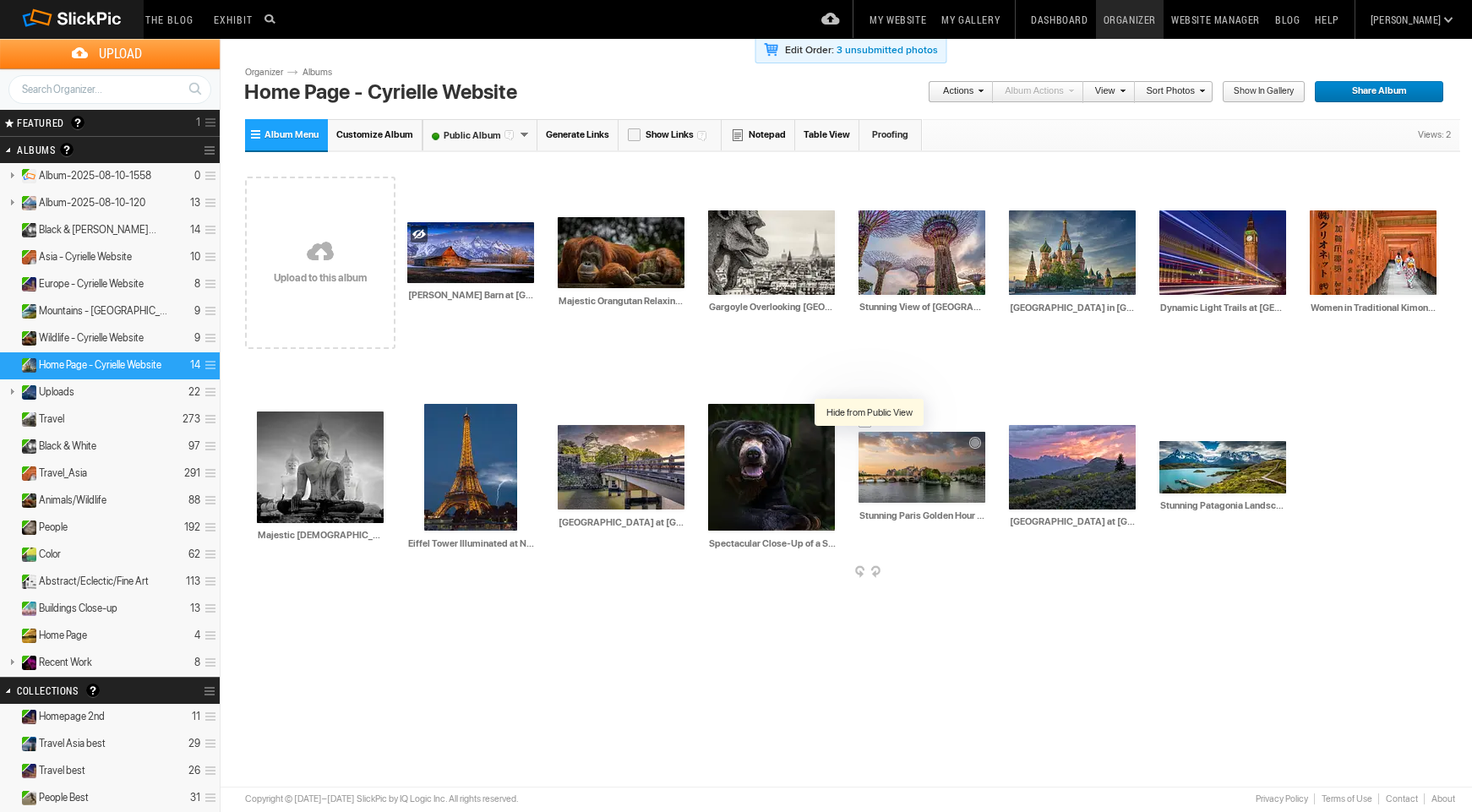
click at [869, 444] on div at bounding box center [871, 444] width 17 height 17
click at [313, 70] on link "Albums" at bounding box center [324, 72] width 51 height 14
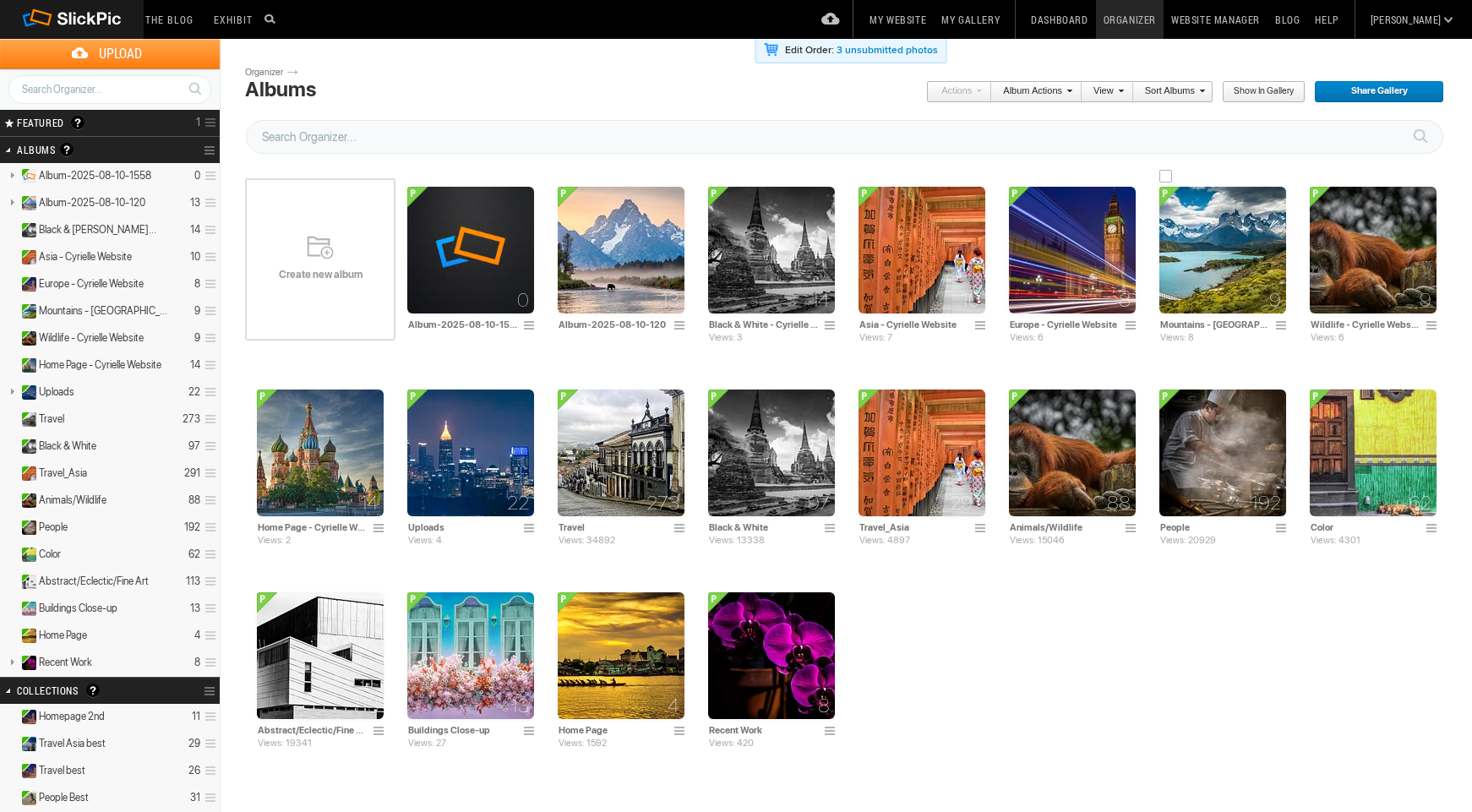
click at [1232, 240] on img at bounding box center [1222, 249] width 127 height 127
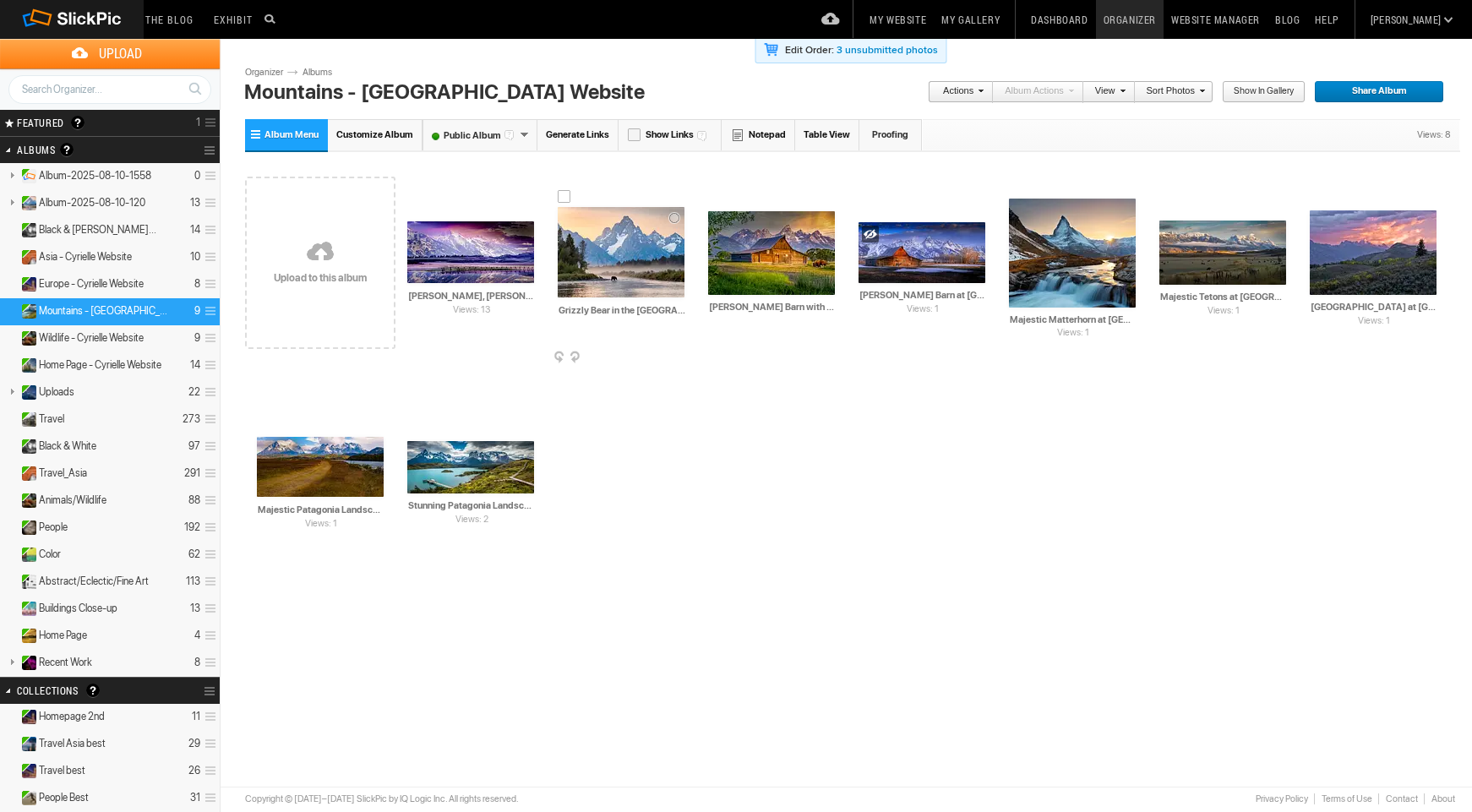
click at [560, 198] on div at bounding box center [565, 197] width 14 height 14
click at [951, 92] on link "Actions" at bounding box center [956, 91] width 56 height 22
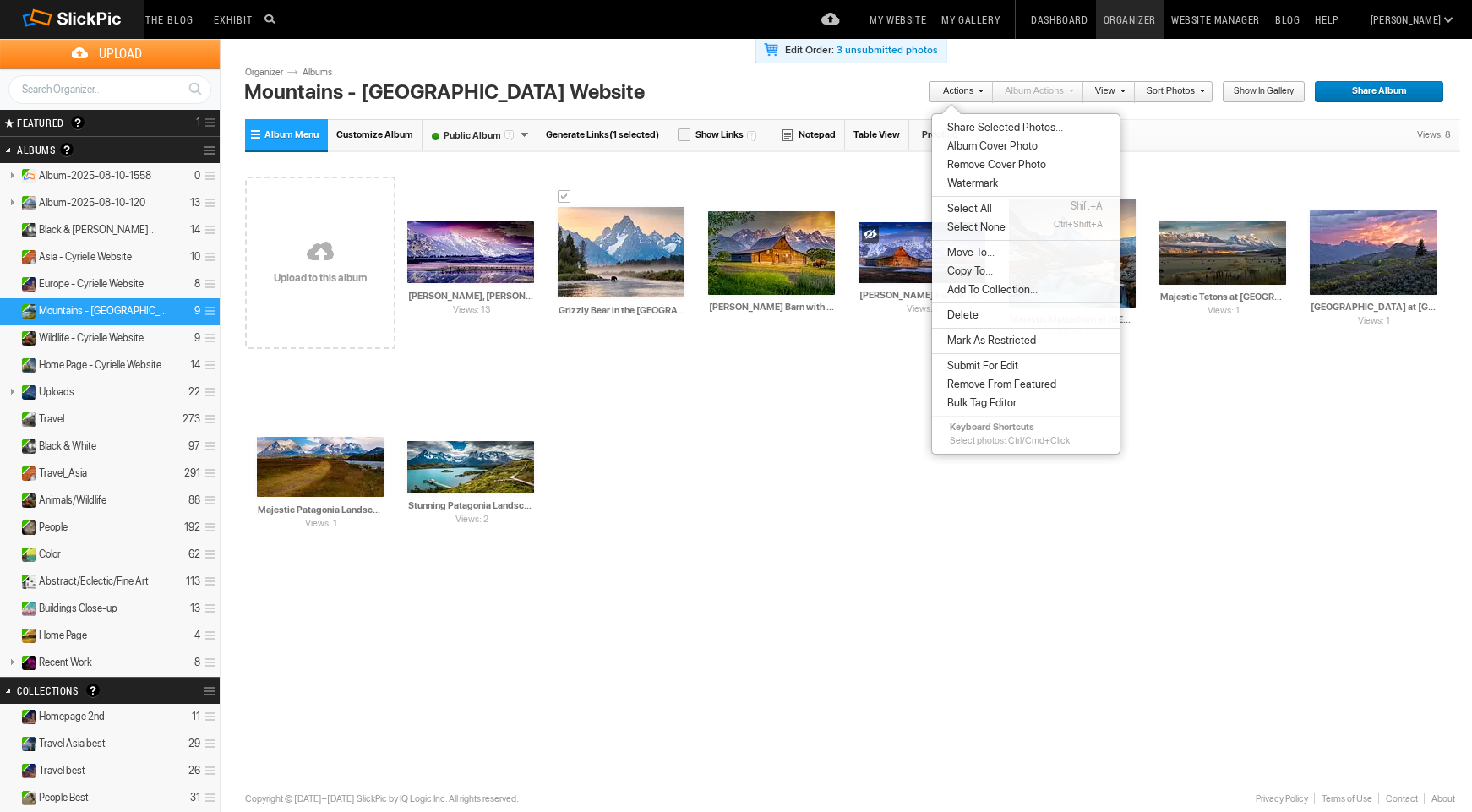
click at [972, 266] on span "Copy To..." at bounding box center [968, 271] width 51 height 14
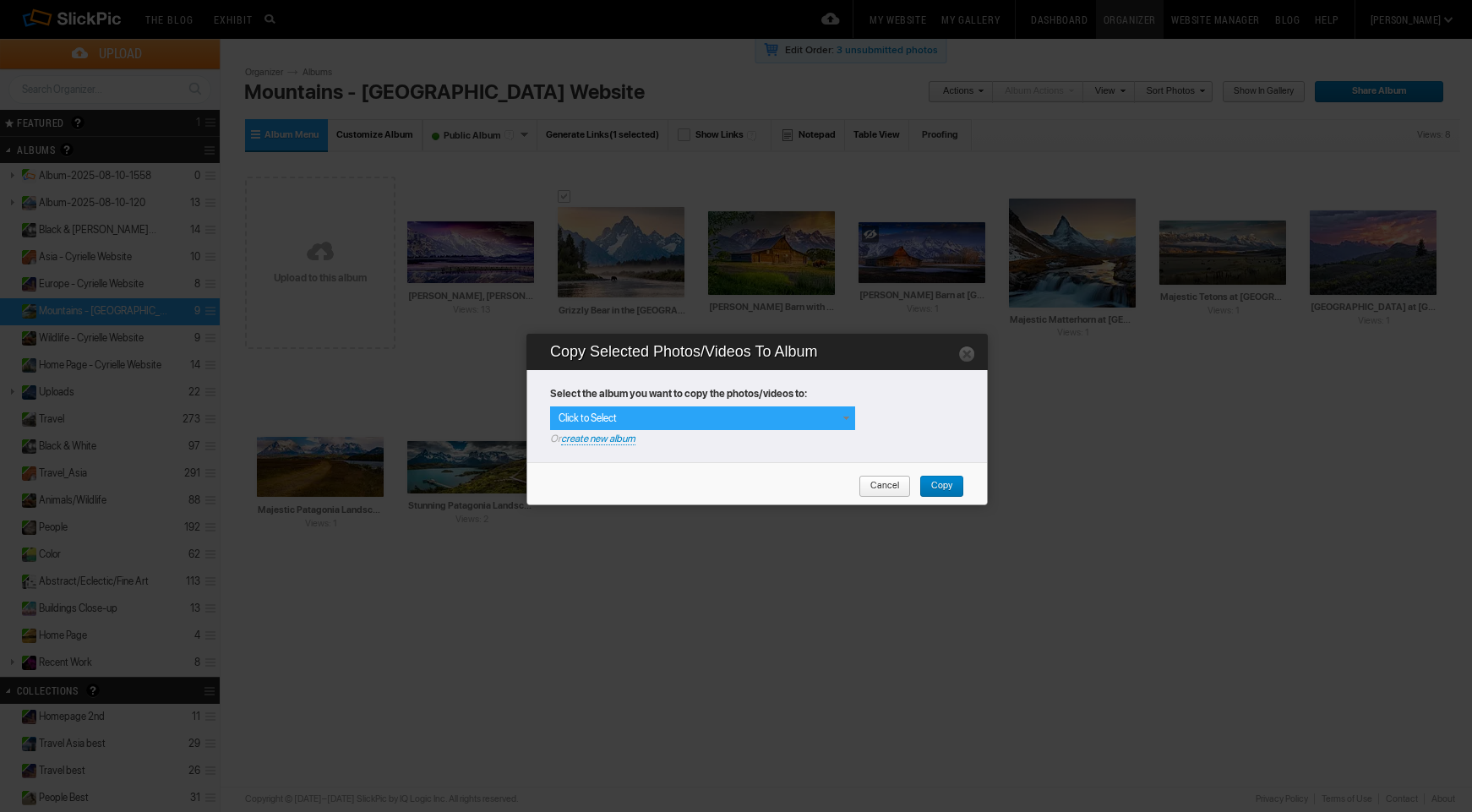
click at [765, 415] on div "Click to Select" at bounding box center [702, 418] width 305 height 23
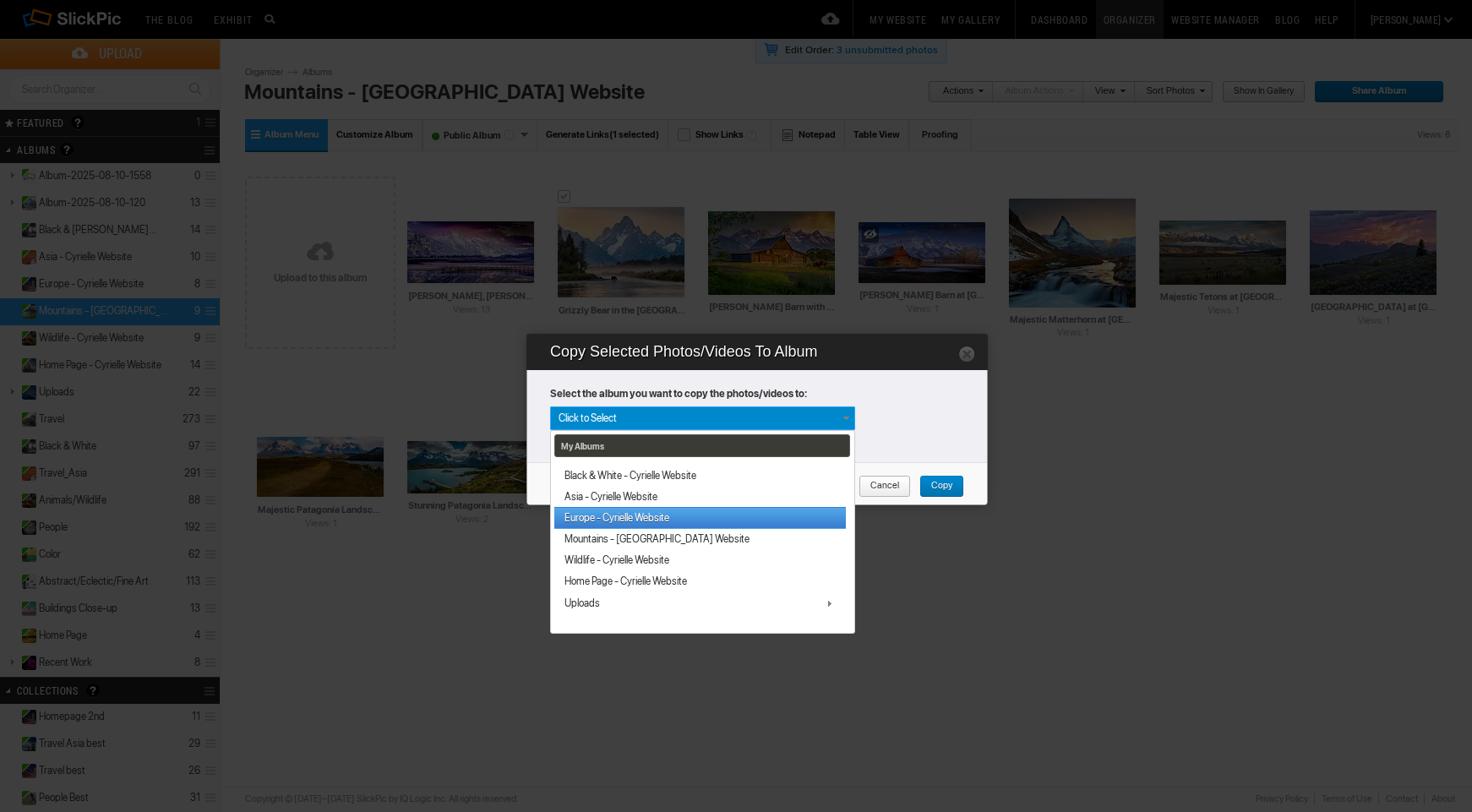
scroll to position [48, 0]
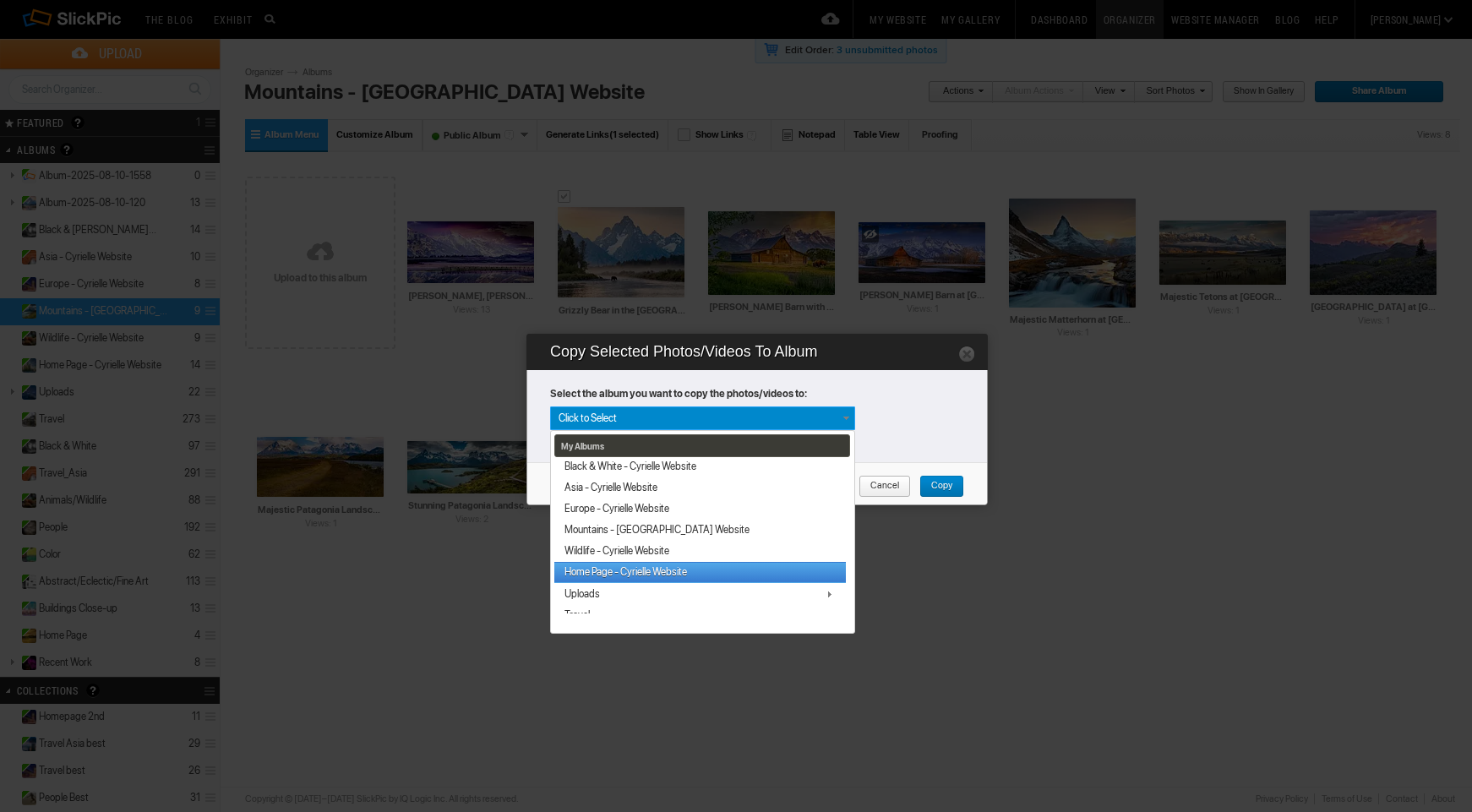
click at [664, 571] on link "Home Page - Cyrielle Website" at bounding box center [700, 572] width 292 height 21
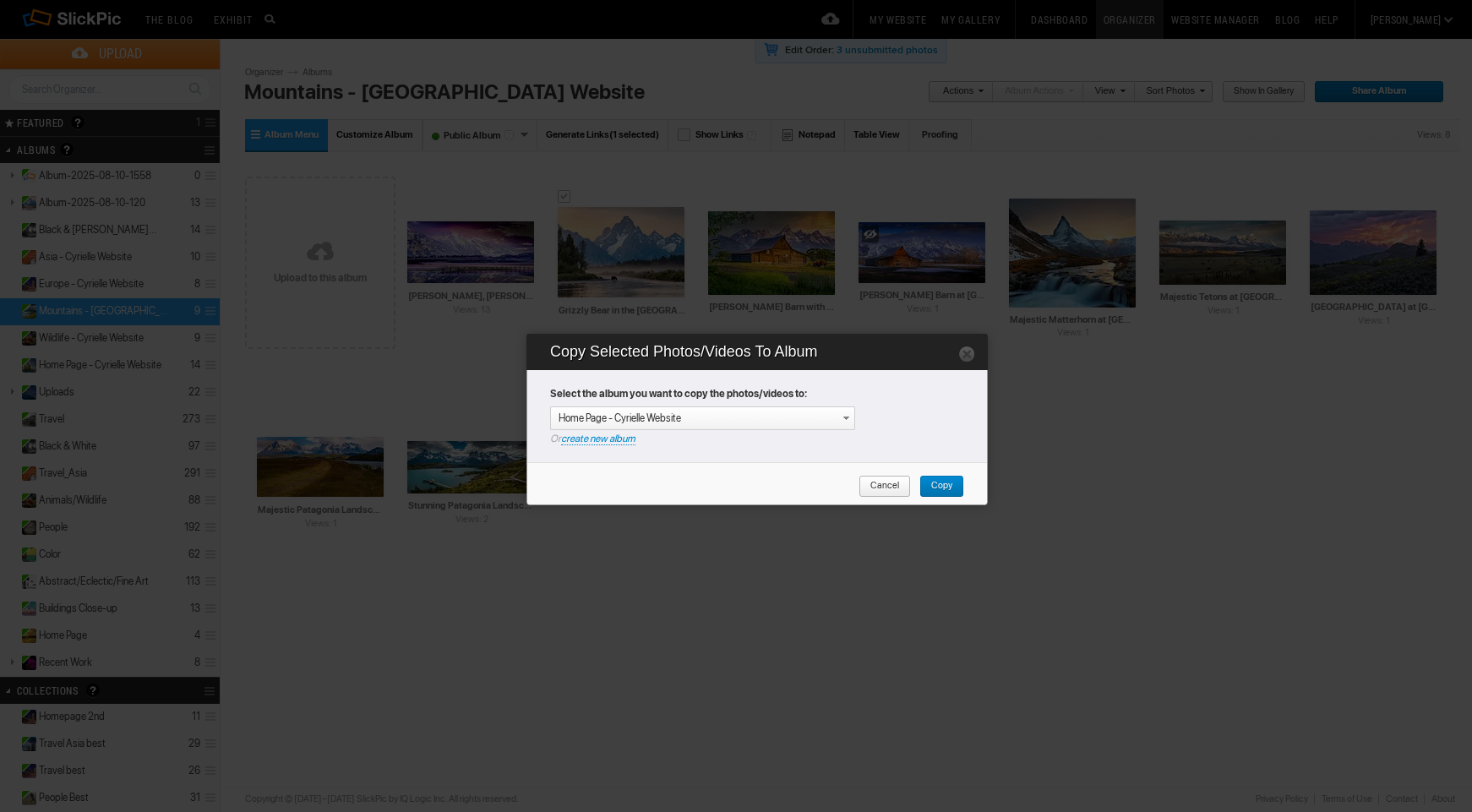
click at [951, 488] on span "Copy" at bounding box center [936, 486] width 33 height 22
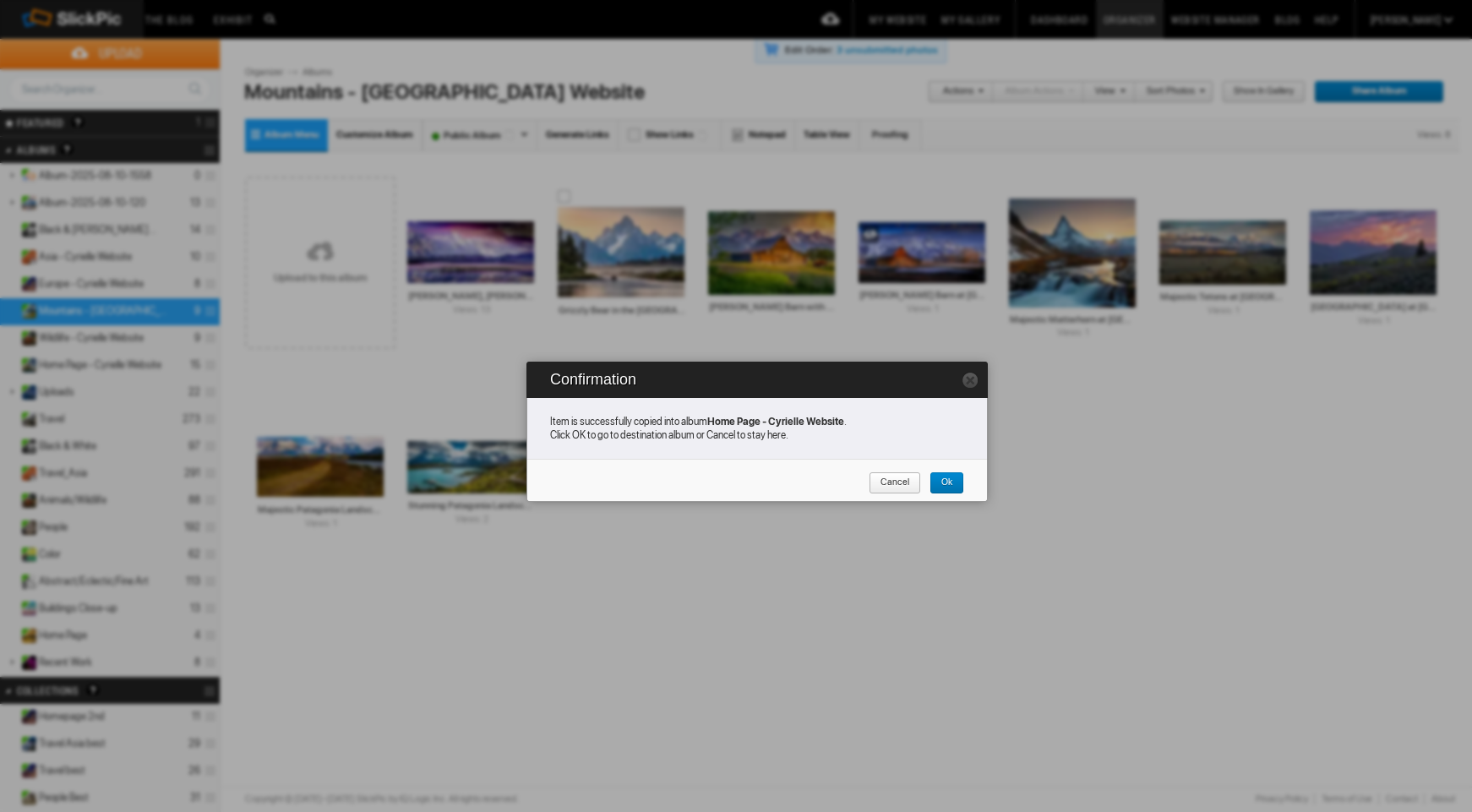
click at [954, 482] on link "Ok" at bounding box center [947, 482] width 35 height 22
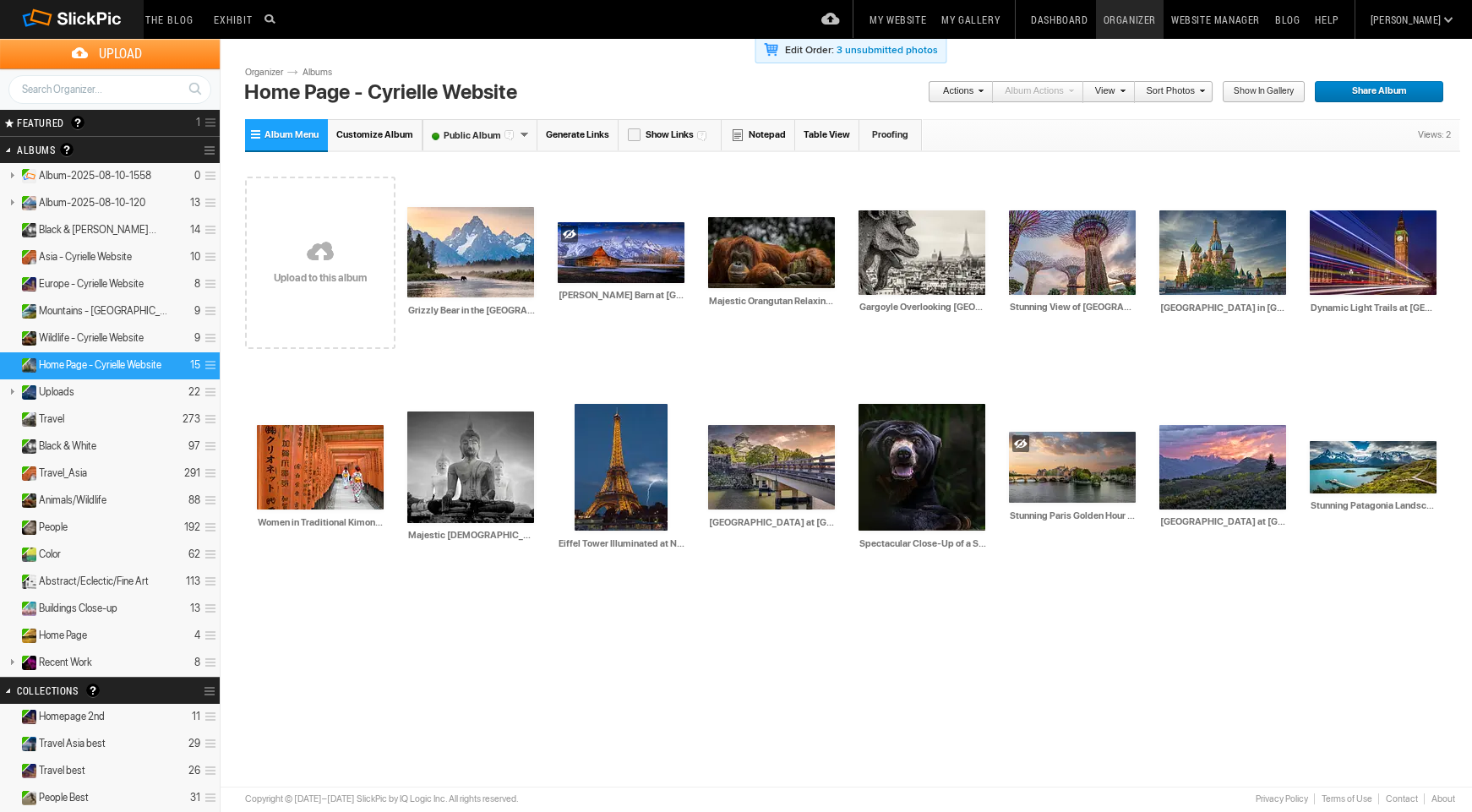
click at [320, 70] on link "Albums" at bounding box center [324, 72] width 51 height 14
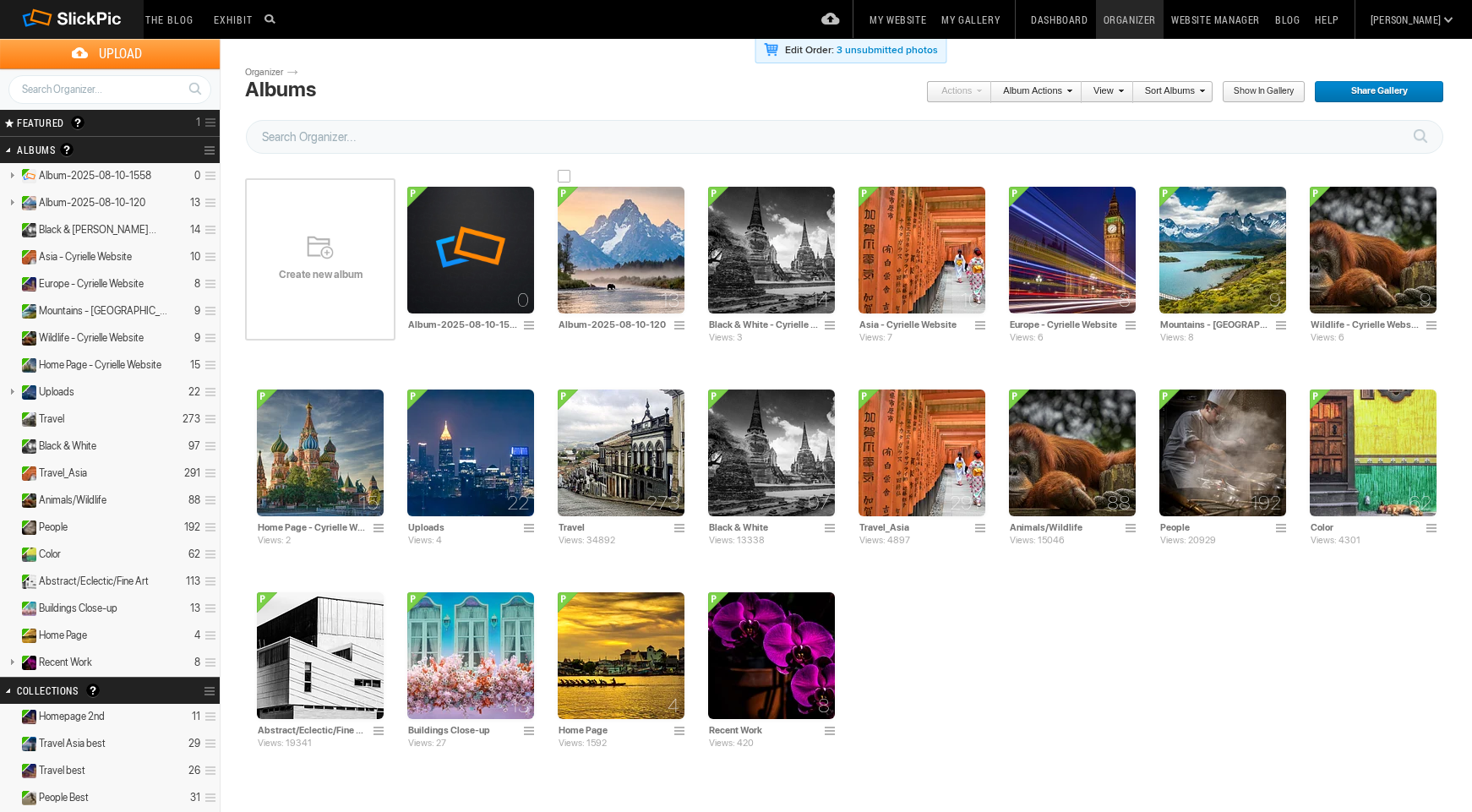
click at [595, 263] on img at bounding box center [621, 249] width 127 height 127
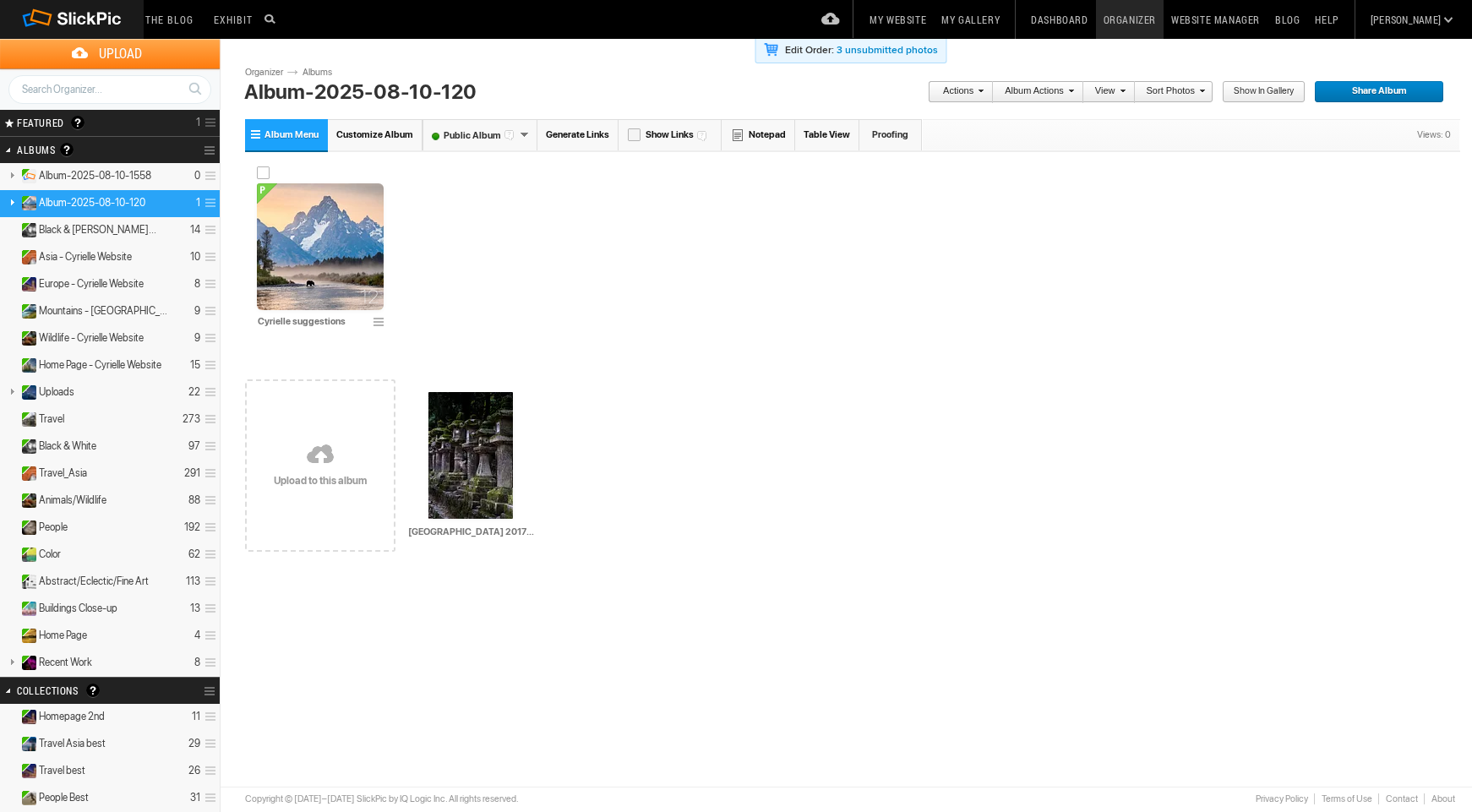
click at [331, 240] on img at bounding box center [320, 246] width 127 height 127
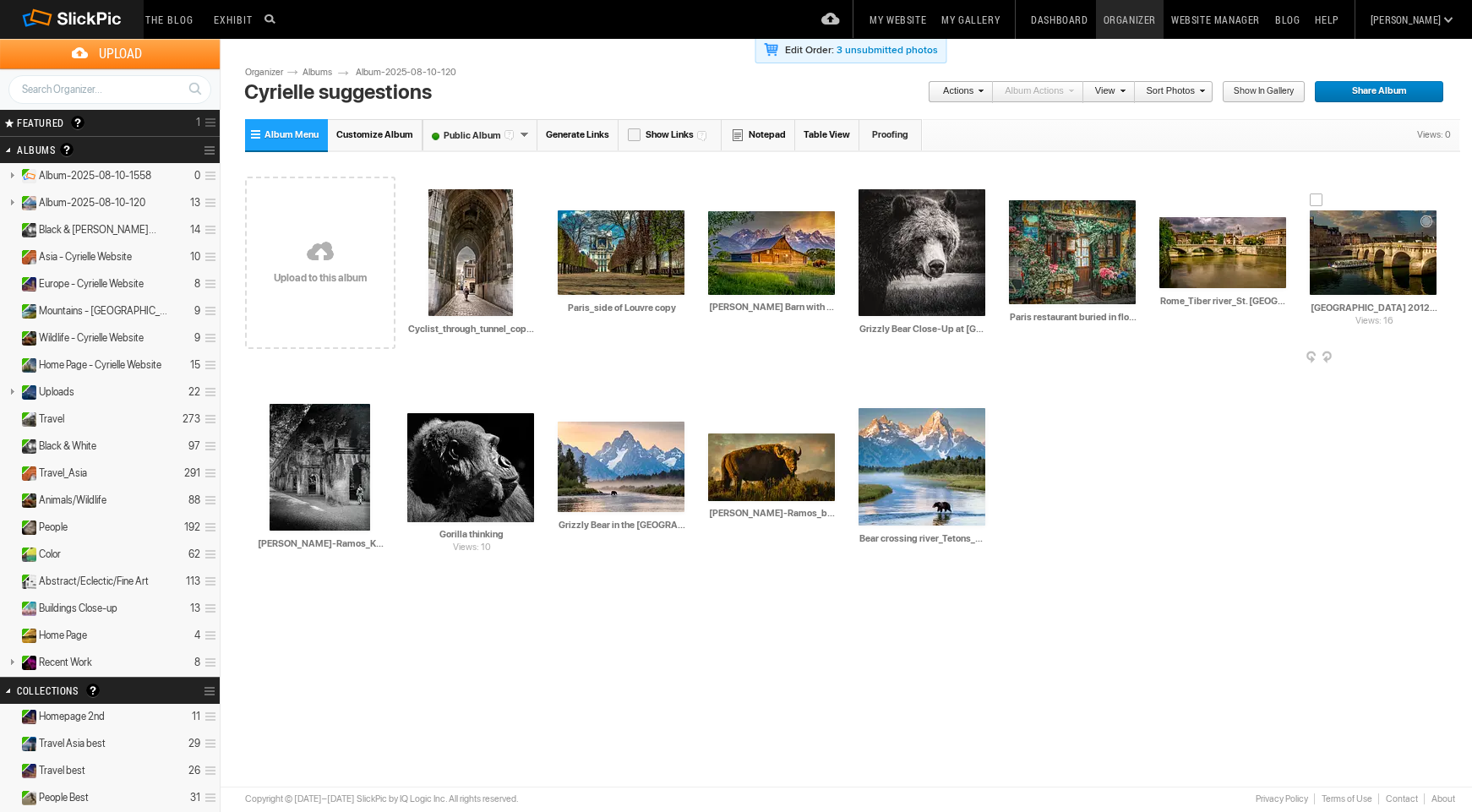
click at [1317, 203] on div at bounding box center [1317, 200] width 14 height 14
click at [1359, 261] on img at bounding box center [1373, 253] width 127 height 85
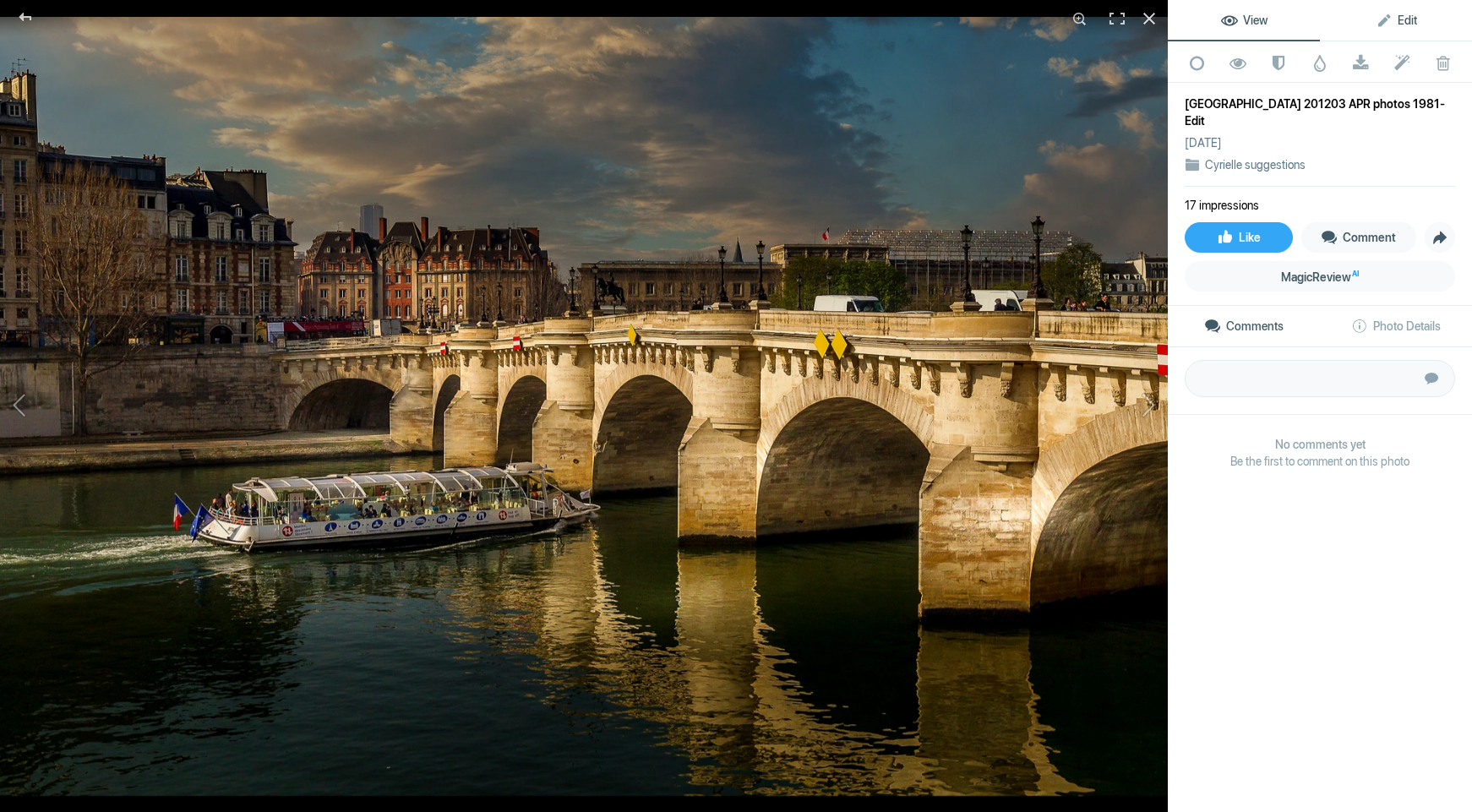
click at [1394, 14] on span "Edit" at bounding box center [1397, 21] width 41 height 14
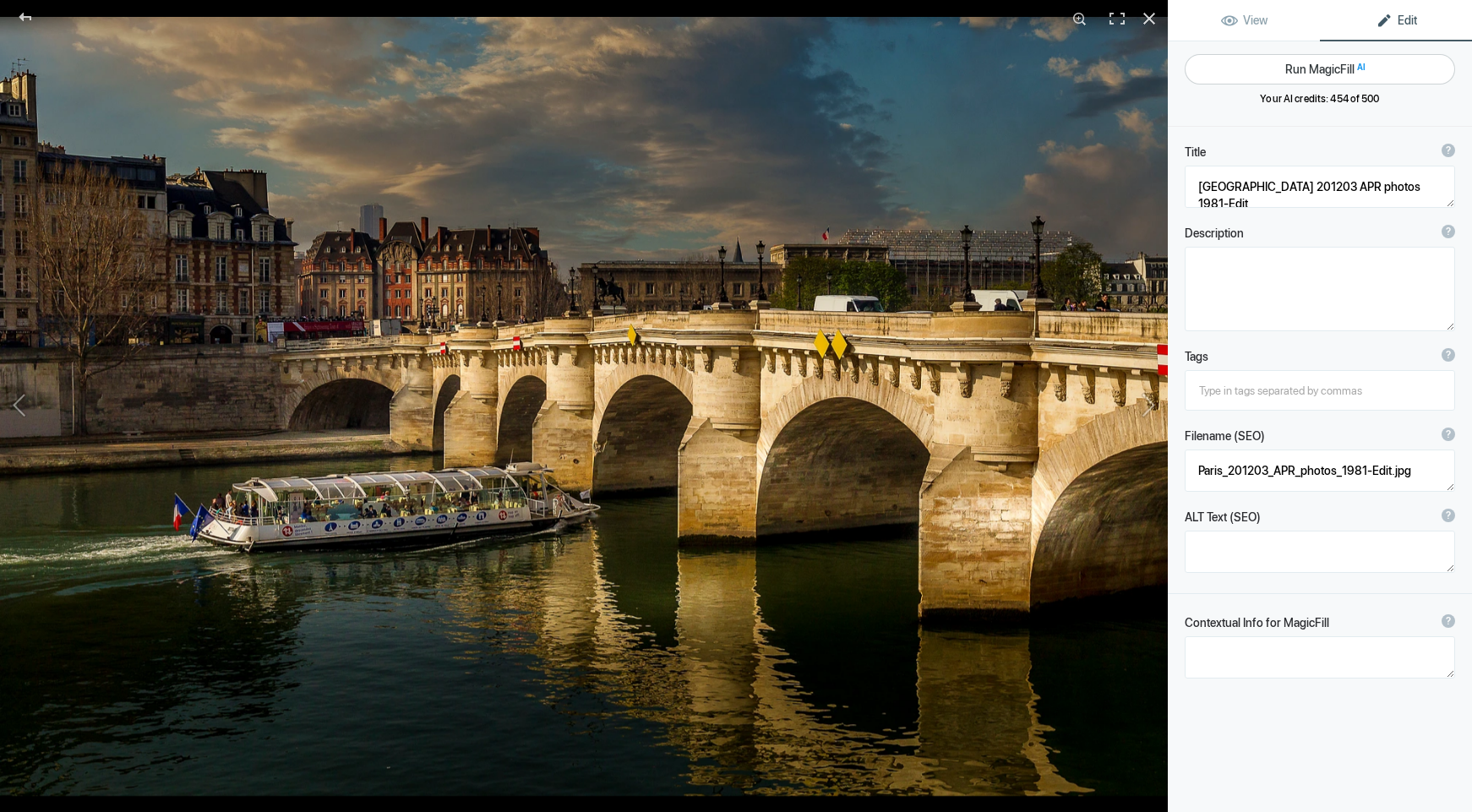
click at [1290, 77] on button "Run MagicFill AI" at bounding box center [1320, 69] width 270 height 30
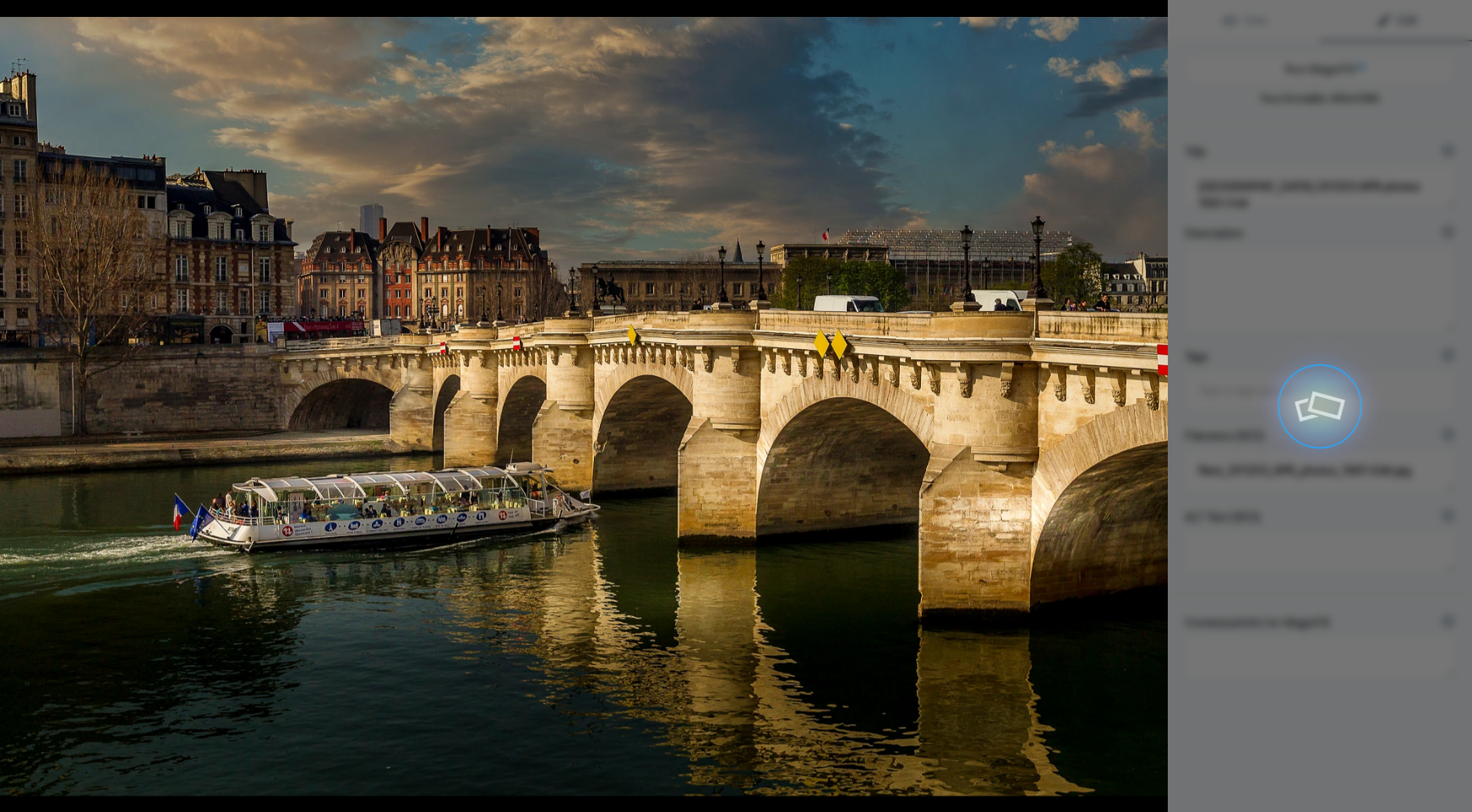
type textarea "Scenic View of the Seine River with a Bateau Mouche in Paris"
type textarea "Experience the charm of Paris with this stunning image capturing a Bateau Mouch…"
type textarea "scenic-seine-river-bateau-mouche-paris.jpg"
type textarea "A Bateau Mouche boat cruising on the Seine River with a stone bridge in the bac…"
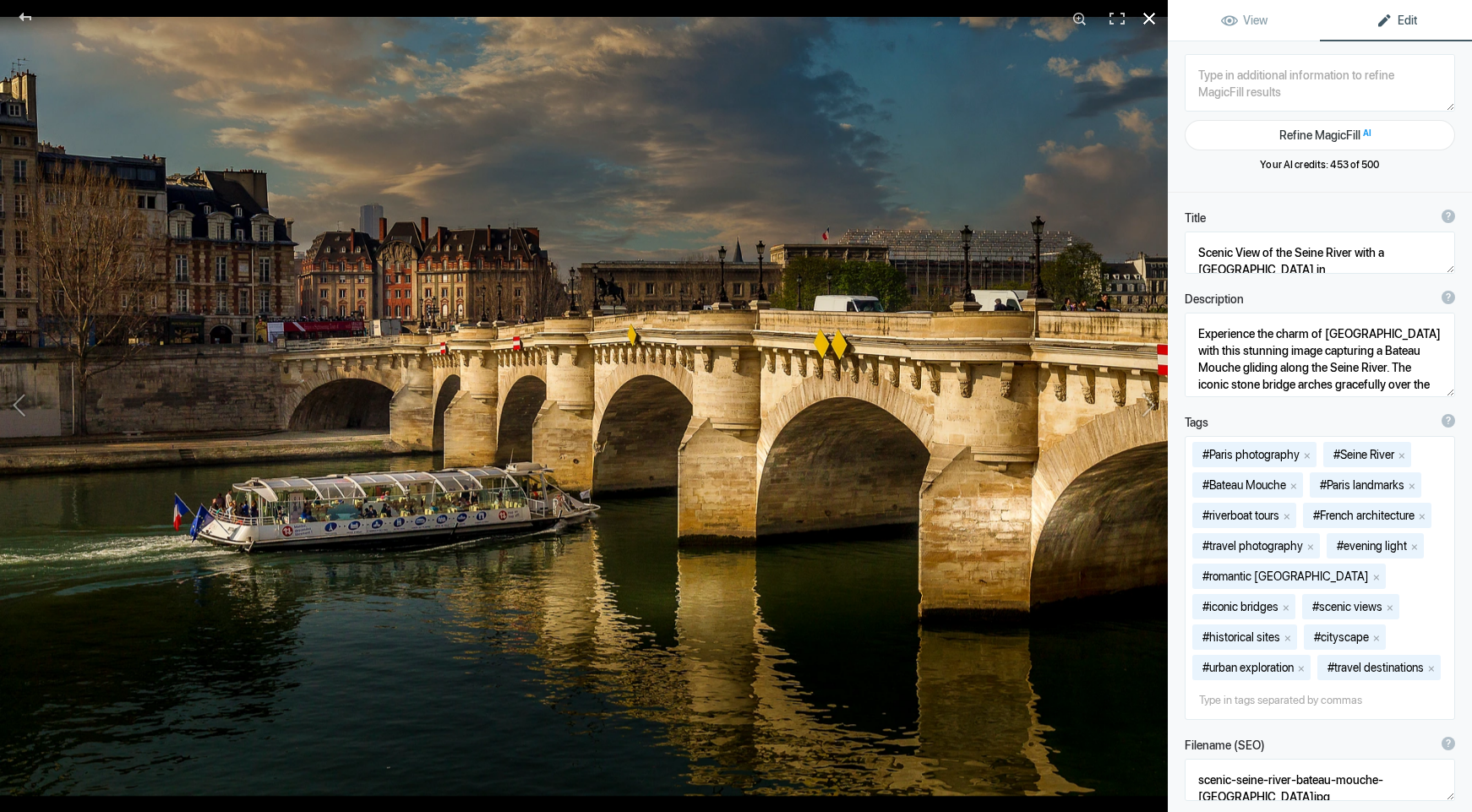
click at [1147, 18] on div at bounding box center [1149, 18] width 37 height 37
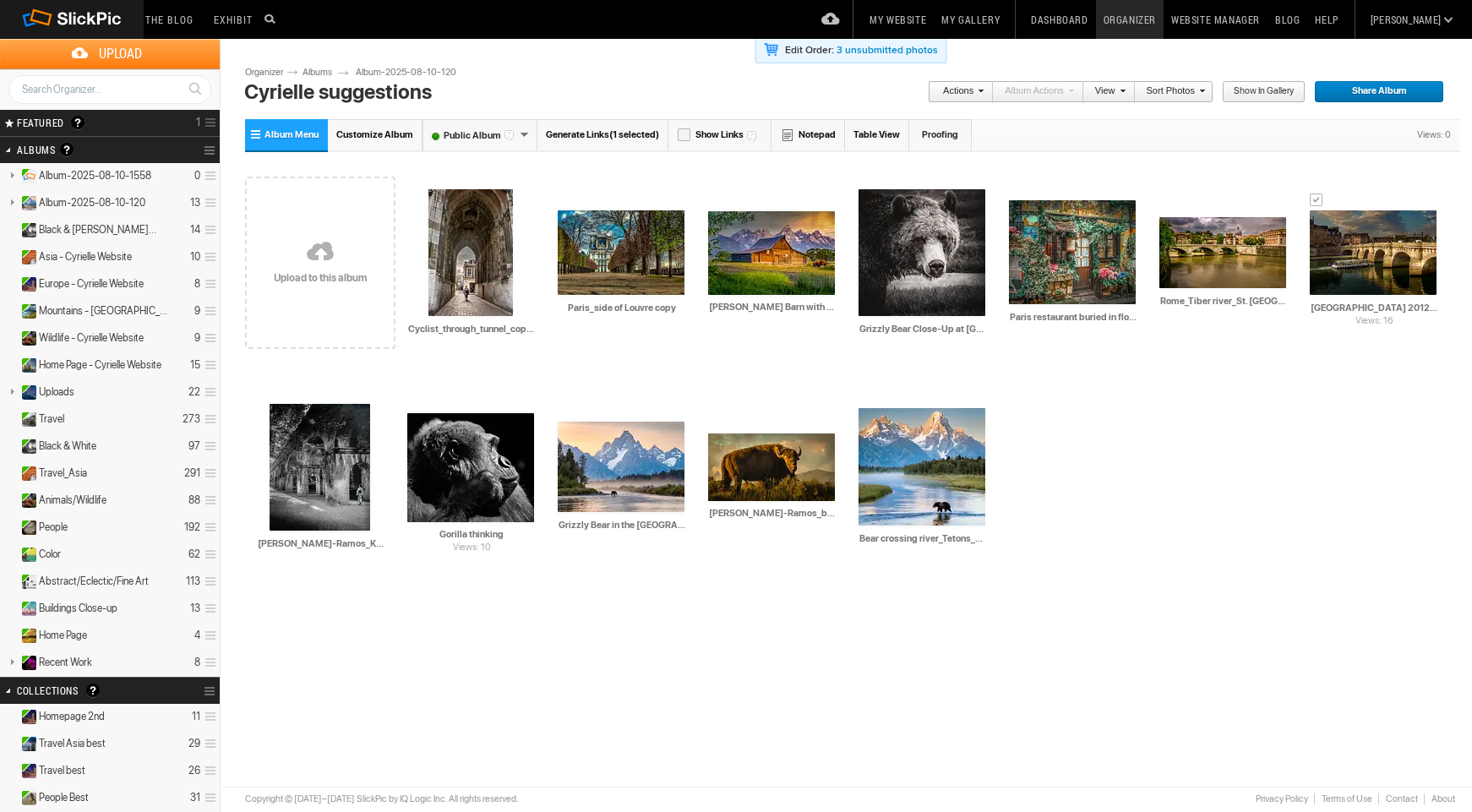
click at [984, 91] on span at bounding box center [979, 91] width 10 height 10
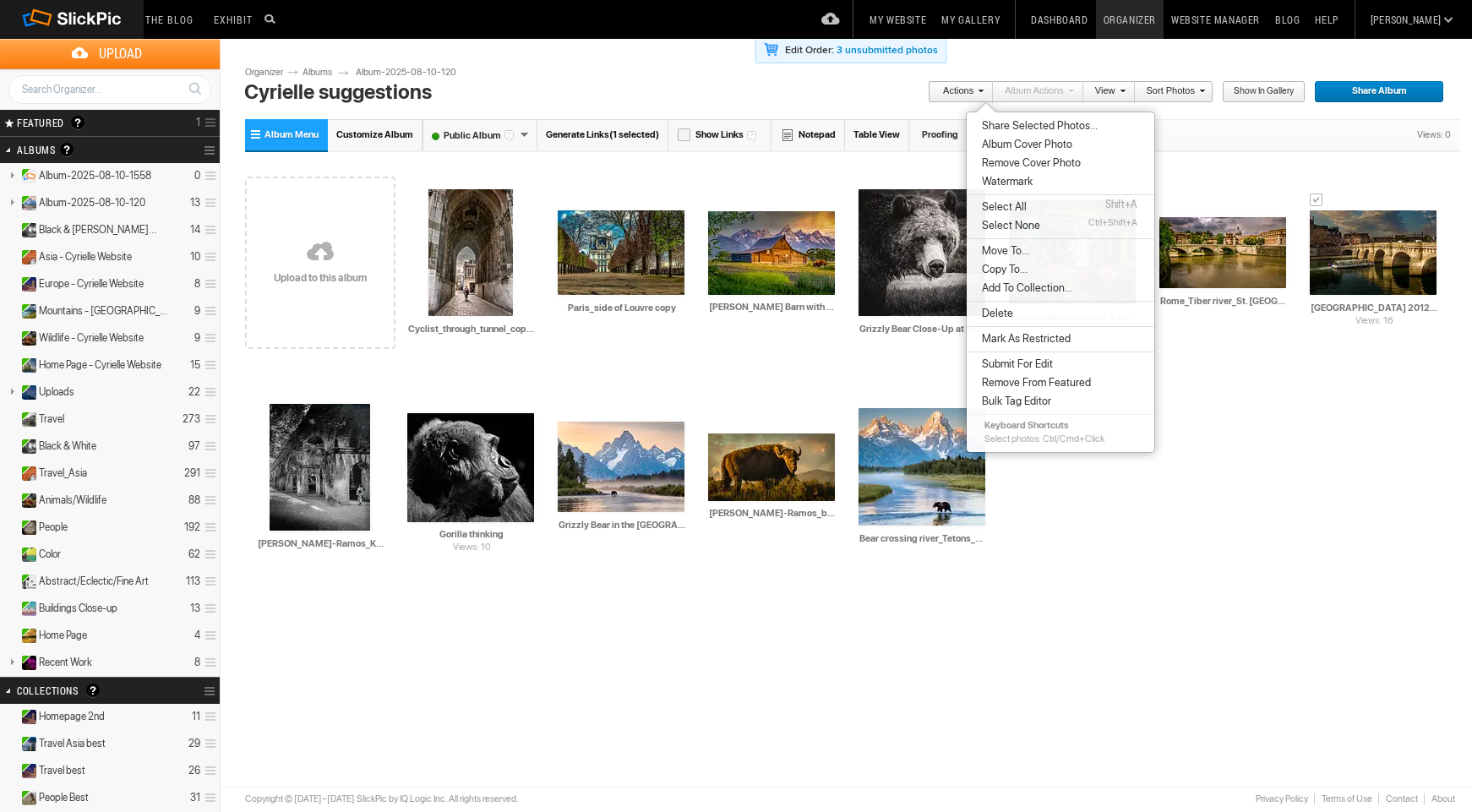
click at [1003, 271] on span "Copy To..." at bounding box center [1002, 269] width 51 height 14
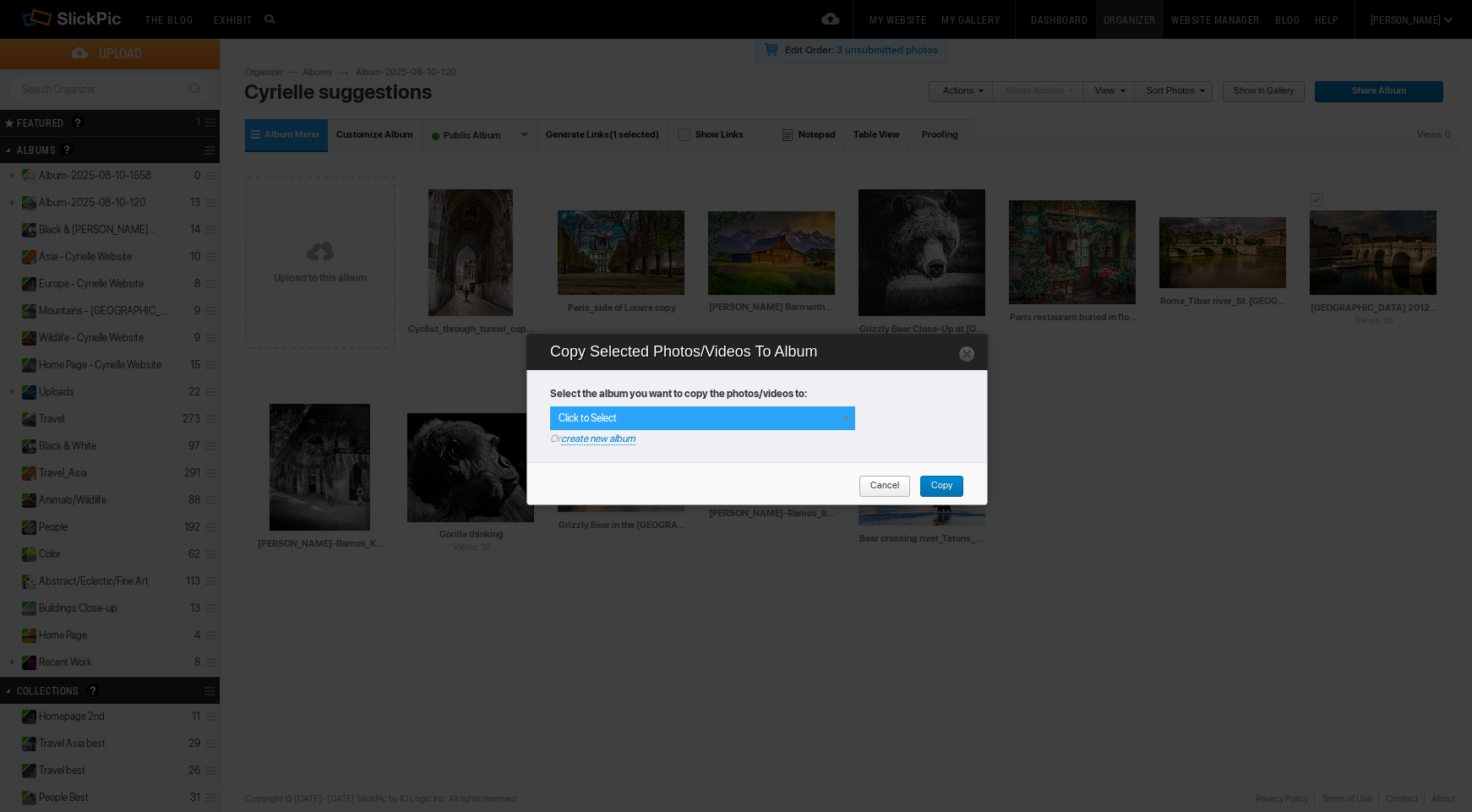
click at [680, 409] on div "Click to Select" at bounding box center [702, 418] width 305 height 23
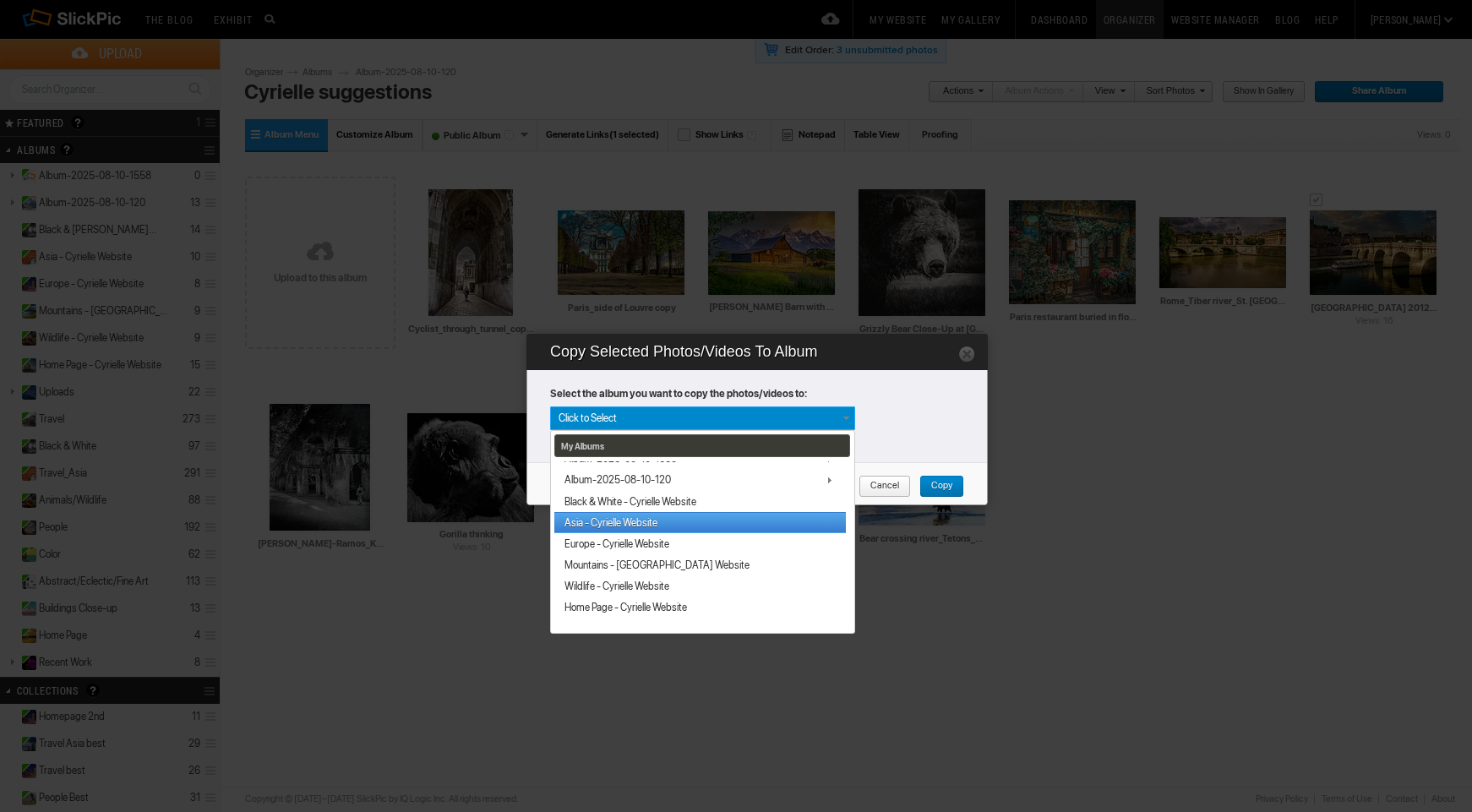
scroll to position [18, 0]
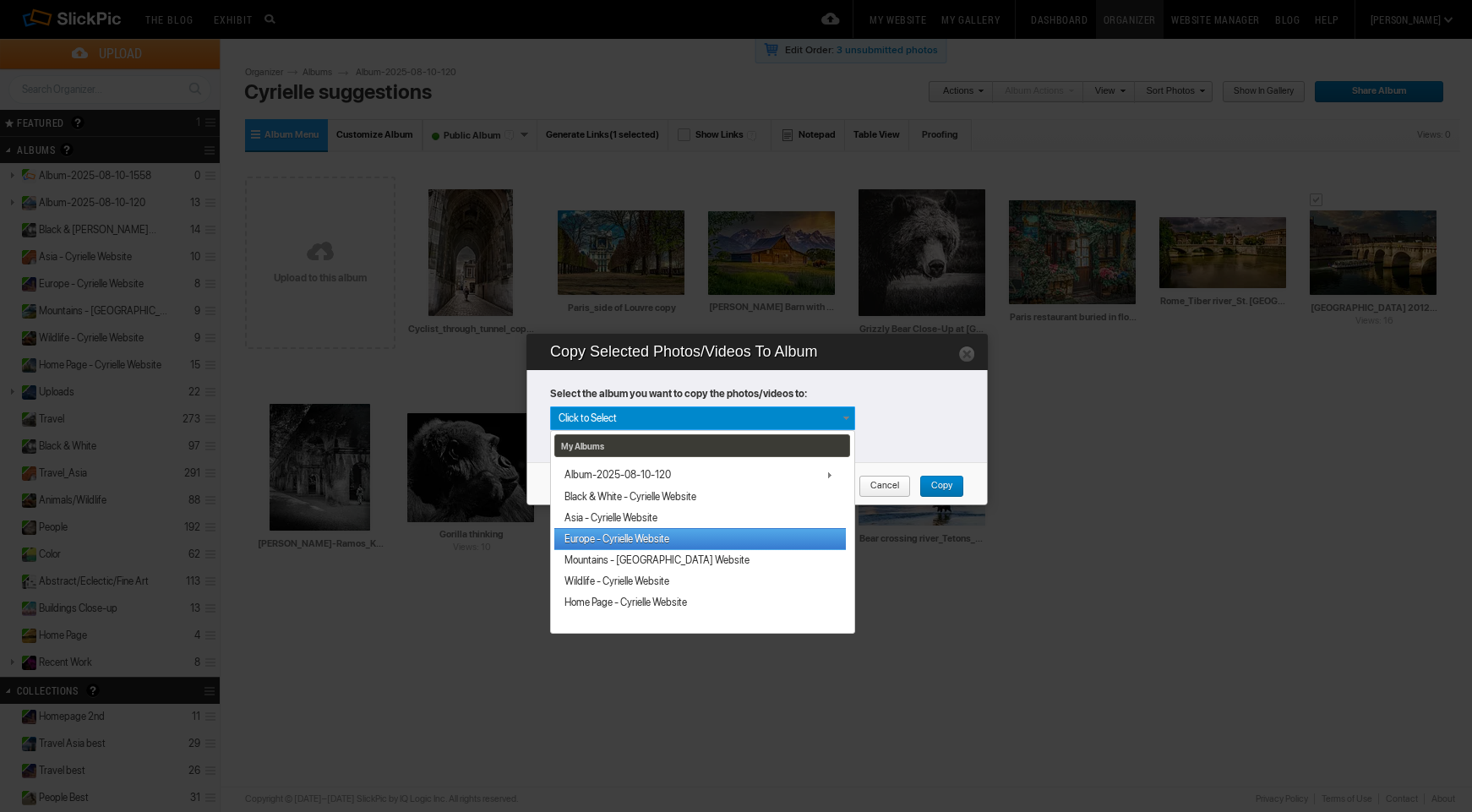
click at [648, 538] on link "Europe - Cyrielle Website" at bounding box center [700, 538] width 292 height 21
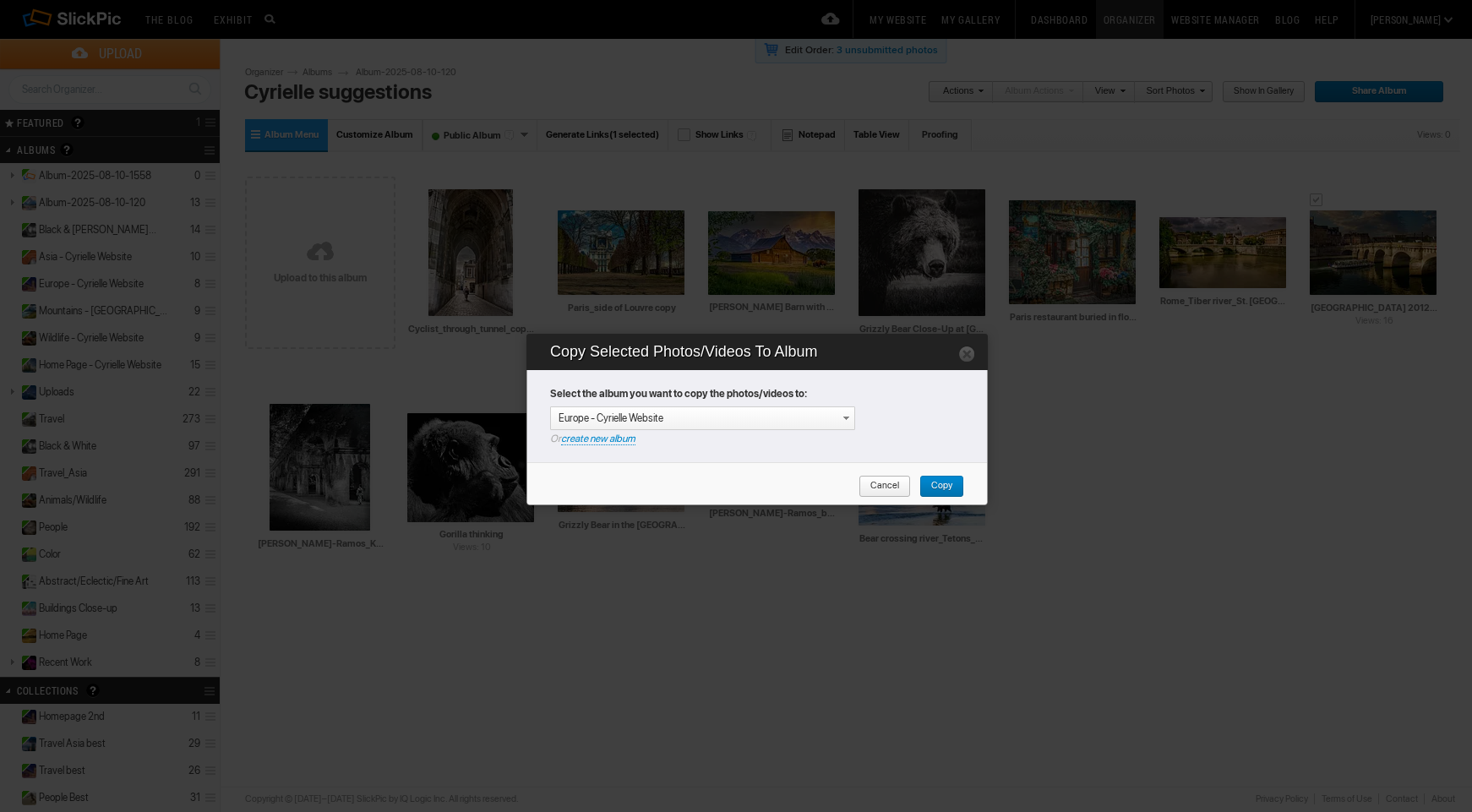
click at [941, 483] on span "Copy" at bounding box center [936, 486] width 33 height 22
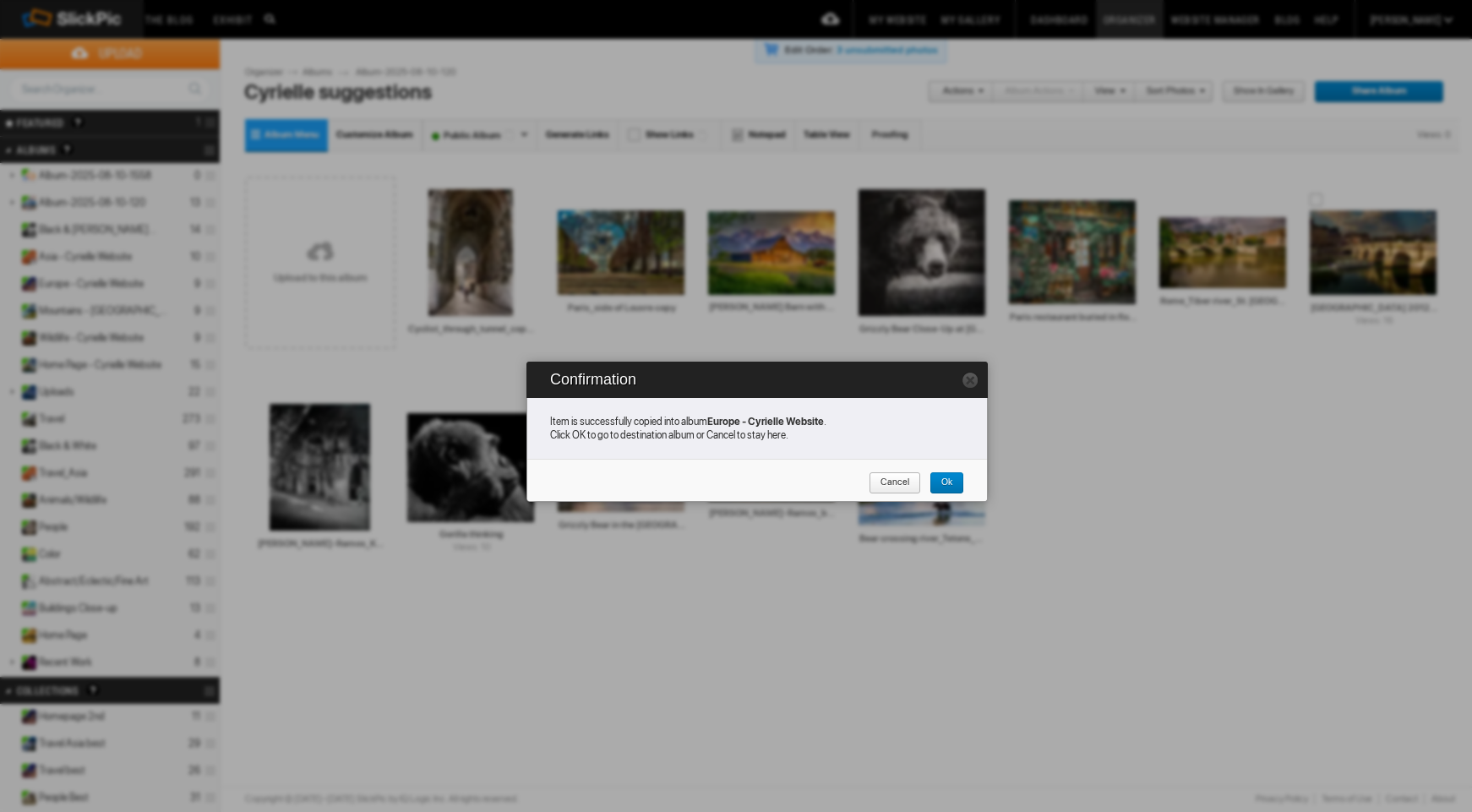
click at [952, 478] on link "Ok" at bounding box center [947, 482] width 35 height 22
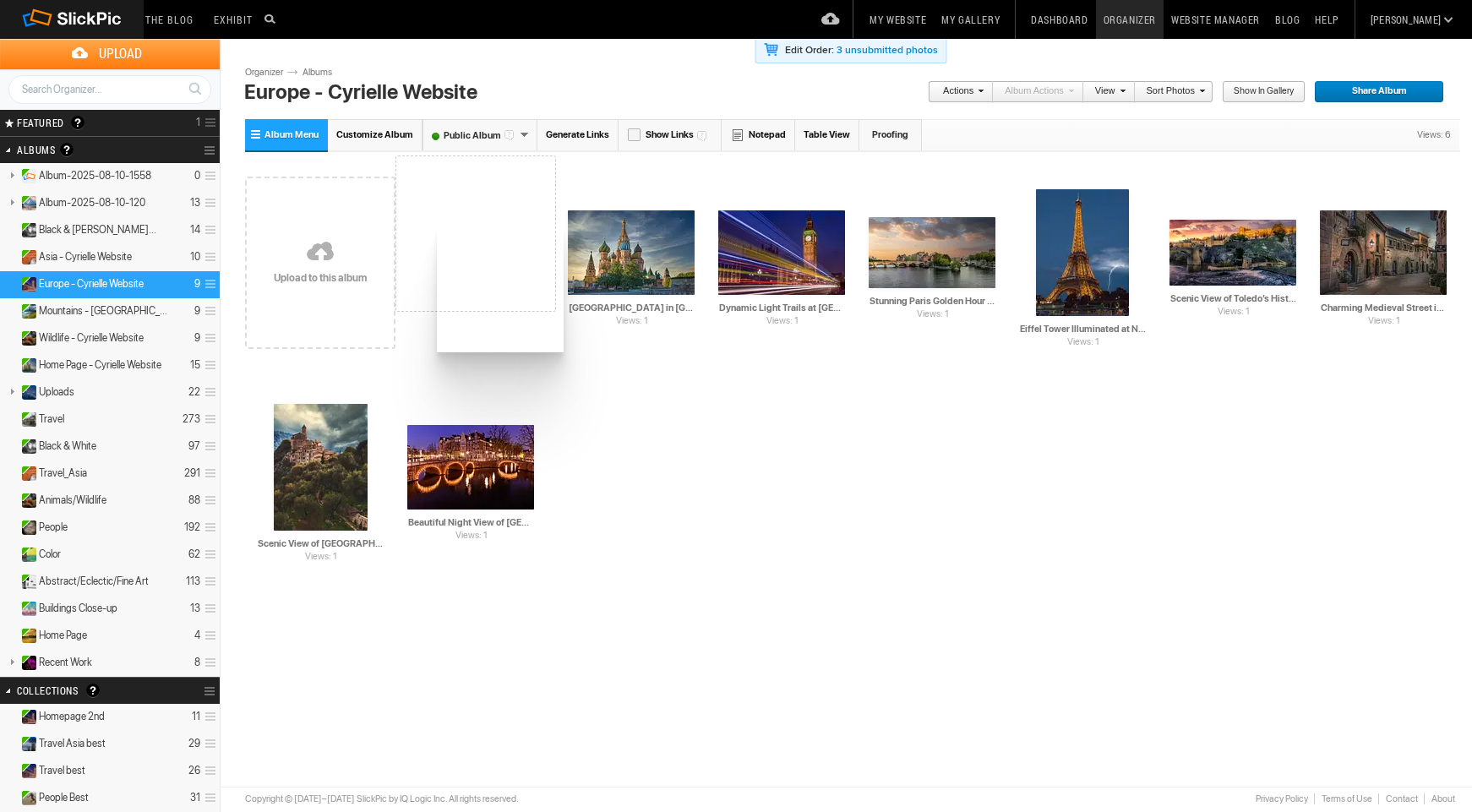
drag, startPoint x: 467, startPoint y: 246, endPoint x: 436, endPoint y: 213, distance: 45.3
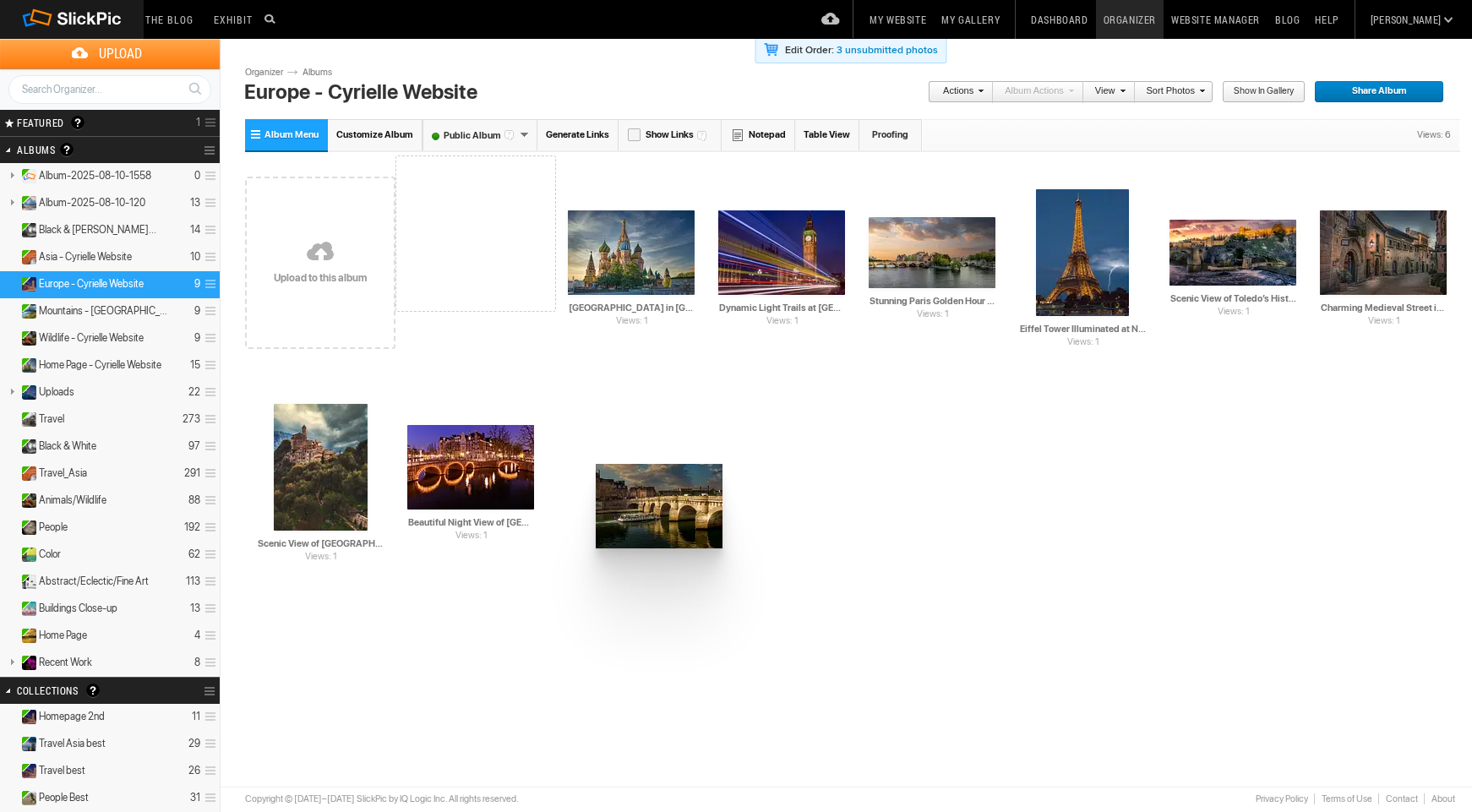
drag, startPoint x: 460, startPoint y: 236, endPoint x: 593, endPoint y: 460, distance: 260.5
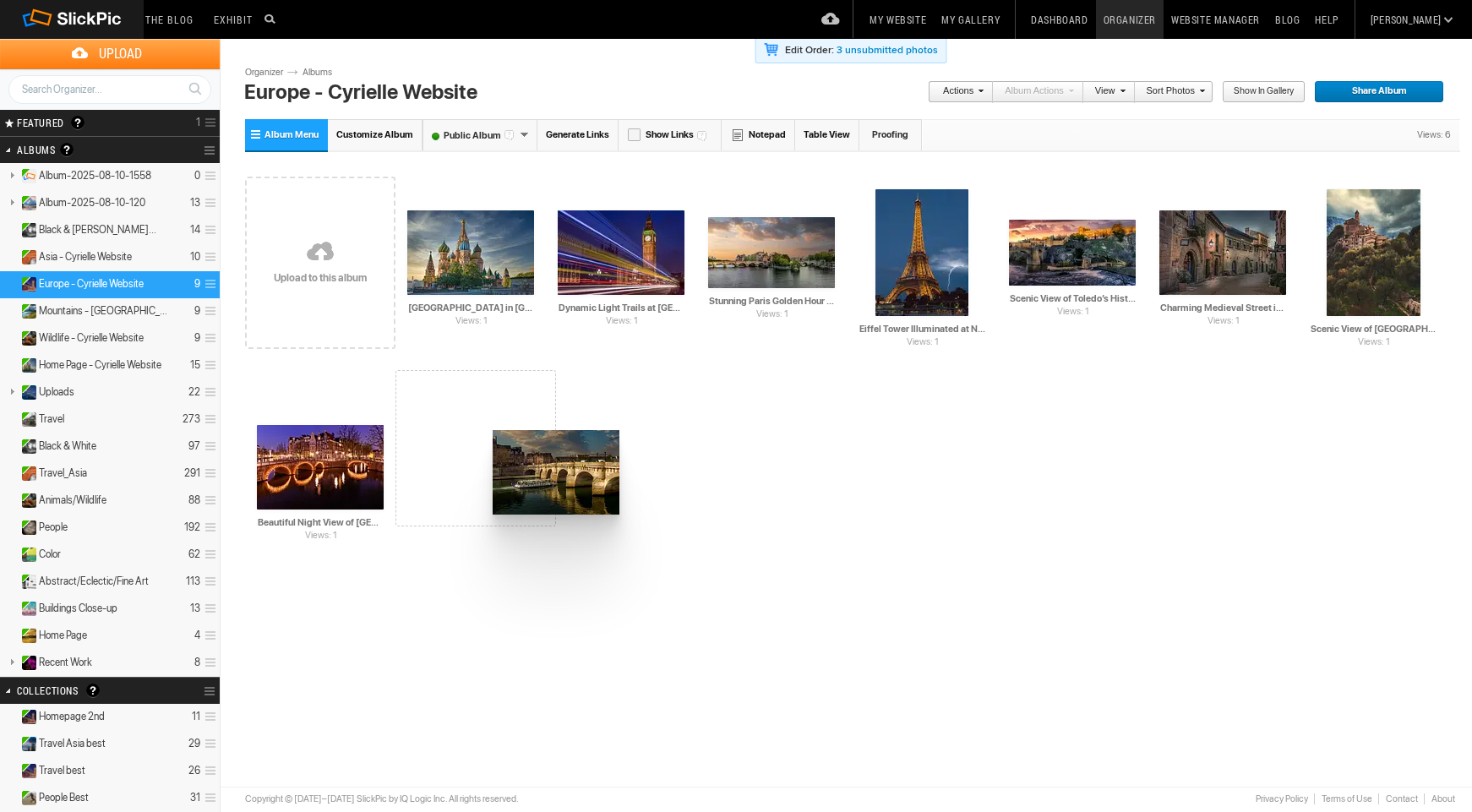
drag, startPoint x: 437, startPoint y: 224, endPoint x: 486, endPoint y: 429, distance: 210.8
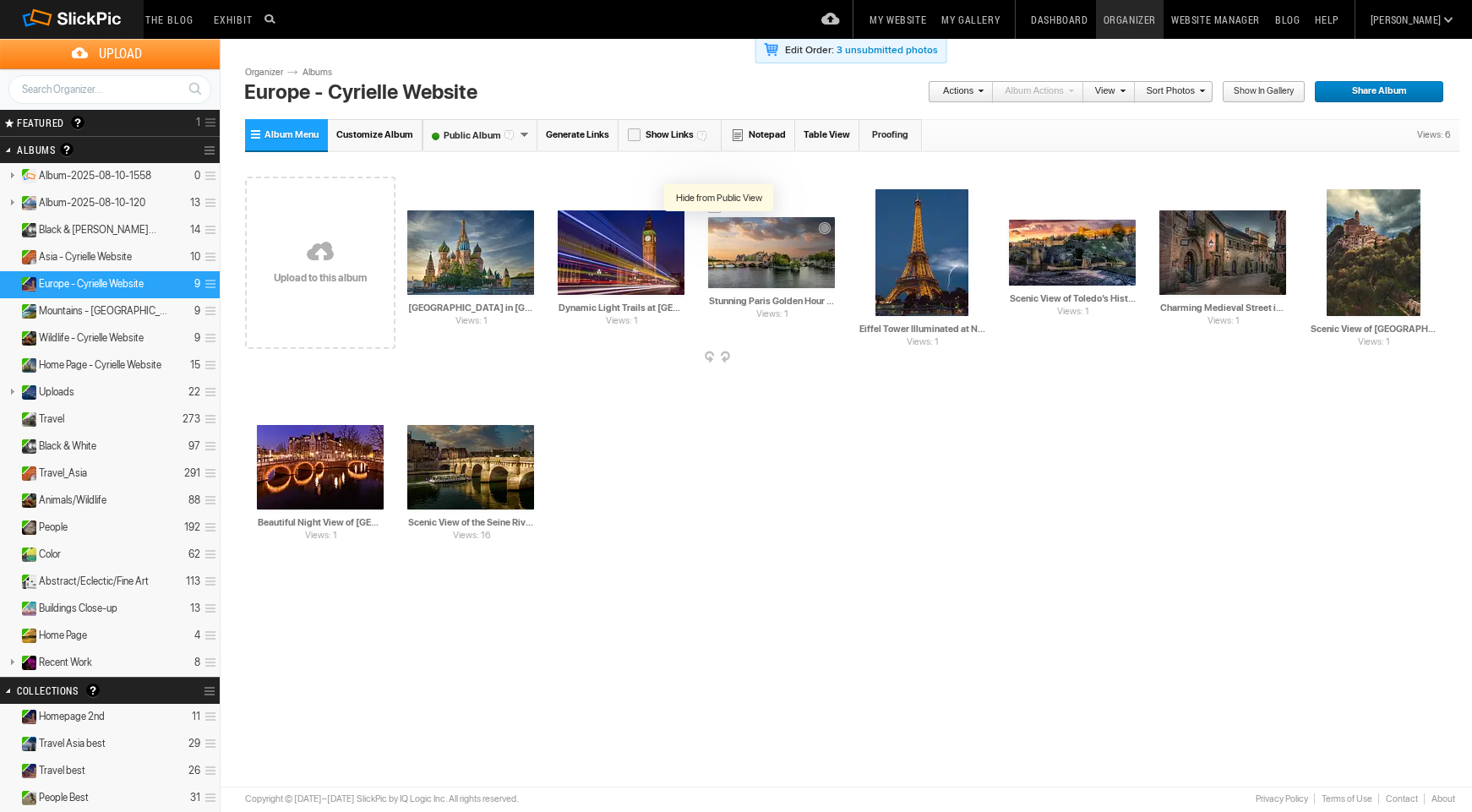
click at [717, 227] on div at bounding box center [720, 230] width 17 height 17
click at [314, 72] on link "Albums" at bounding box center [324, 72] width 51 height 14
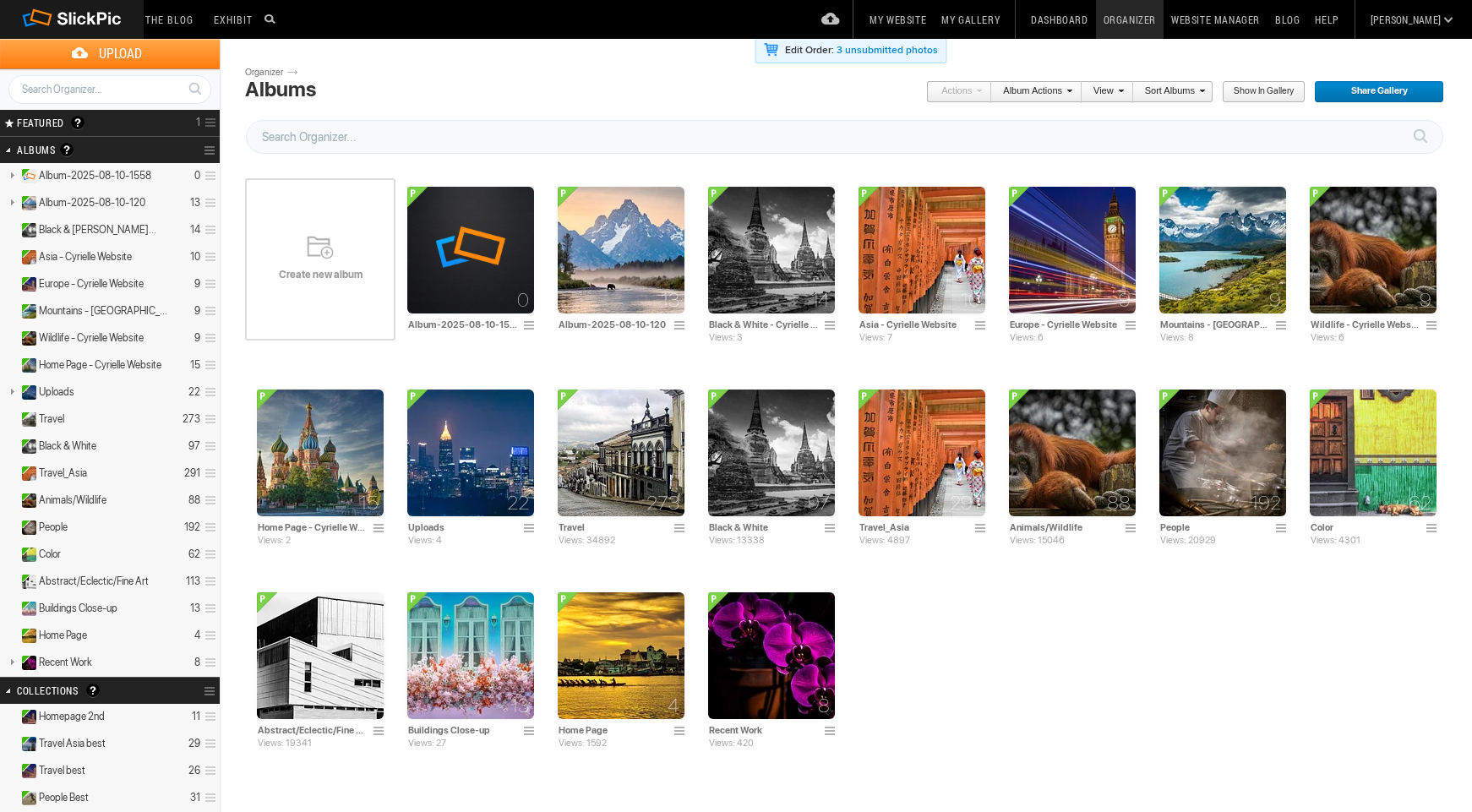
click at [1262, 20] on link "Website Manager" at bounding box center [1216, 19] width 104 height 39
click at [299, 451] on img at bounding box center [320, 452] width 127 height 127
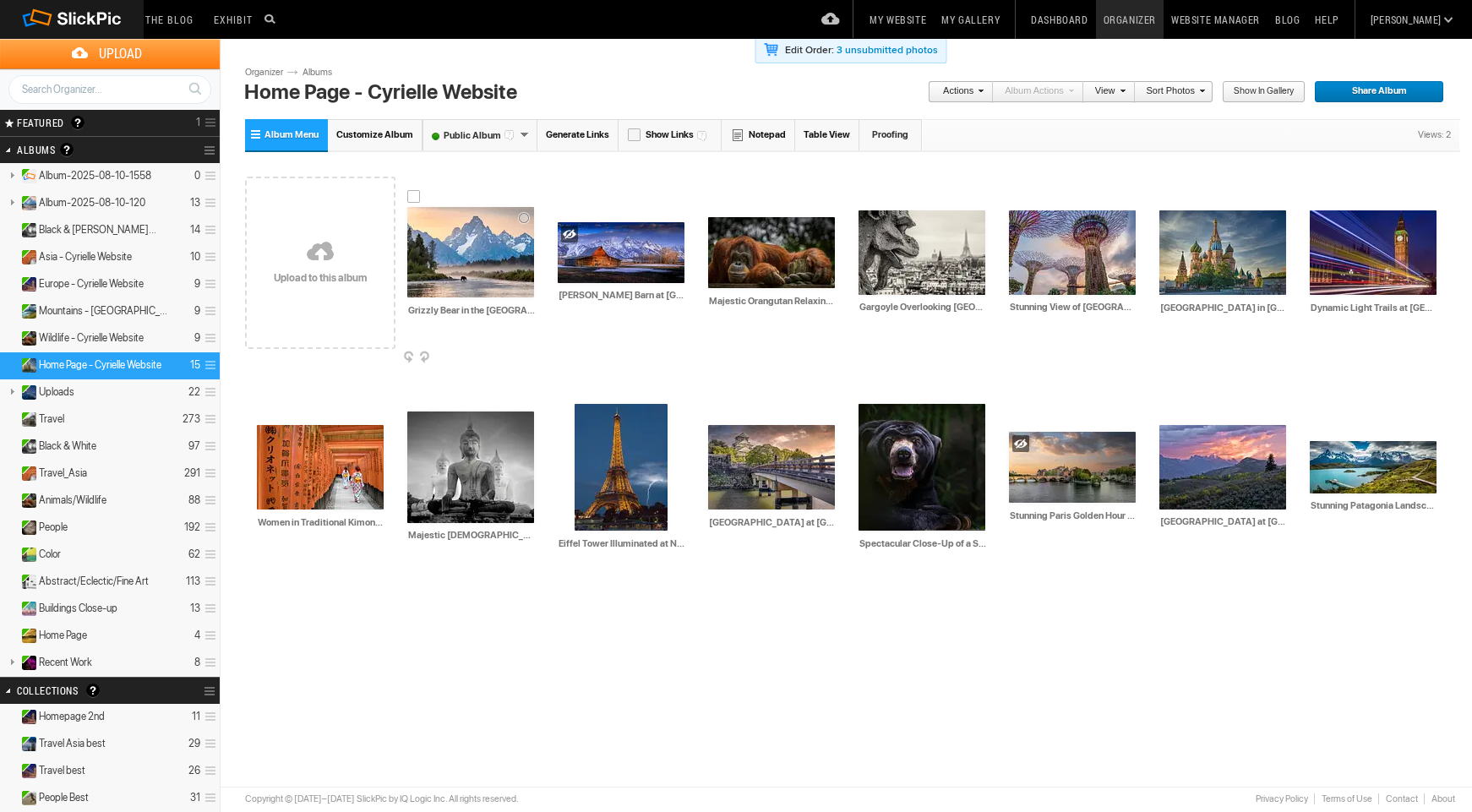
click at [413, 199] on div at bounding box center [414, 197] width 14 height 14
click at [957, 91] on link "Actions" at bounding box center [956, 91] width 56 height 22
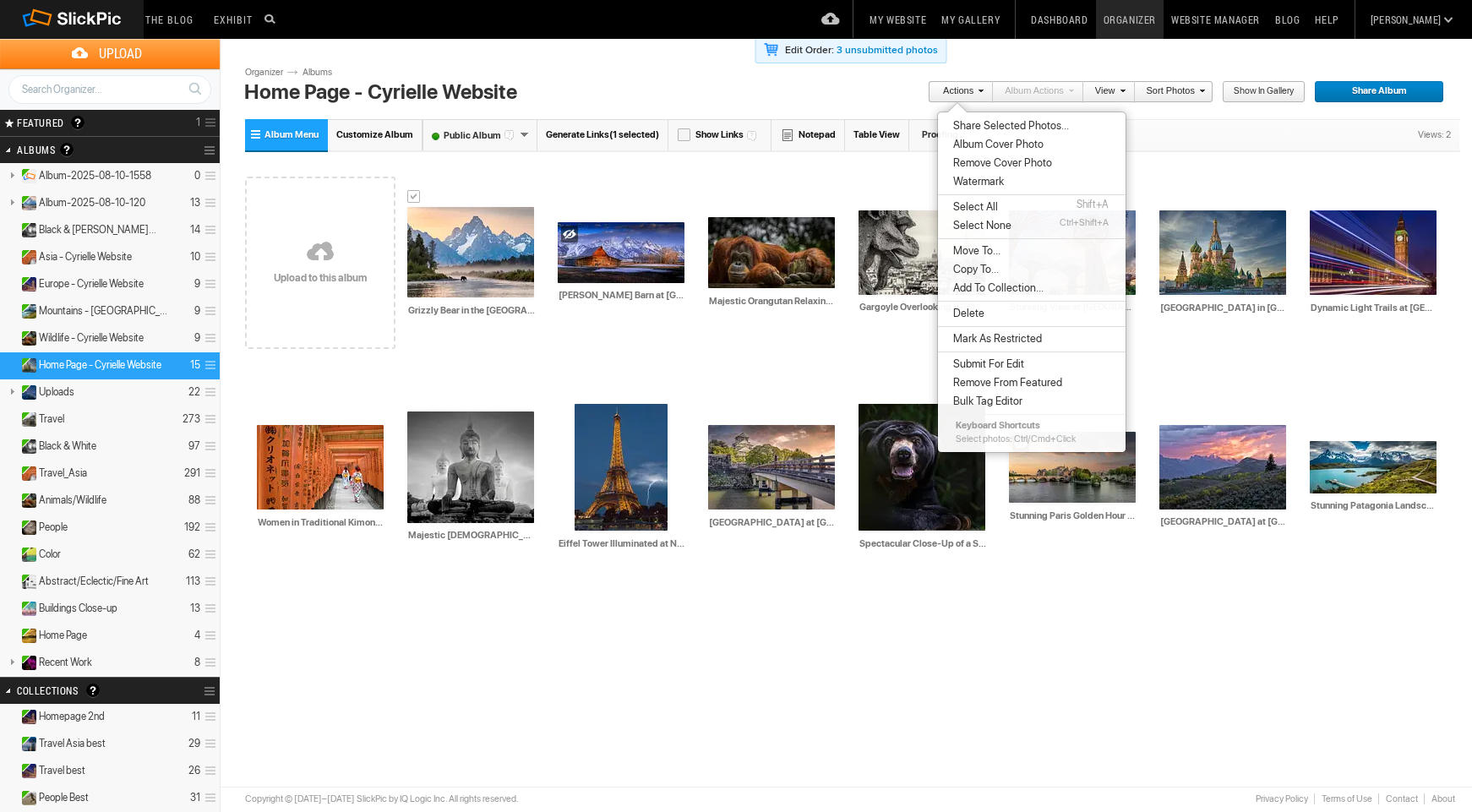
click at [975, 317] on span "Delete" at bounding box center [966, 313] width 36 height 14
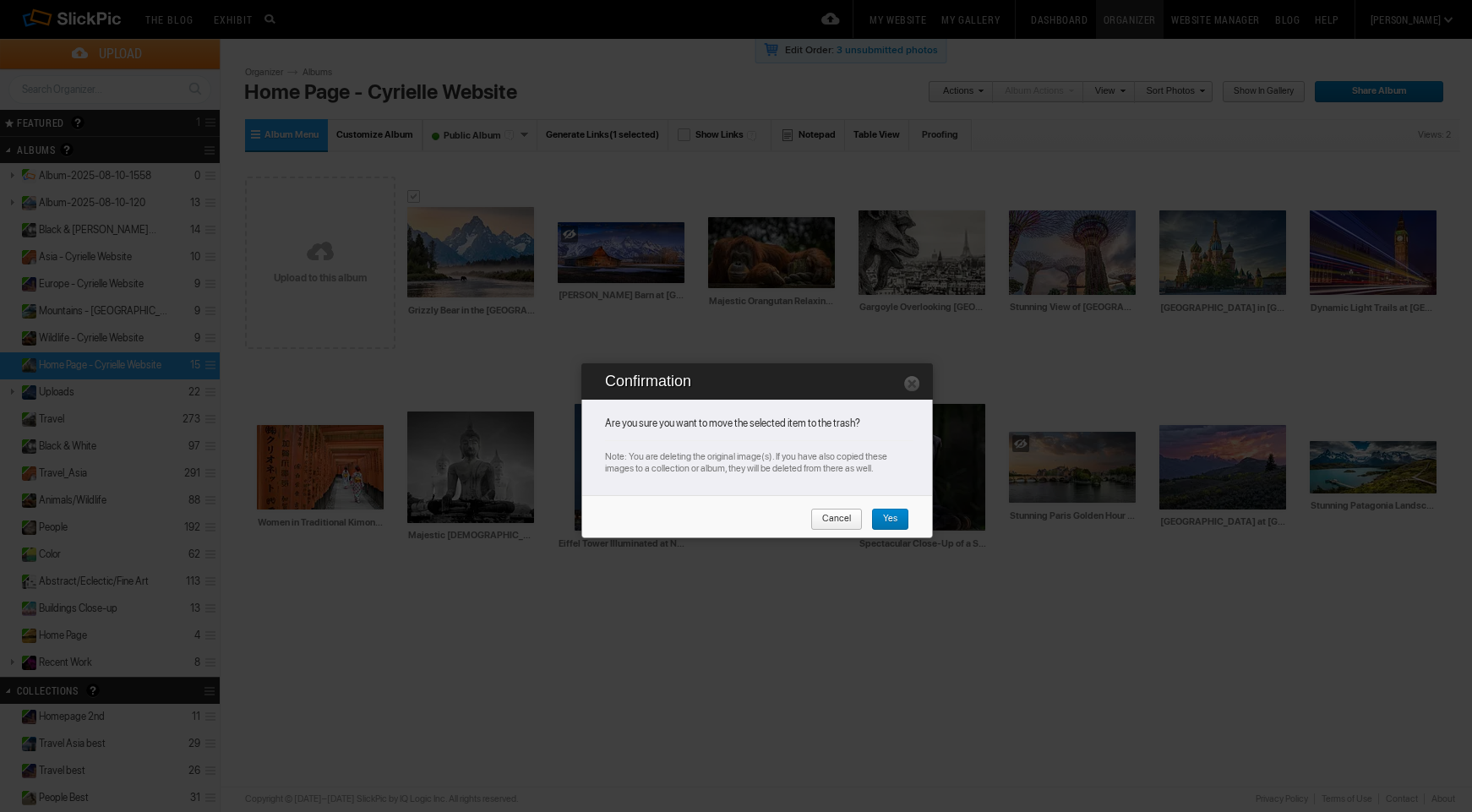
click at [900, 526] on link "Yes" at bounding box center [890, 519] width 38 height 22
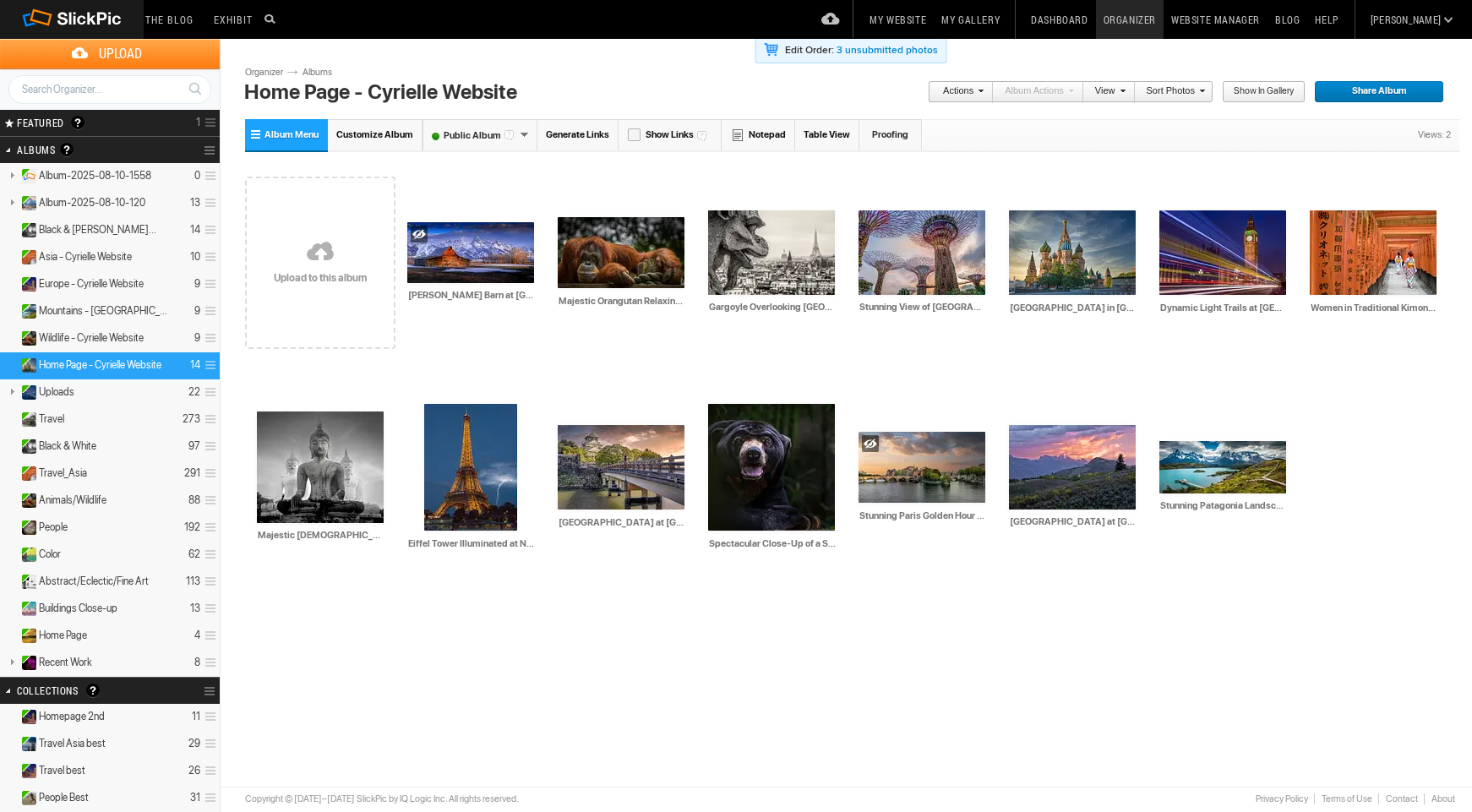
click at [1248, 24] on link "Website Manager" at bounding box center [1216, 19] width 104 height 39
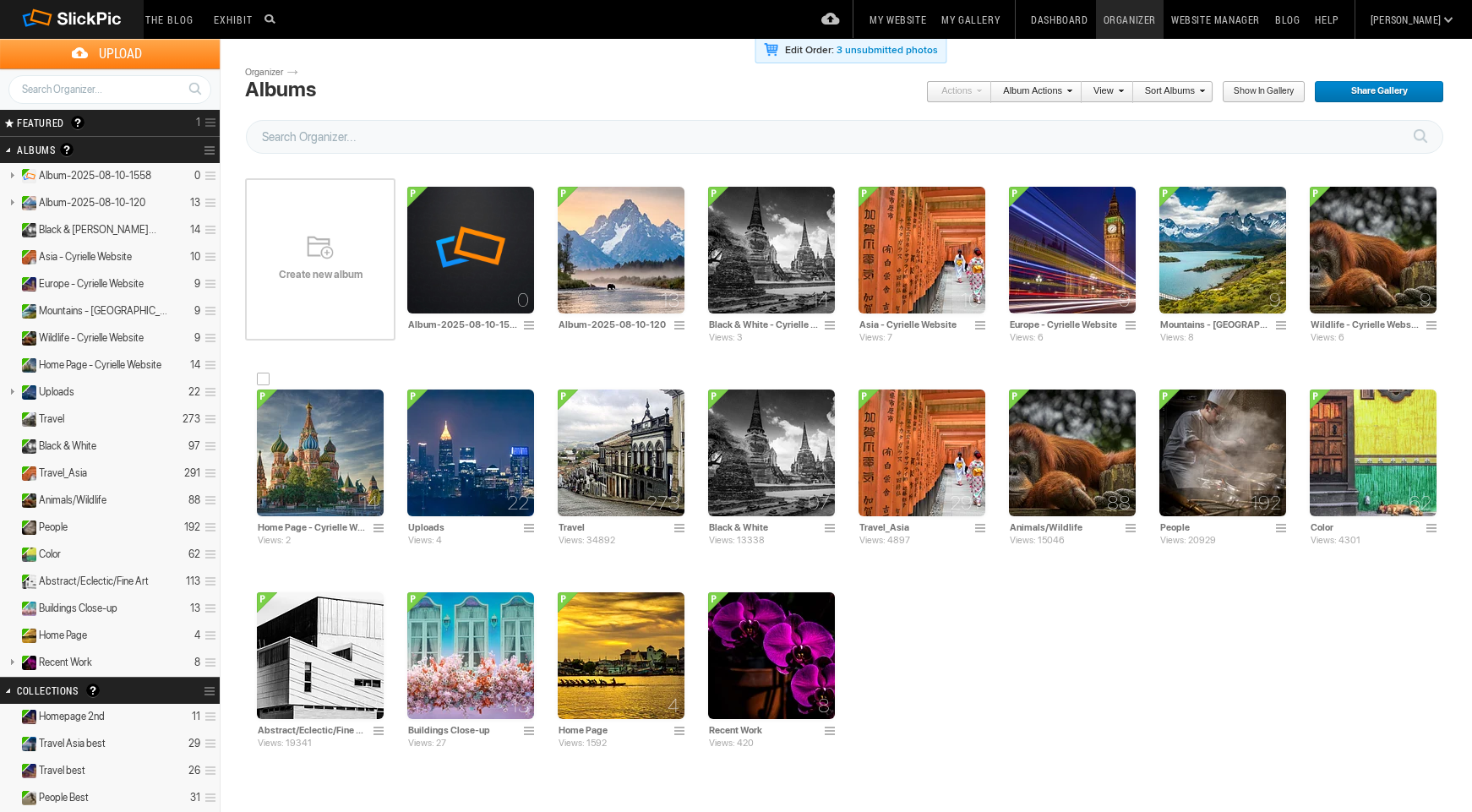
click at [316, 437] on img at bounding box center [320, 452] width 127 height 127
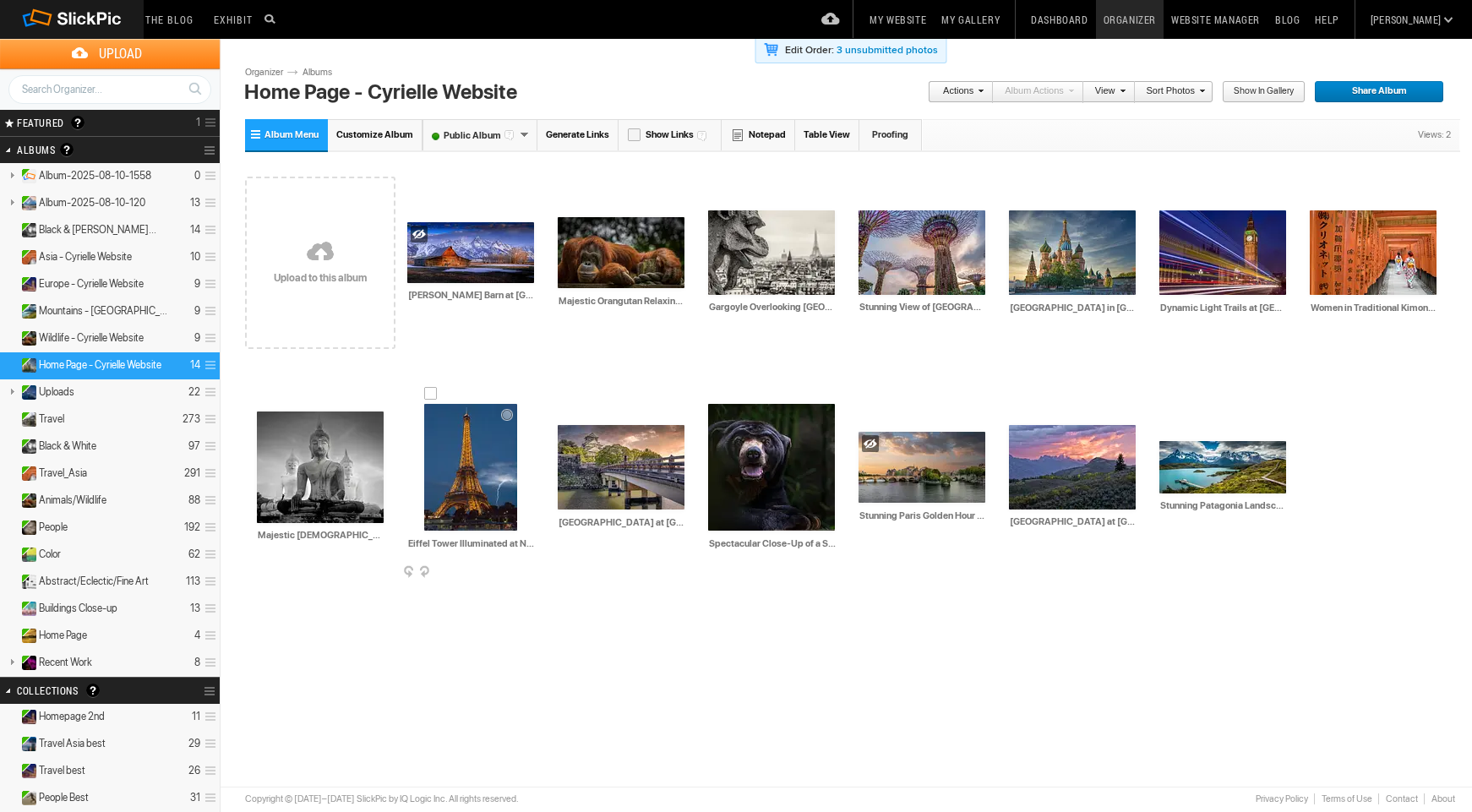
click at [430, 395] on div at bounding box center [431, 393] width 14 height 14
click at [715, 393] on div at bounding box center [715, 393] width 14 height 14
click at [1016, 415] on div at bounding box center [1016, 415] width 14 height 14
click at [1166, 425] on div at bounding box center [1166, 431] width 14 height 14
click at [974, 88] on link "Actions" at bounding box center [956, 91] width 56 height 22
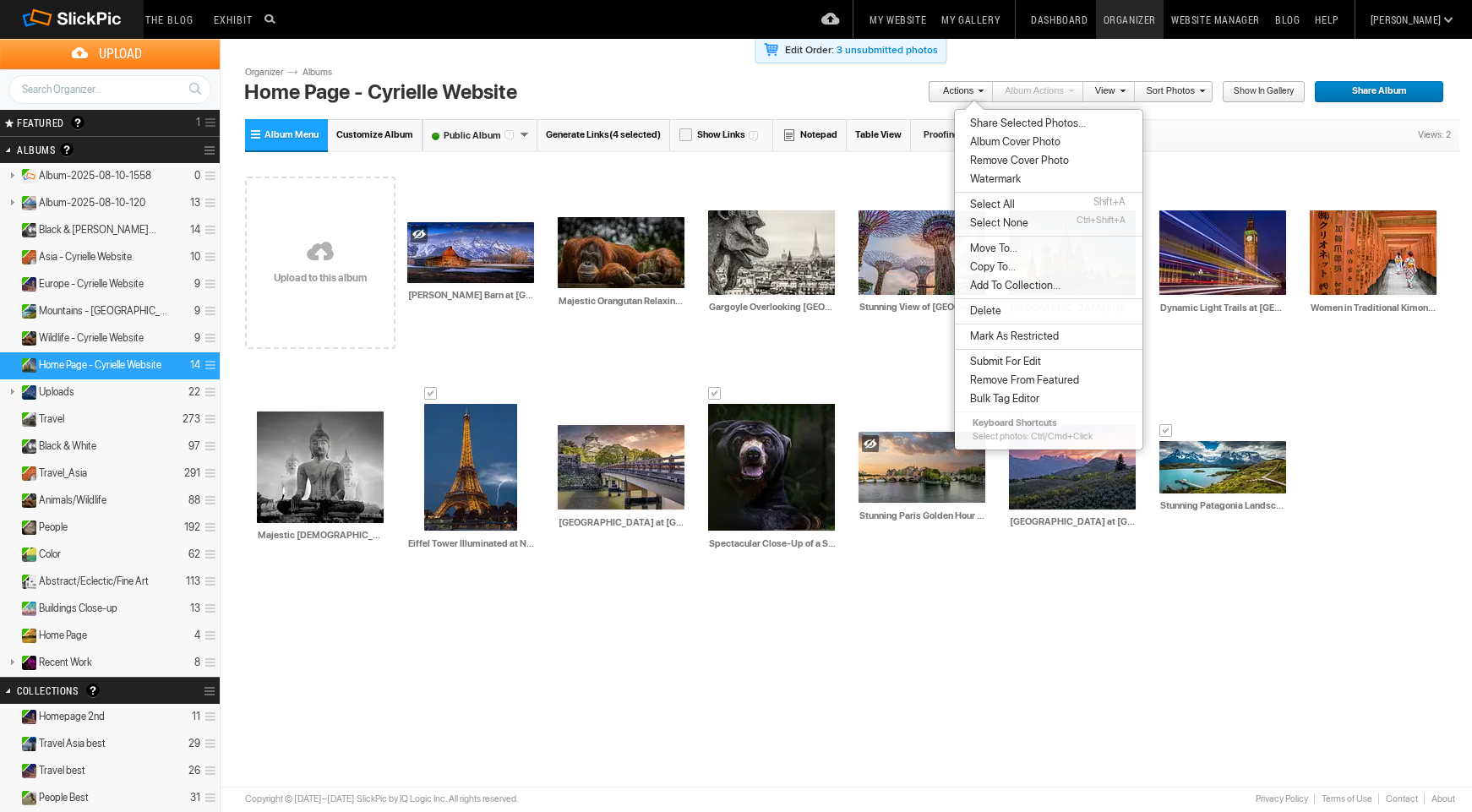
click at [1009, 312] on li "Delete" at bounding box center [1048, 311] width 187 height 19
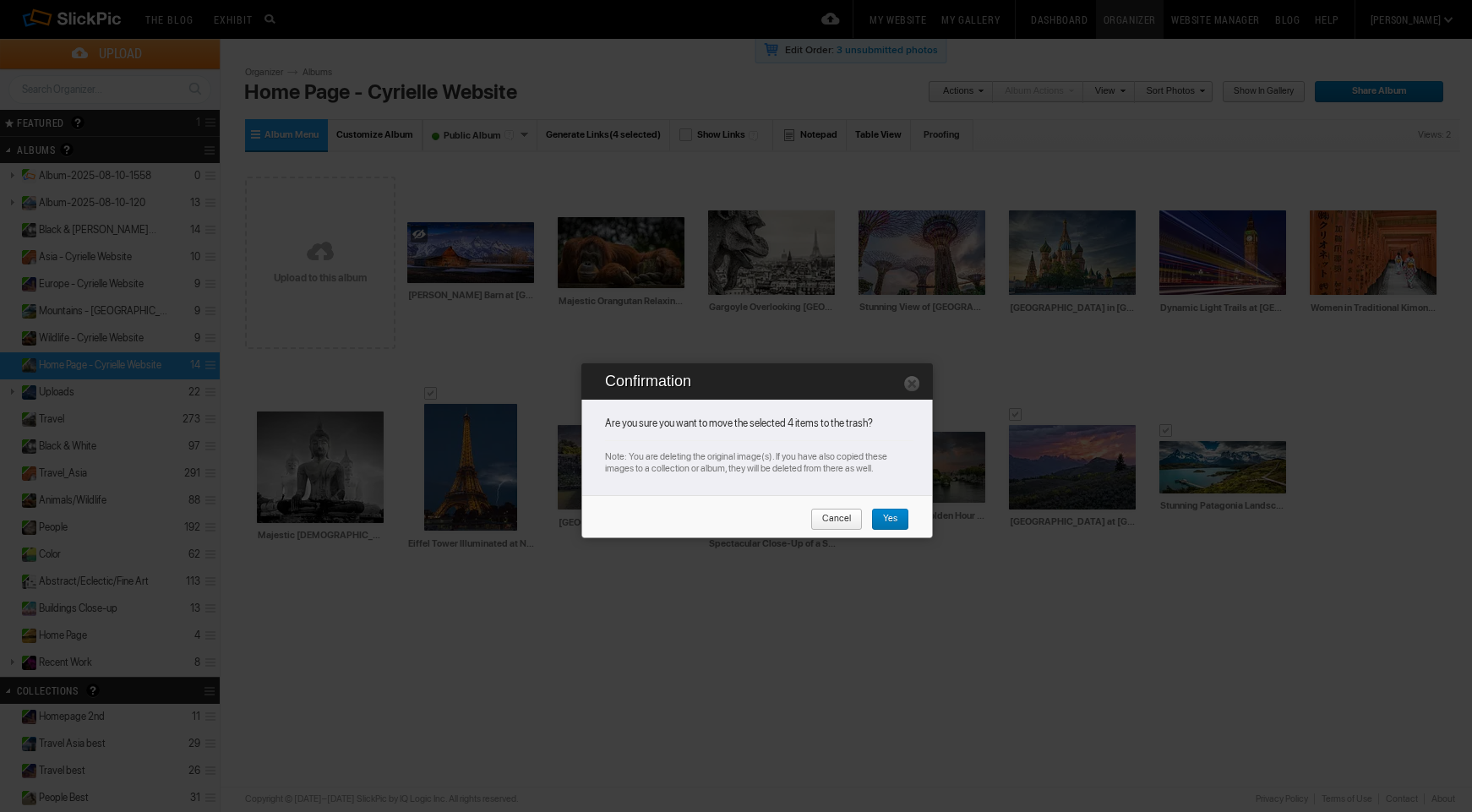
click at [888, 516] on span "Yes" at bounding box center [884, 519] width 26 height 22
